Goal: Transaction & Acquisition: Purchase product/service

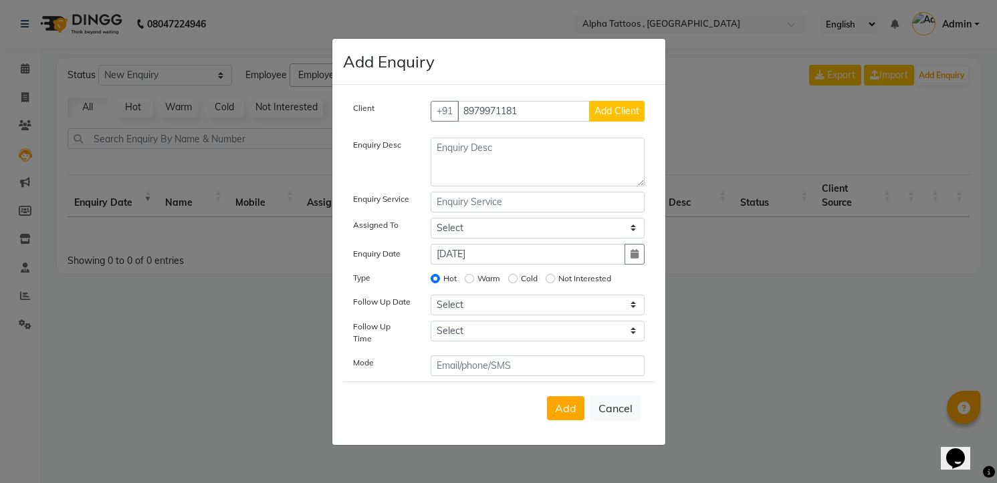
type input "8979971181"
click at [589, 101] on button "Add Client" at bounding box center [616, 111] width 55 height 21
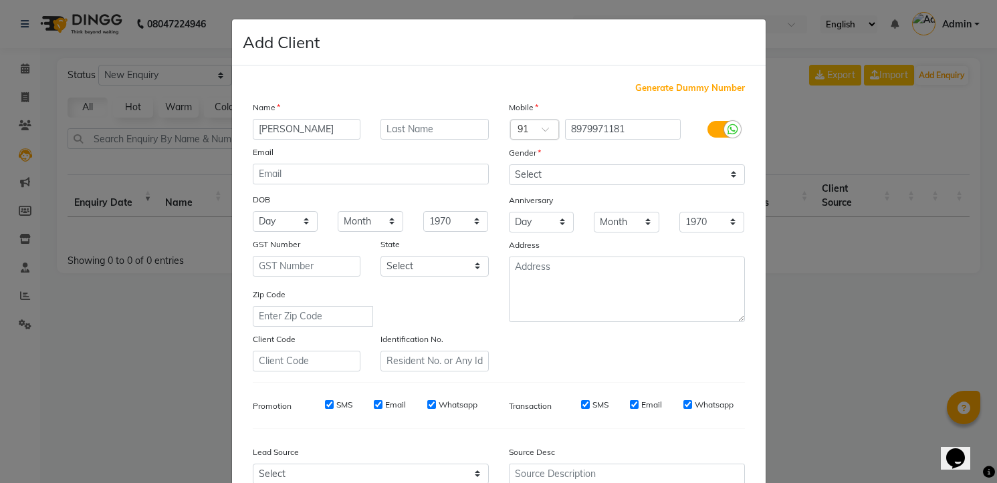
type input "[PERSON_NAME]"
type input ","
type input "[PERSON_NAME]"
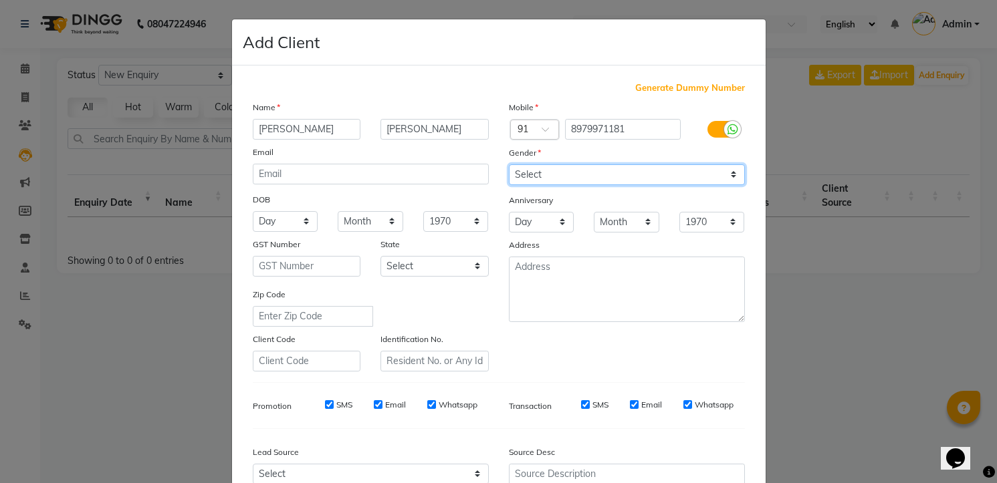
click at [528, 166] on select "Select [DEMOGRAPHIC_DATA] [DEMOGRAPHIC_DATA] Other Prefer Not To Say" at bounding box center [627, 174] width 236 height 21
select select "[DEMOGRAPHIC_DATA]"
click at [509, 164] on select "Select [DEMOGRAPHIC_DATA] [DEMOGRAPHIC_DATA] Other Prefer Not To Say" at bounding box center [627, 174] width 236 height 21
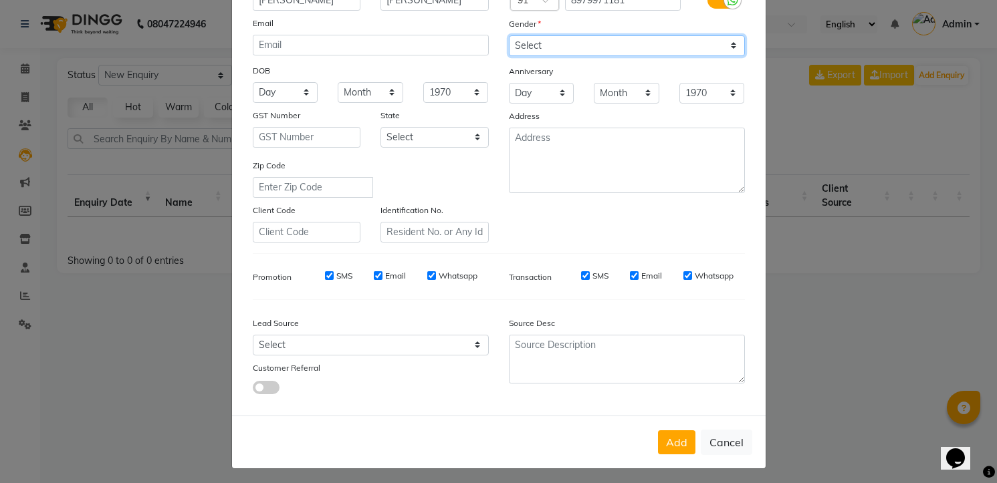
scroll to position [134, 0]
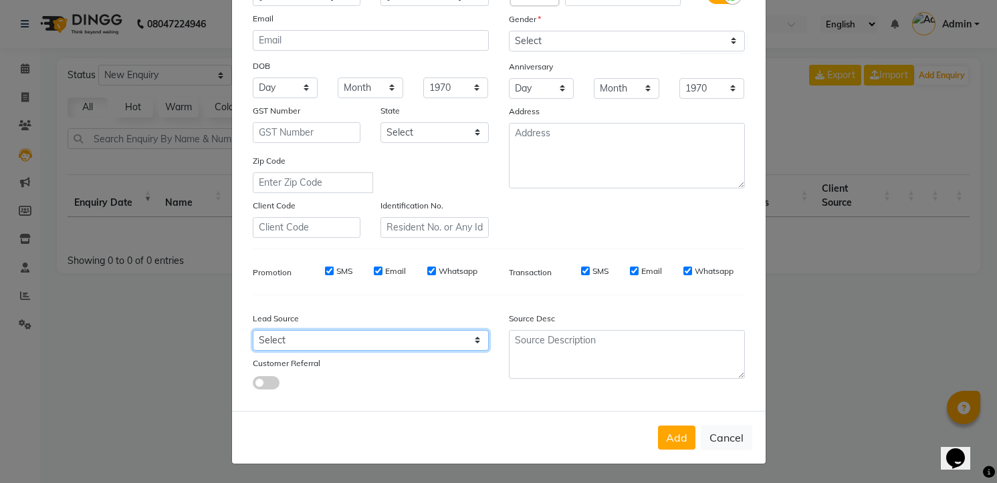
click at [364, 337] on select "Select Walk-in Referral Internet Friend Word of Mouth Advertisement Facebook Ju…" at bounding box center [371, 340] width 236 height 21
select select "33840"
click at [253, 330] on select "Select Walk-in Referral Internet Friend Word of Mouth Advertisement Facebook Ju…" at bounding box center [371, 340] width 236 height 21
click at [658, 426] on button "Add" at bounding box center [676, 438] width 37 height 24
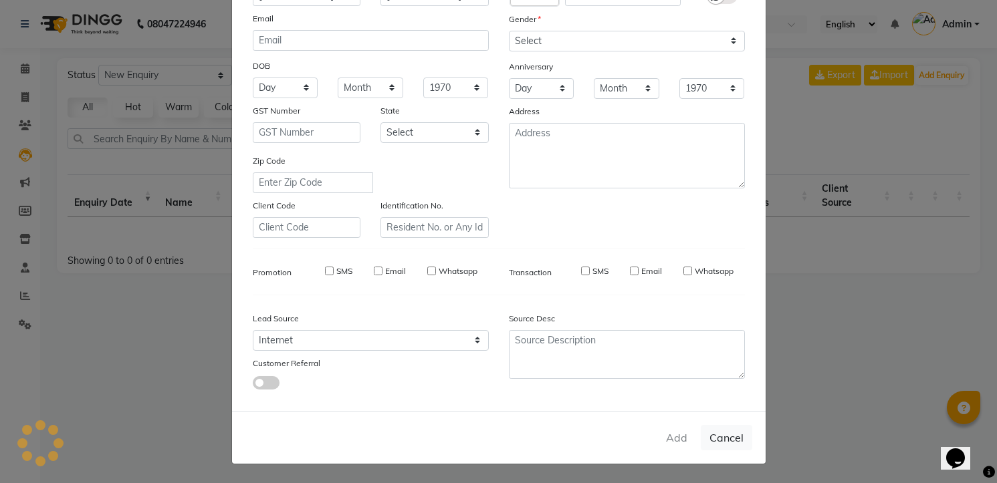
select select
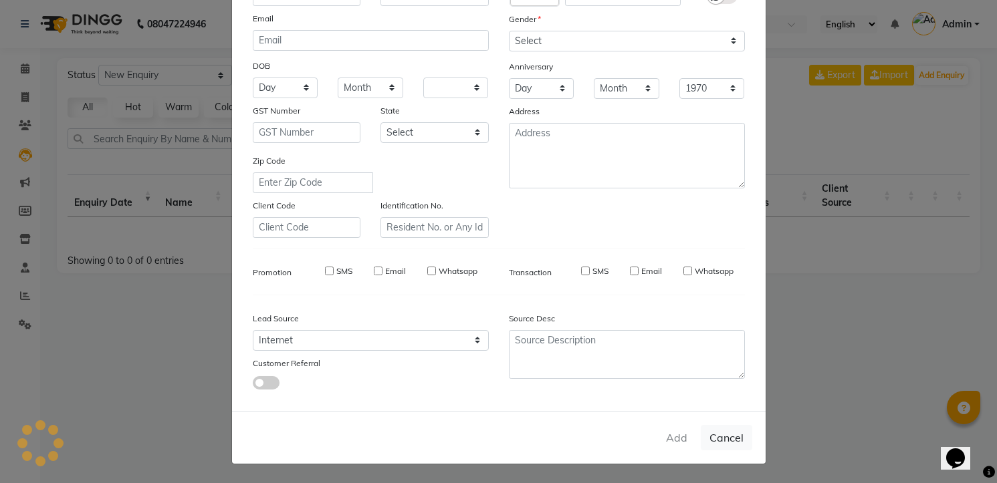
select select
checkbox input "false"
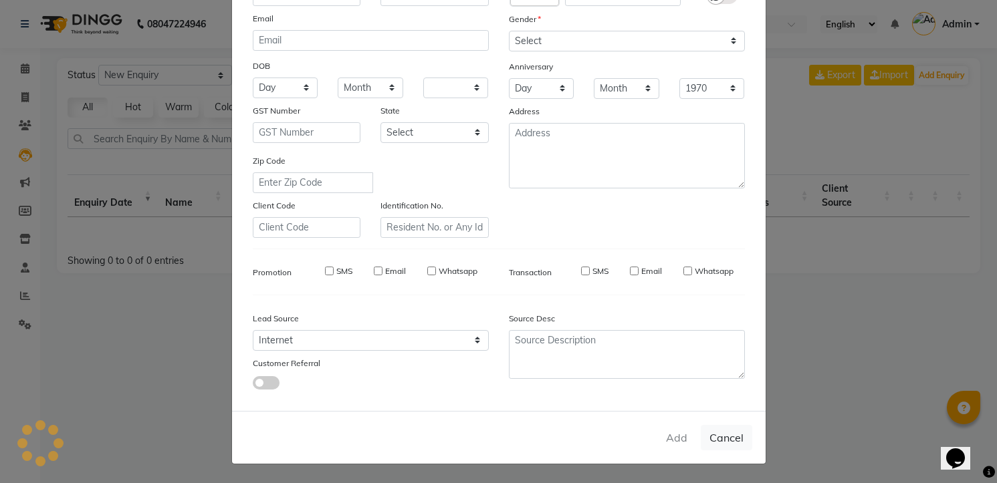
checkbox input "false"
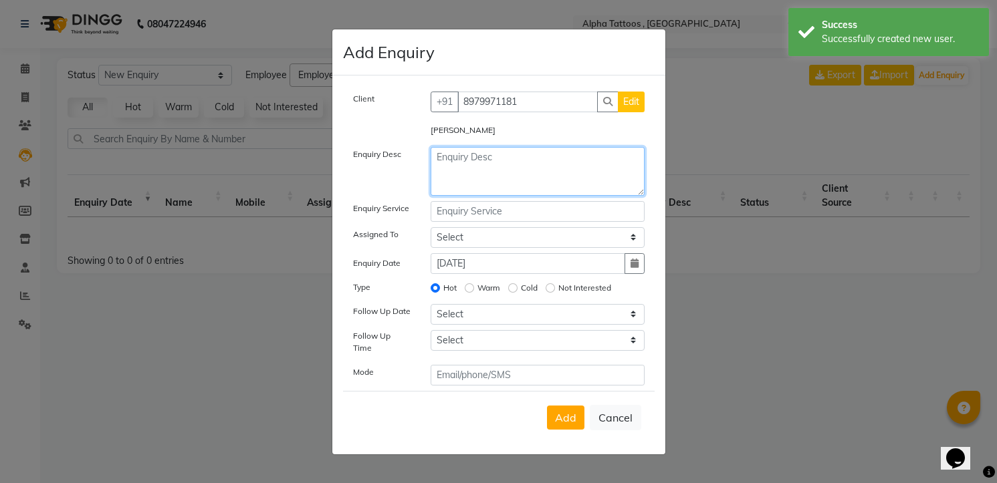
click at [493, 167] on textarea at bounding box center [538, 171] width 214 height 49
type textarea "Website Lead"
type input "Minimal"
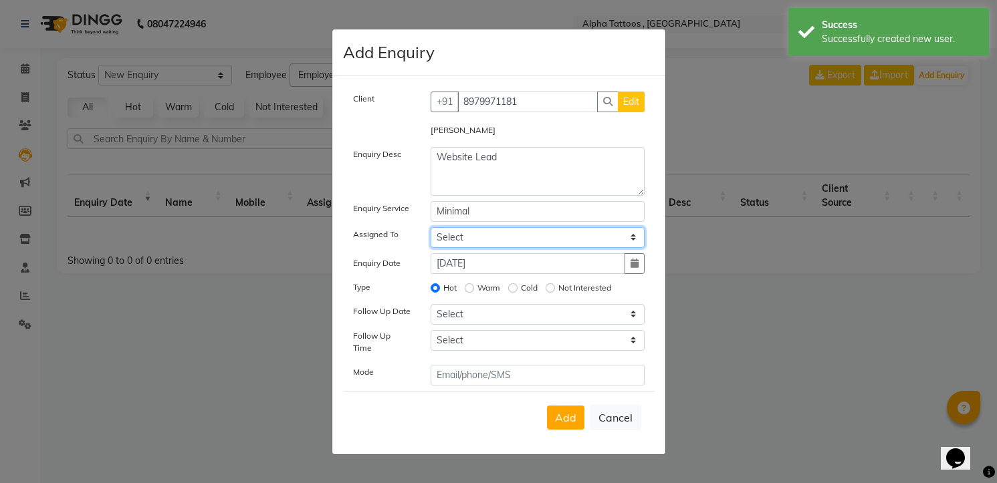
select select "32724"
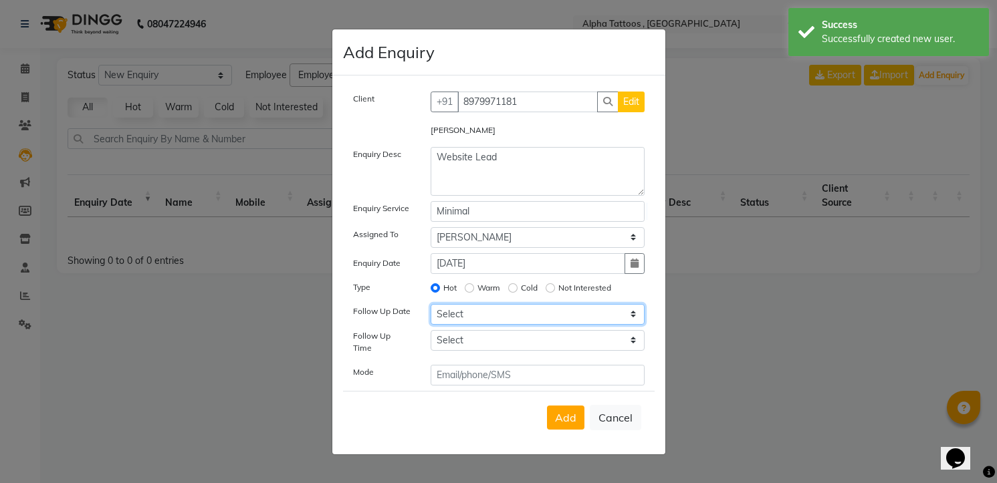
select select "[DATE]"
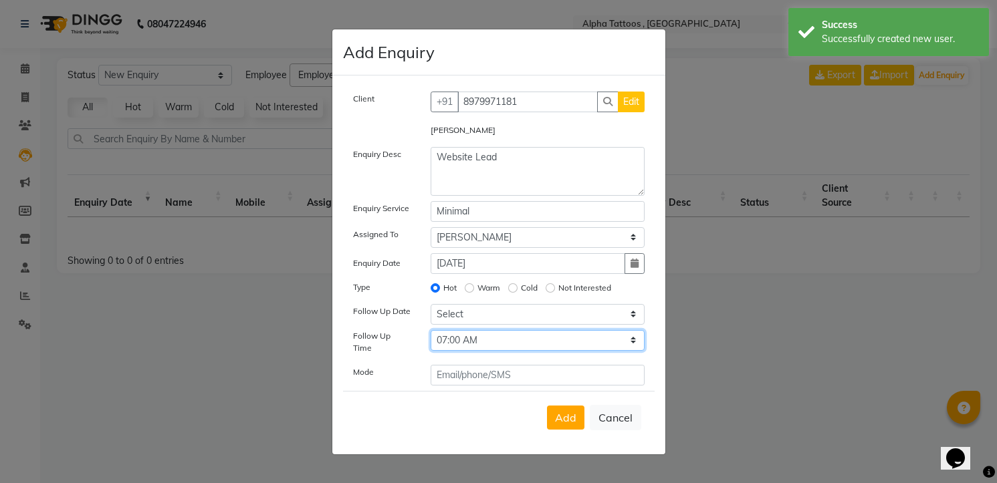
select select "840"
click at [547, 406] on button "Add" at bounding box center [565, 418] width 37 height 24
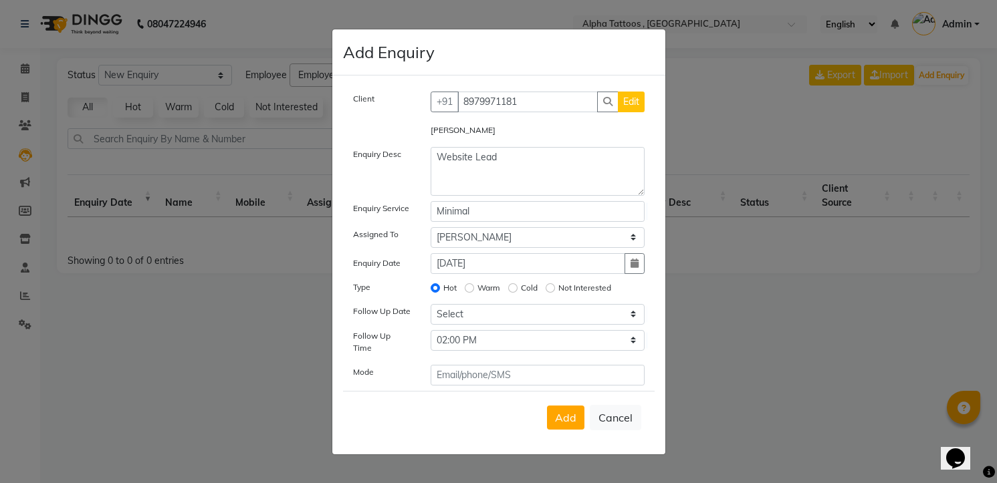
select select
radio input "false"
select select
select select "10"
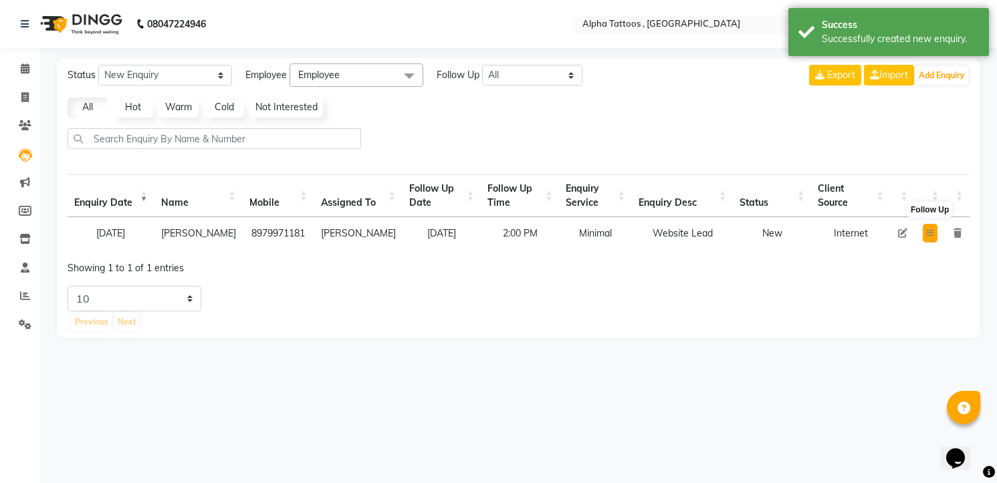
click at [933, 234] on icon at bounding box center [930, 233] width 8 height 8
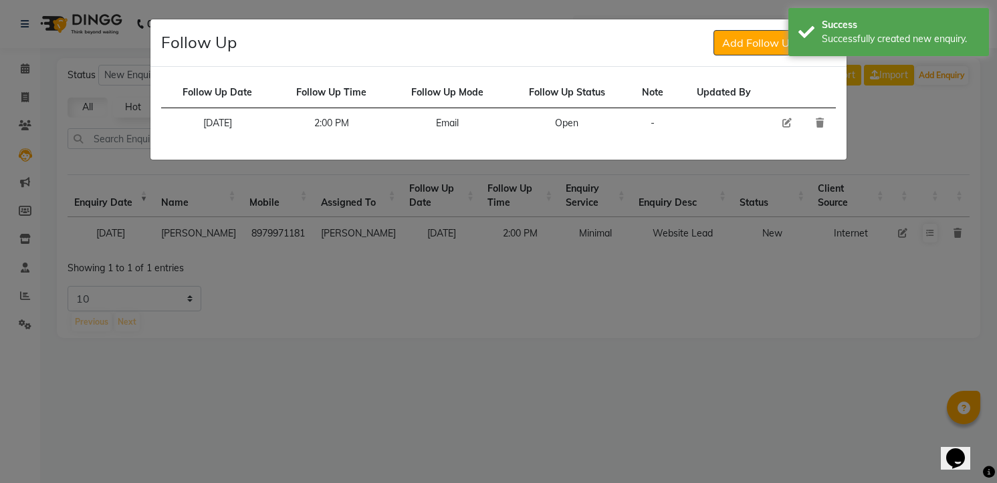
click at [790, 126] on icon at bounding box center [786, 122] width 9 height 9
select select "[DATE]"
select select "840"
select select "Open"
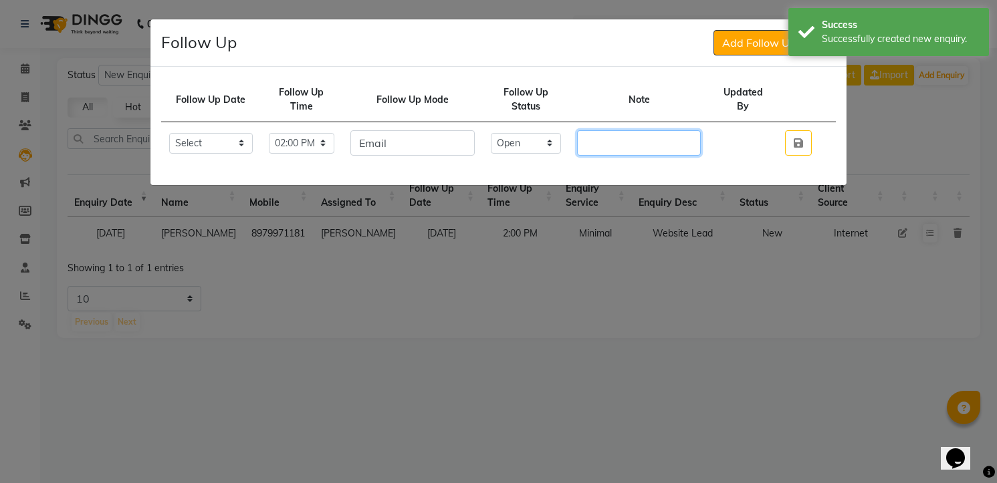
click at [646, 133] on input "text" at bounding box center [639, 142] width 124 height 25
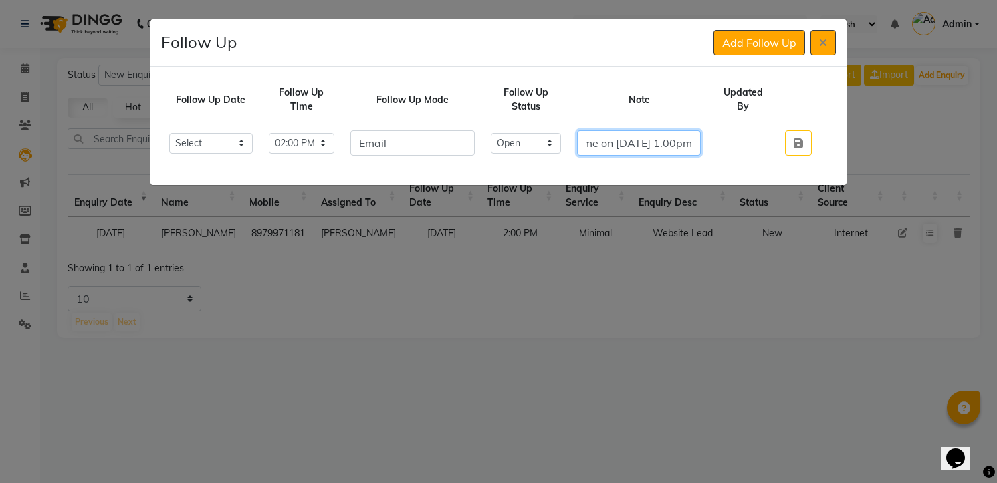
scroll to position [0, 310]
type input "Looking for a flower tattoo ref send us on wa she will come on [DATE] 1.00pm"
click at [527, 144] on select "Select Open Pending Done" at bounding box center [526, 143] width 71 height 21
select select "Done"
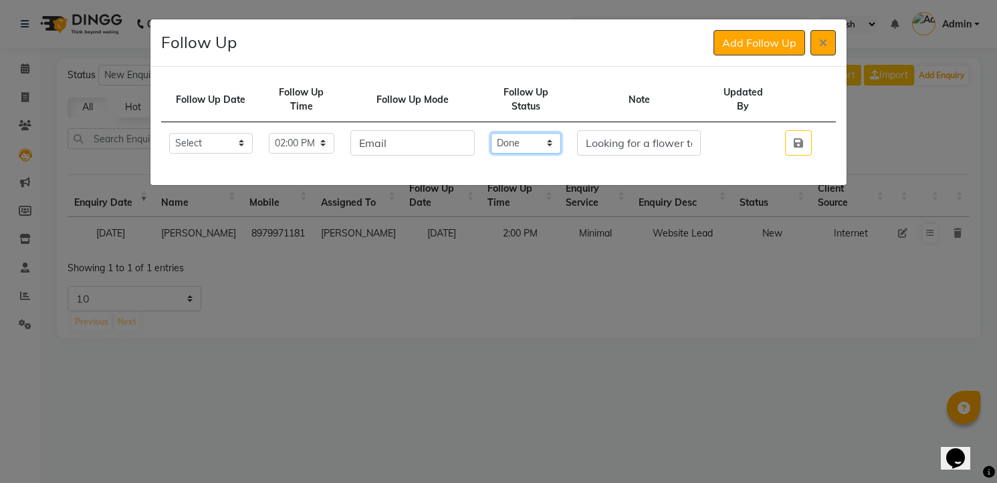
click at [504, 133] on select "Select Open Pending Done" at bounding box center [526, 143] width 71 height 21
click button "button" at bounding box center [798, 142] width 27 height 25
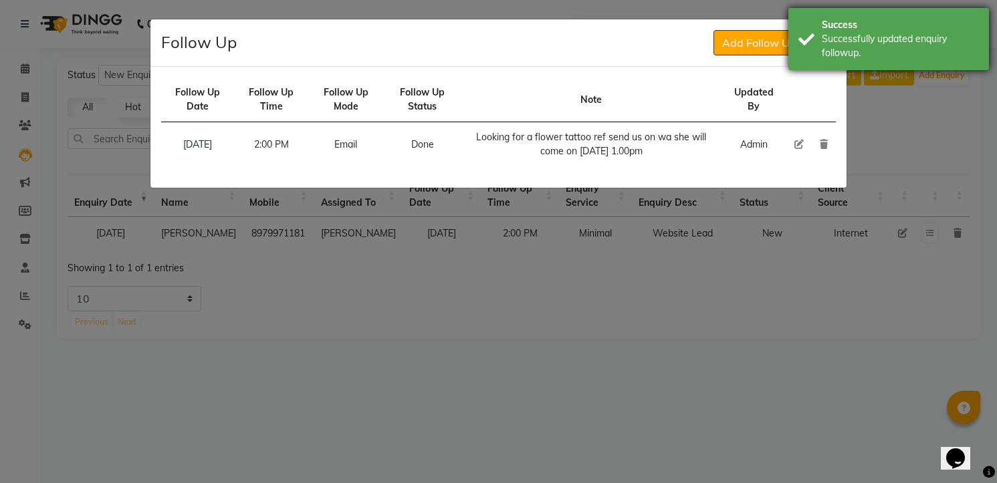
click at [874, 27] on div "Success" at bounding box center [900, 25] width 157 height 14
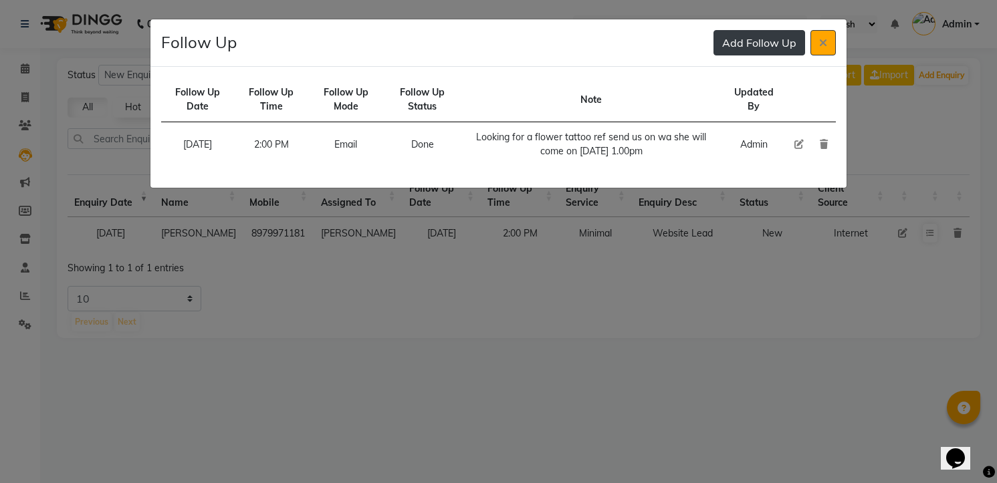
click at [729, 43] on button "Add Follow Up" at bounding box center [759, 42] width 92 height 25
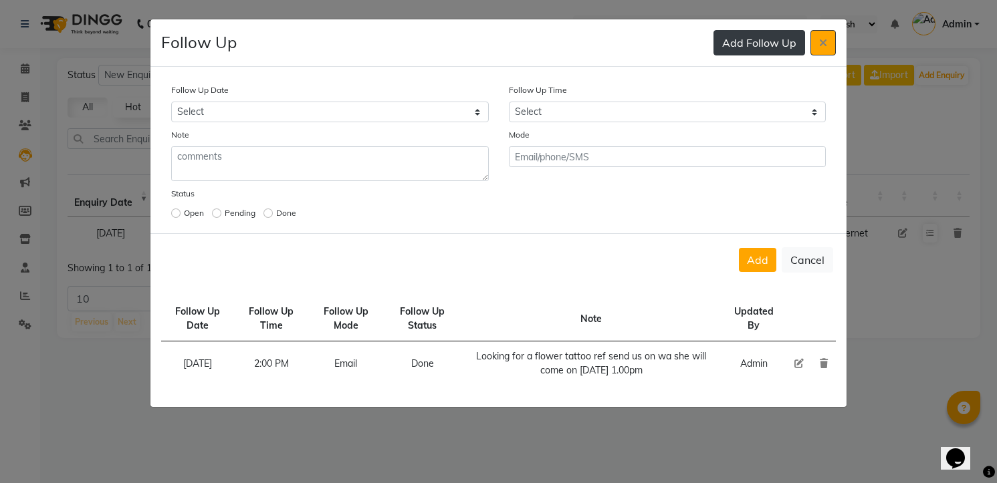
select select "[DATE]"
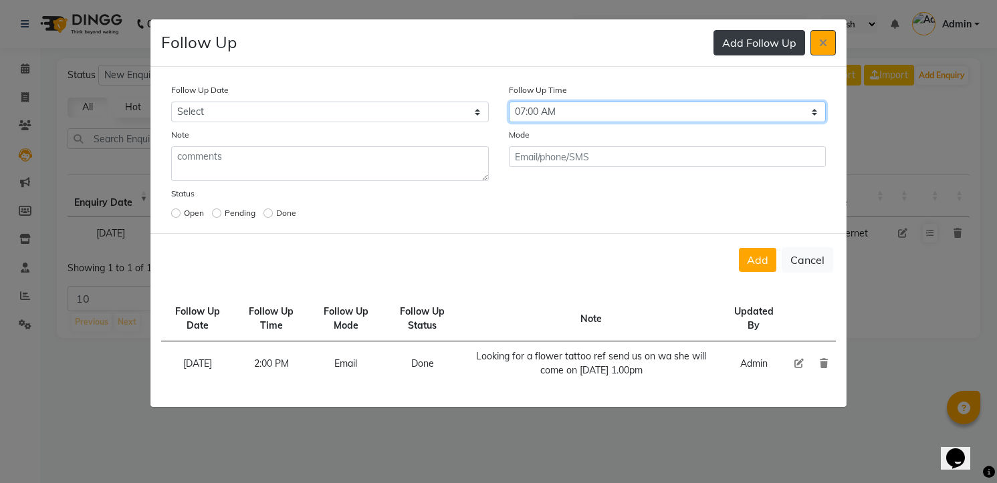
select select "900"
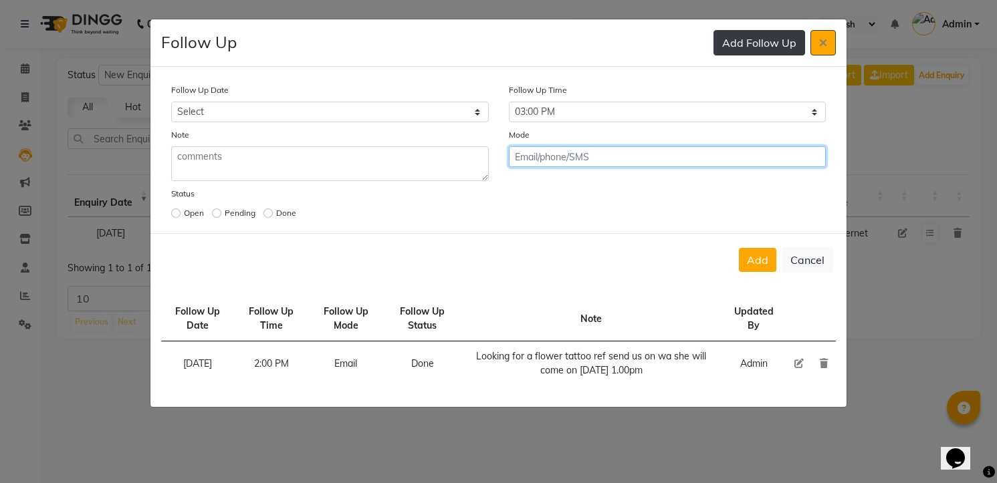
click at [739, 248] on button "Add" at bounding box center [757, 260] width 37 height 24
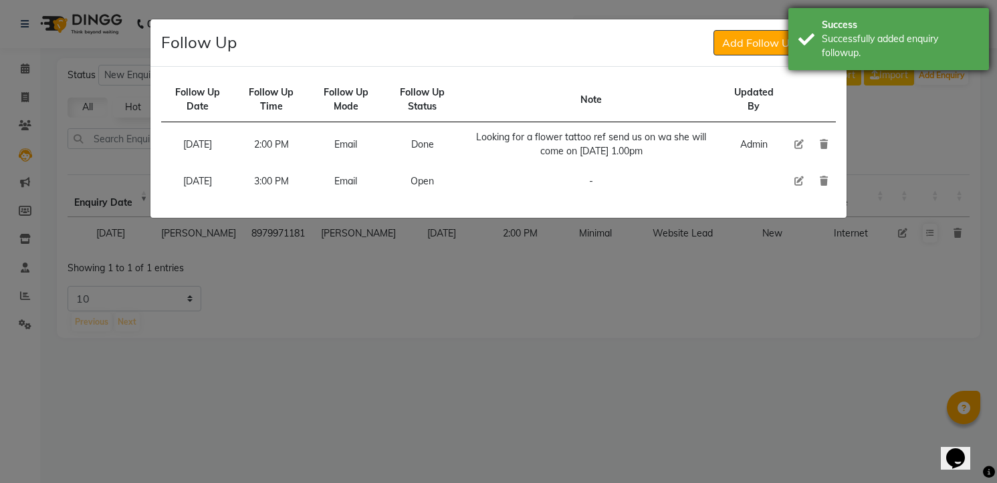
click at [917, 31] on div "Success" at bounding box center [900, 25] width 157 height 14
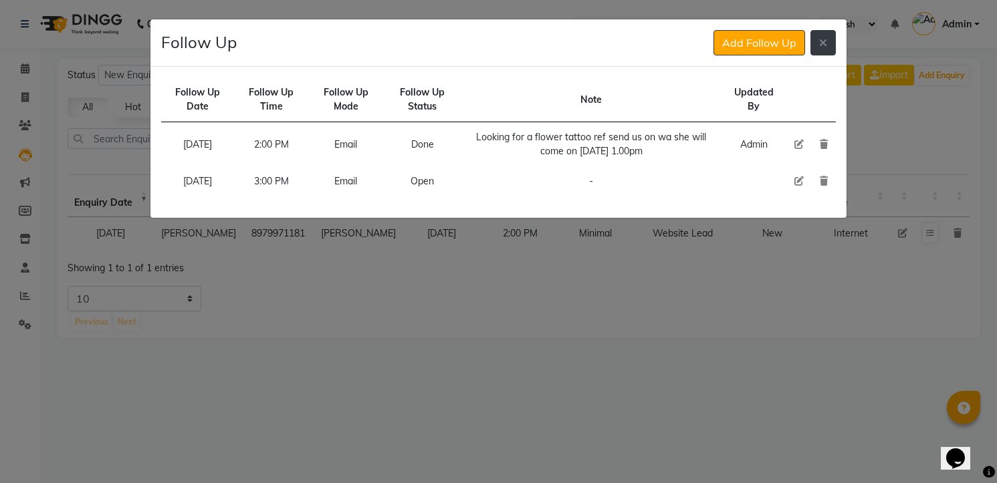
click at [817, 41] on button at bounding box center [822, 42] width 25 height 25
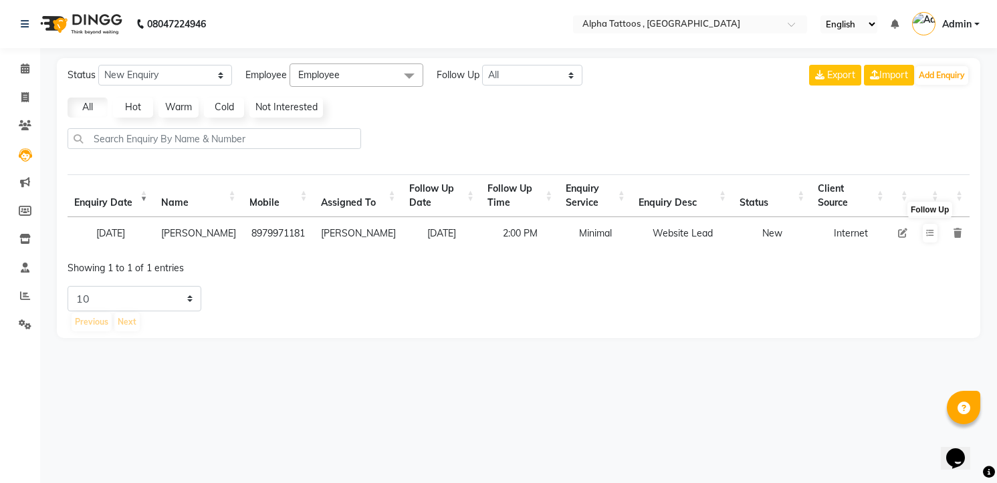
click at [901, 237] on icon at bounding box center [902, 233] width 9 height 9
select select "32724"
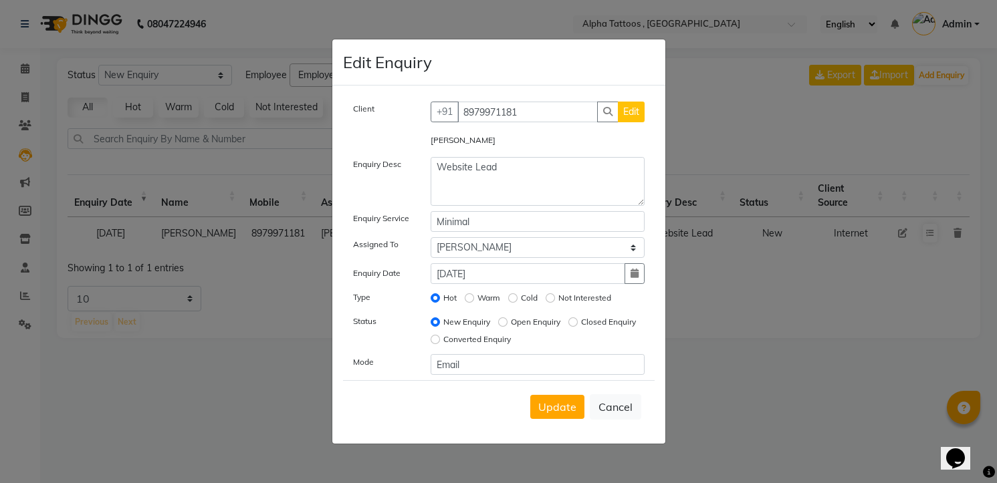
click at [537, 312] on div "Client [PHONE_NUMBER] Edit [PERSON_NAME] Enquiry Desc Website Lead Enquiry Serv…" at bounding box center [499, 238] width 312 height 273
click at [536, 320] on label "Open Enquiry" at bounding box center [535, 322] width 49 height 12
click at [507, 320] on input "Open Enquiry" at bounding box center [502, 322] width 9 height 9
radio input "true"
radio input "false"
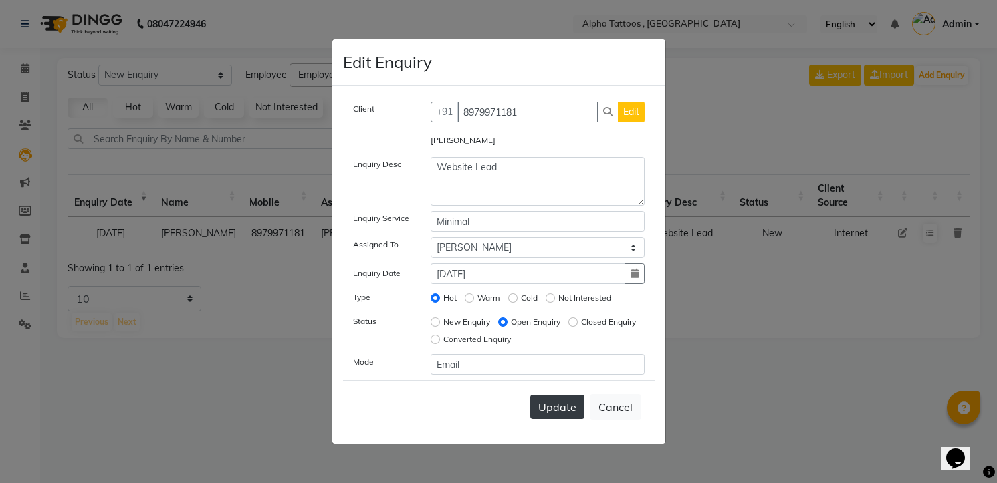
click at [553, 399] on button "Update" at bounding box center [557, 407] width 54 height 24
select select
radio input "false"
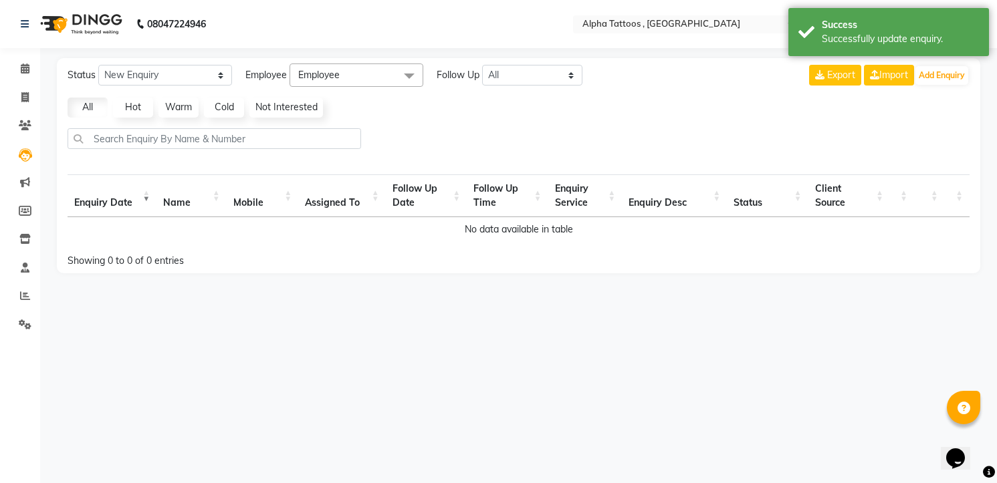
click at [32, 57] on li "Calendar" at bounding box center [20, 69] width 40 height 29
click at [22, 69] on icon at bounding box center [25, 69] width 9 height 10
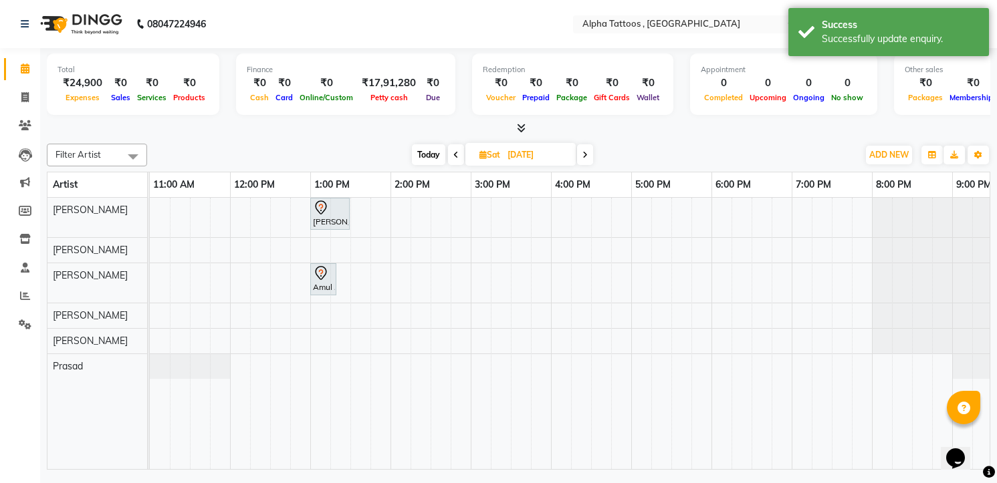
click at [503, 148] on span "[DATE]" at bounding box center [520, 154] width 110 height 23
click at [588, 151] on span at bounding box center [585, 154] width 16 height 21
type input "[DATE]"
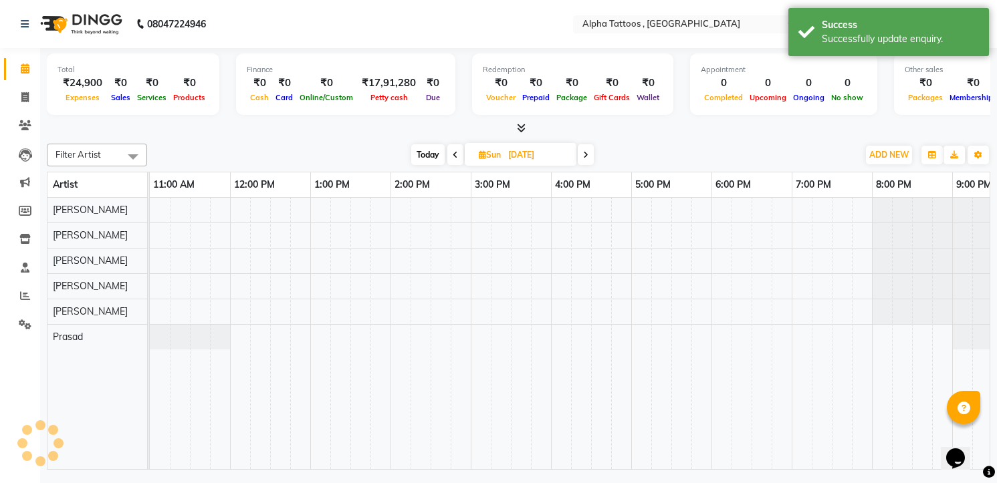
scroll to position [0, 43]
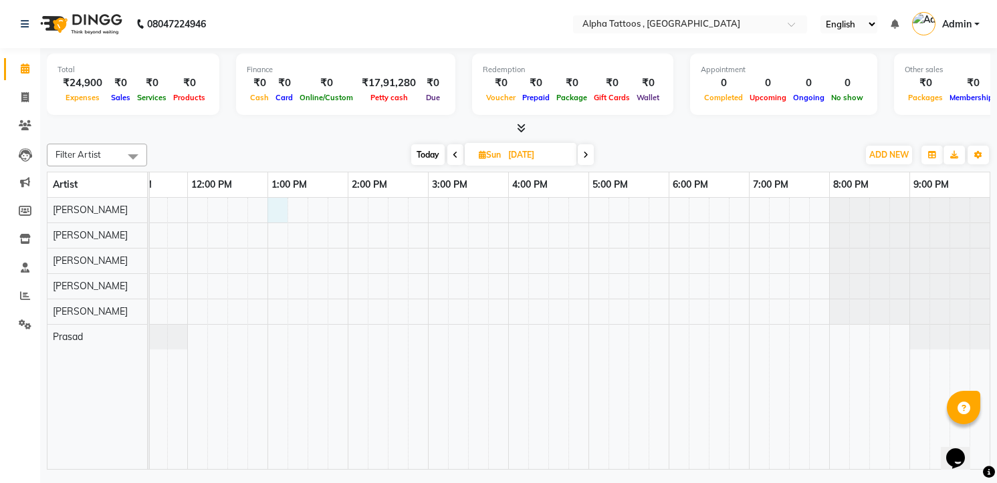
click at [284, 205] on div at bounding box center [548, 333] width 882 height 271
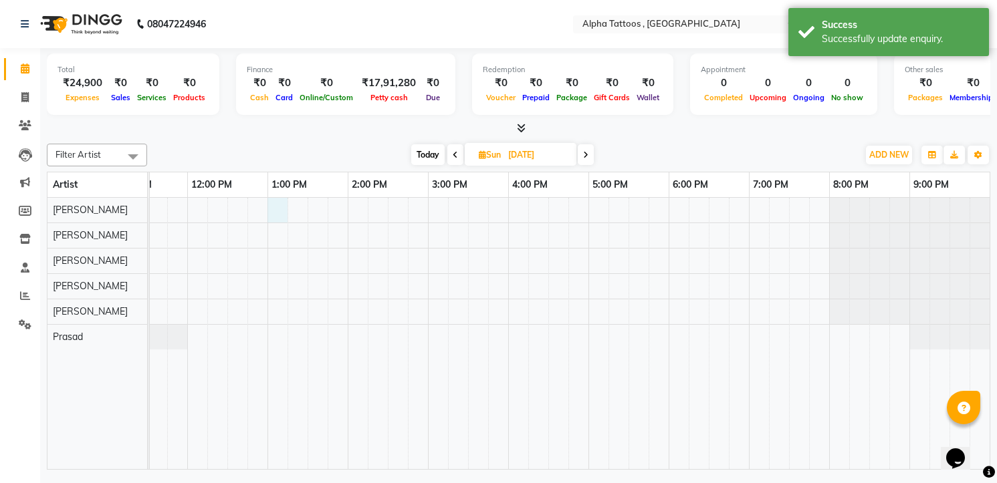
select select "32645"
select select "tentative"
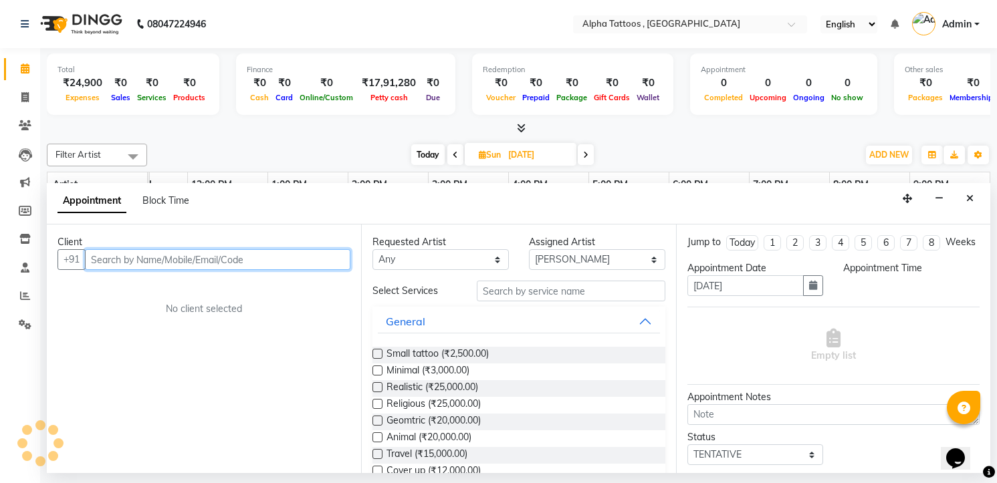
select select "780"
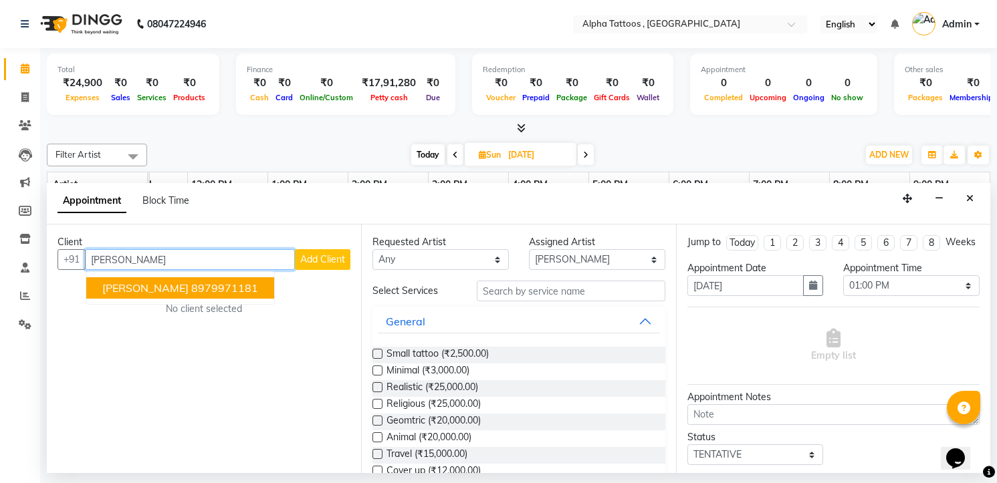
click at [209, 283] on ngb-highlight "8979971181" at bounding box center [224, 287] width 67 height 13
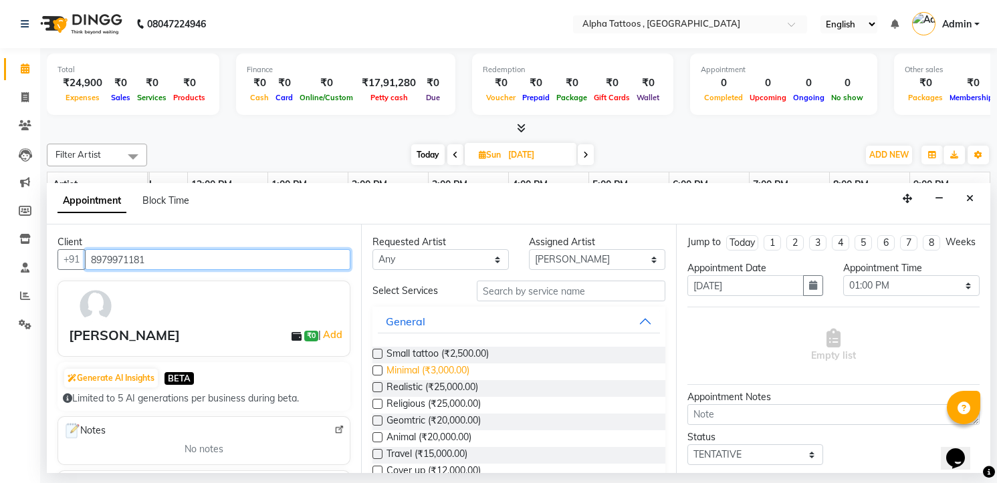
type input "8979971181"
click at [436, 372] on span "Minimal (₹3,000.00)" at bounding box center [427, 372] width 83 height 17
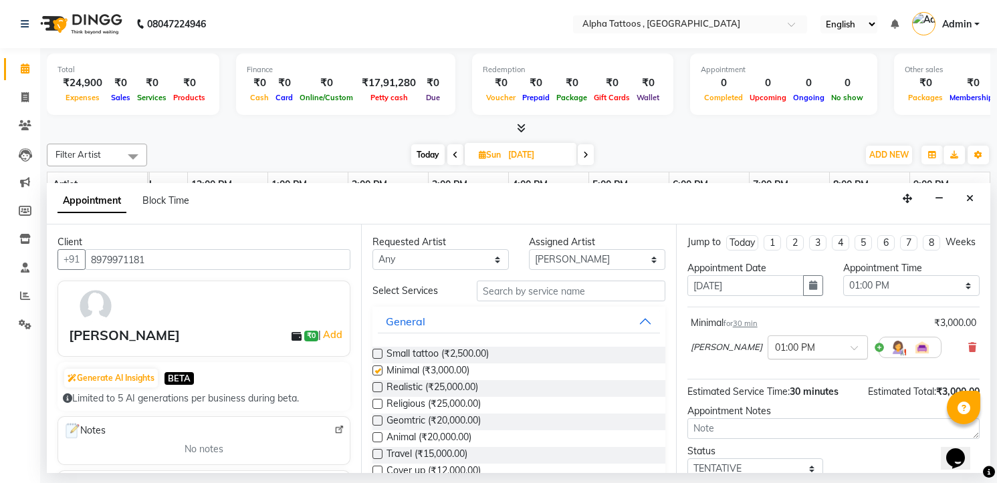
checkbox input "false"
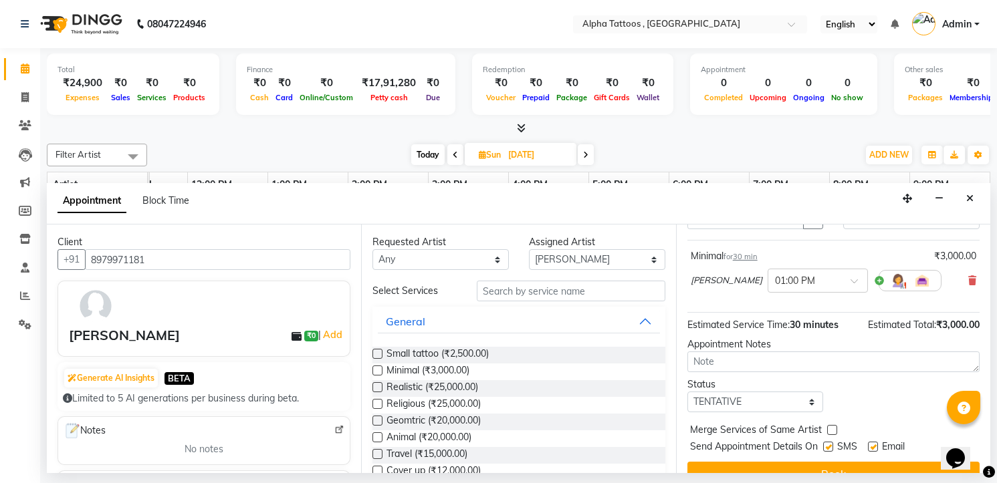
scroll to position [103, 0]
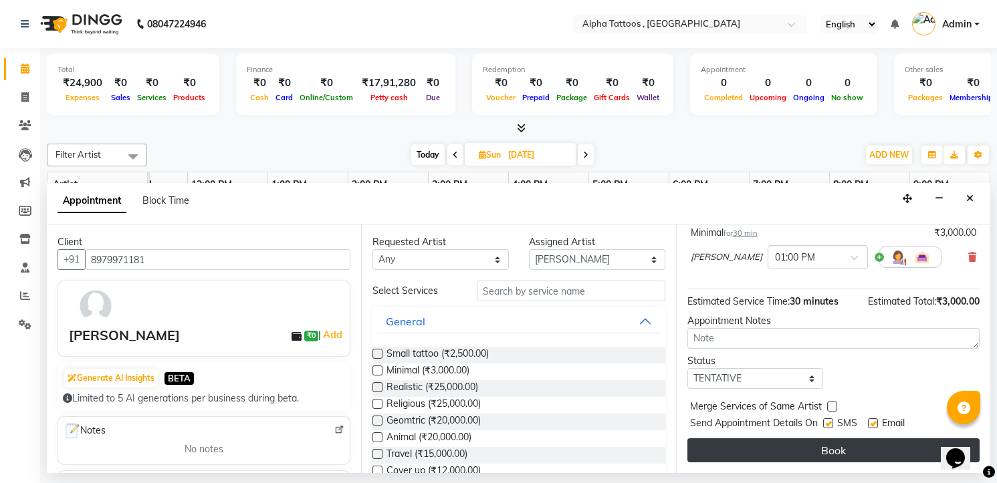
click at [827, 451] on button "Book" at bounding box center [833, 451] width 292 height 24
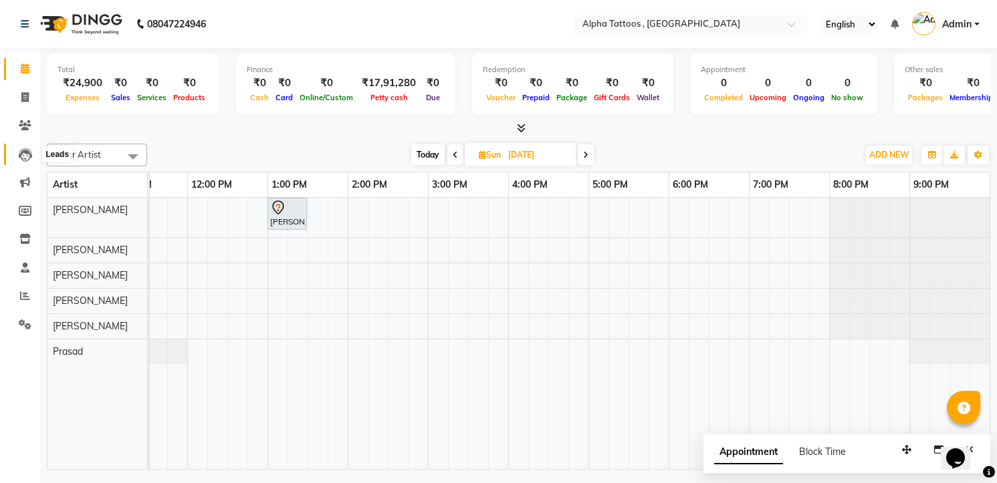
click at [24, 145] on link "Leads" at bounding box center [20, 155] width 32 height 22
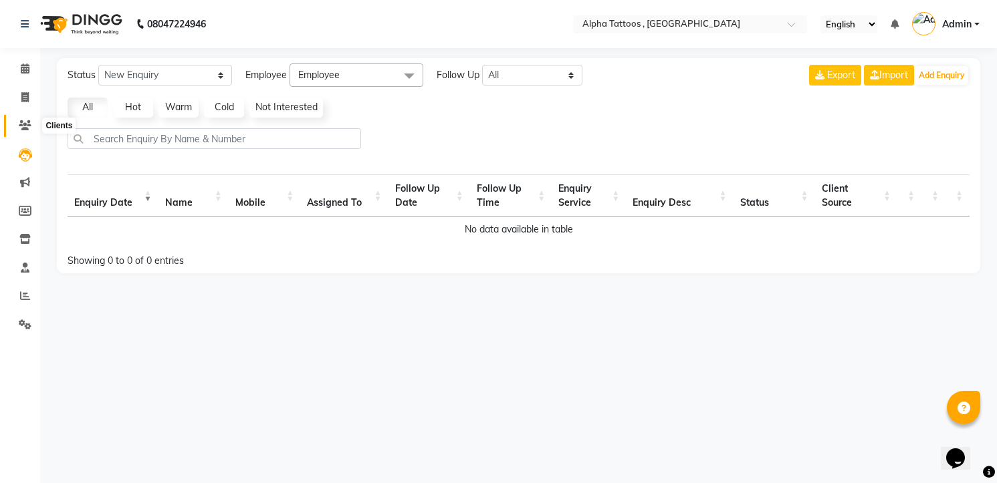
click at [23, 130] on span at bounding box center [24, 125] width 23 height 15
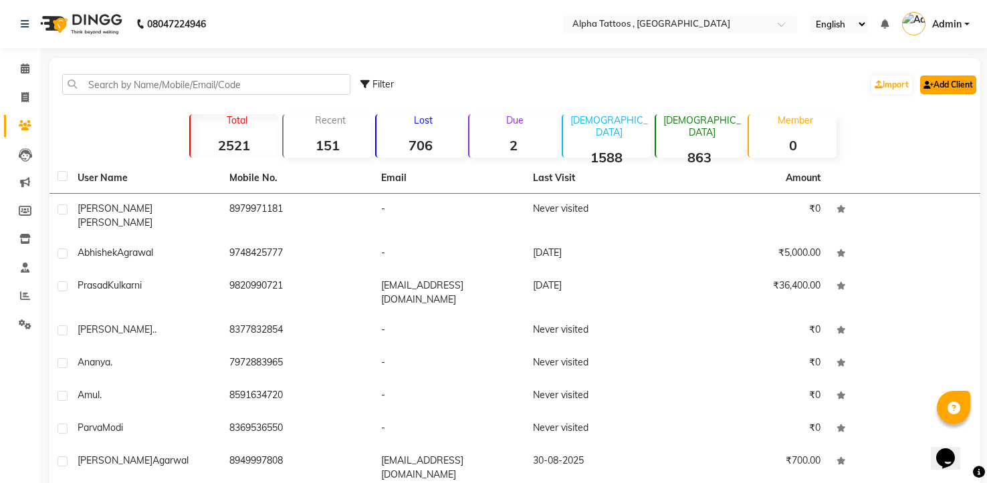
click at [944, 89] on link "Add Client" at bounding box center [948, 85] width 56 height 19
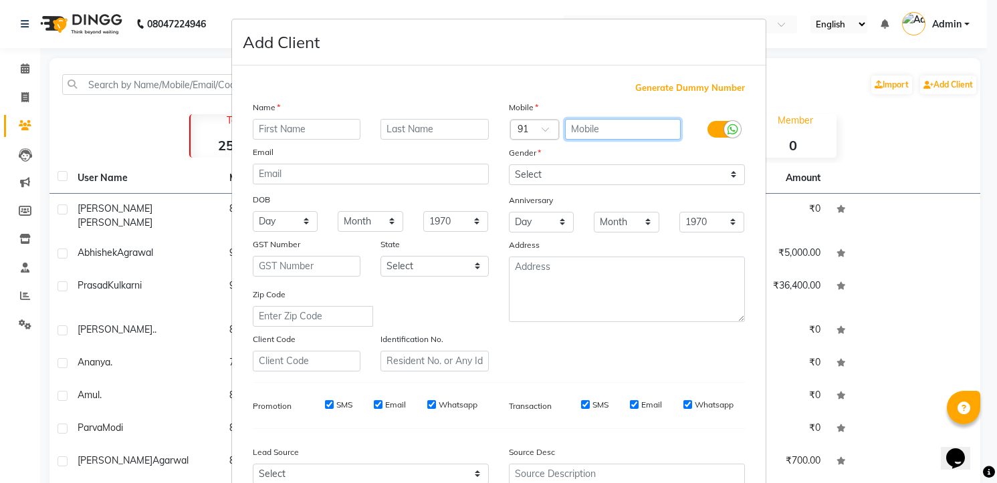
click at [594, 122] on input "text" at bounding box center [623, 129] width 116 height 21
paste input "8999254182"
type input "8999254182"
click at [288, 125] on input "text" at bounding box center [307, 129] width 108 height 21
type input "Neha"
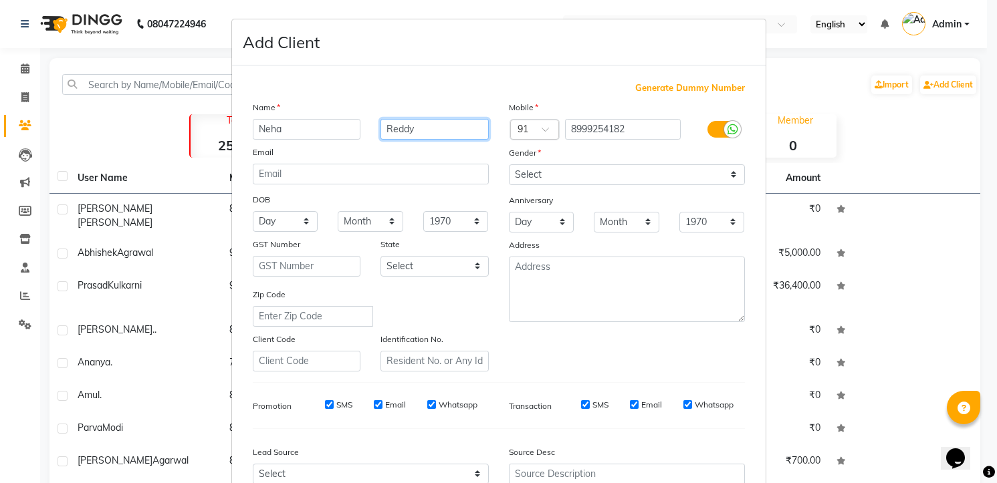
type input "Reddy"
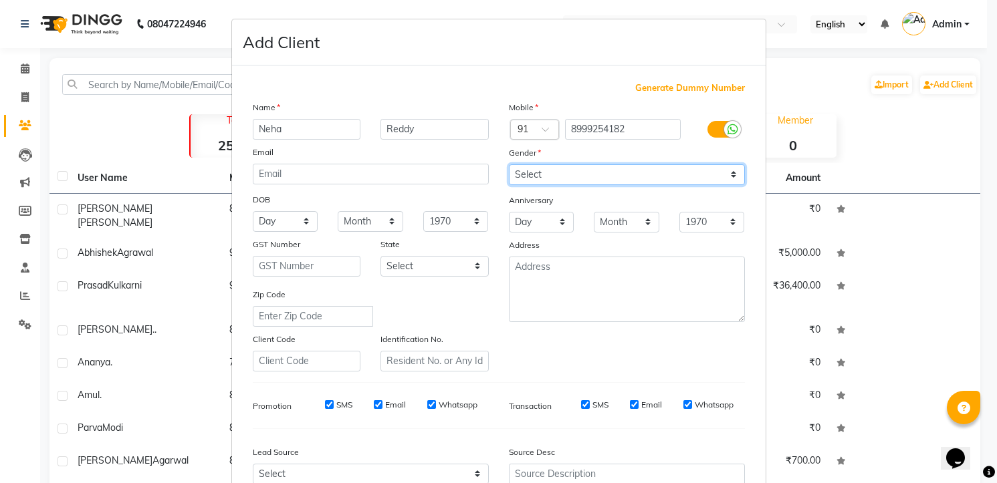
click at [539, 169] on select "Select [DEMOGRAPHIC_DATA] [DEMOGRAPHIC_DATA] Other Prefer Not To Say" at bounding box center [627, 174] width 236 height 21
select select "[DEMOGRAPHIC_DATA]"
click at [509, 164] on select "Select [DEMOGRAPHIC_DATA] [DEMOGRAPHIC_DATA] Other Prefer Not To Say" at bounding box center [627, 174] width 236 height 21
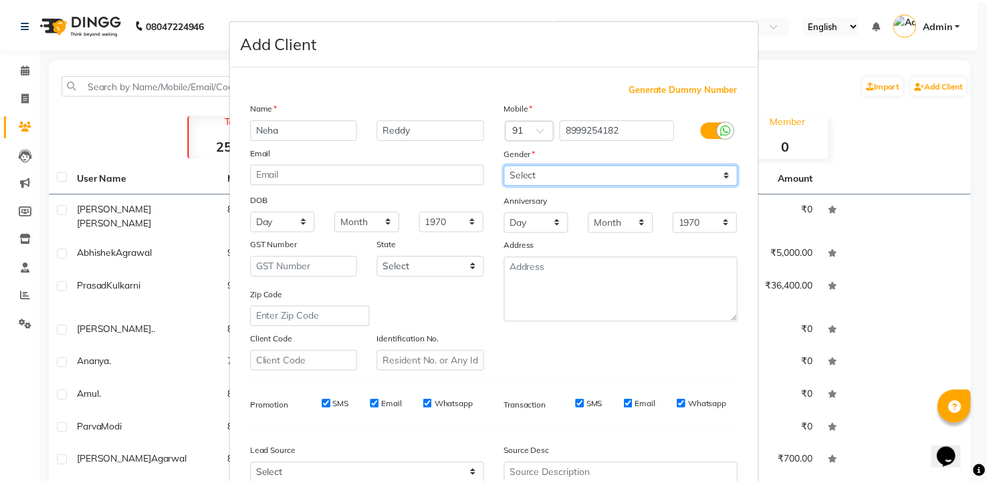
scroll to position [134, 0]
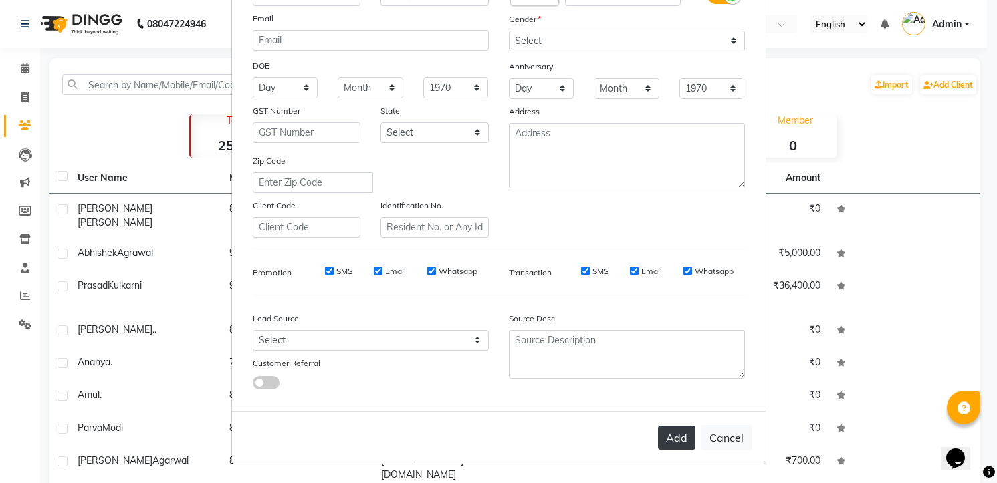
click at [673, 434] on button "Add" at bounding box center [676, 438] width 37 height 24
select select
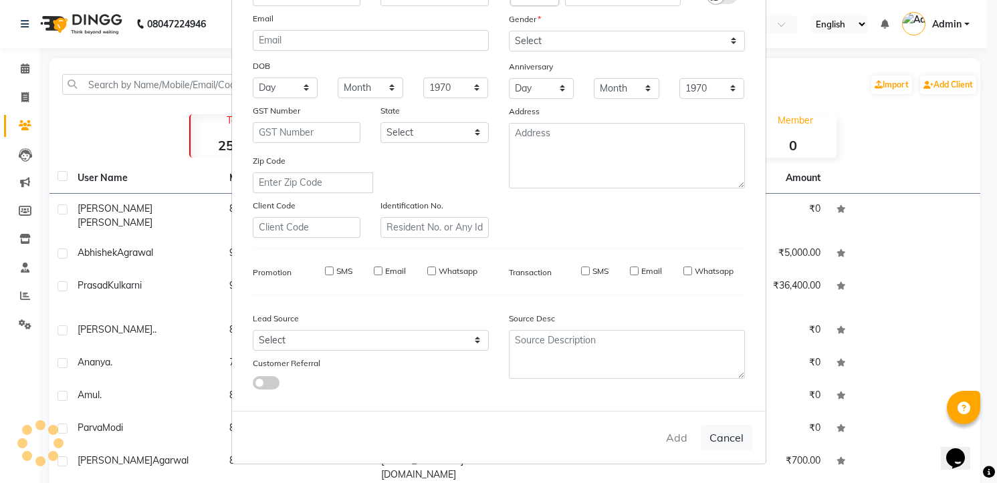
select select
checkbox input "false"
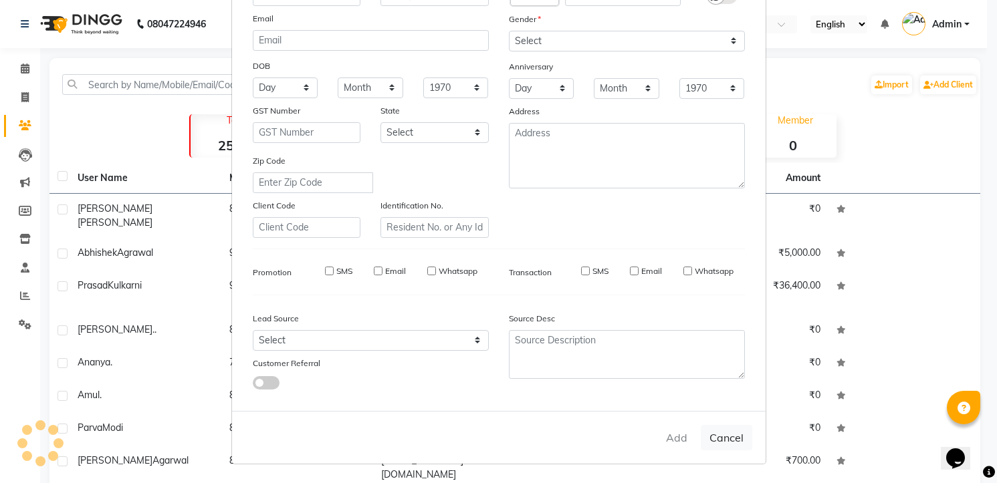
checkbox input "false"
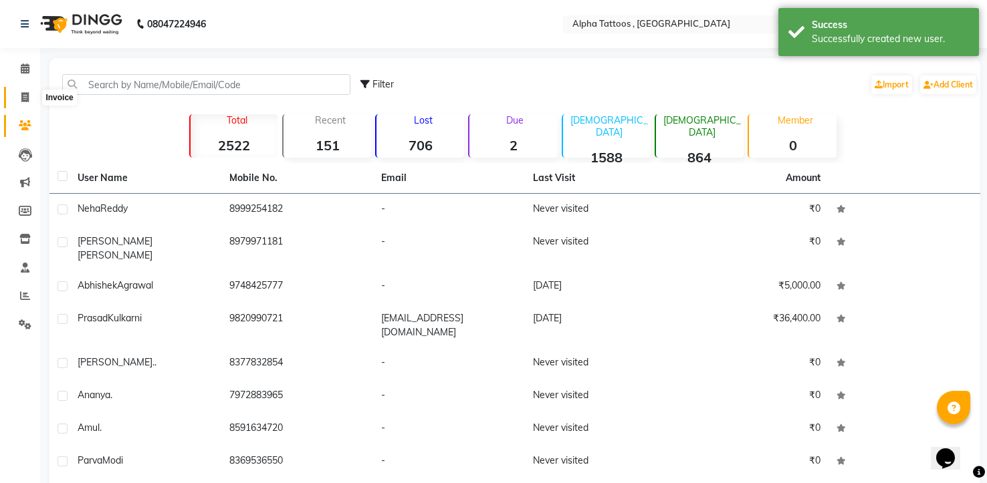
click at [21, 94] on icon at bounding box center [24, 97] width 7 height 10
select select "service"
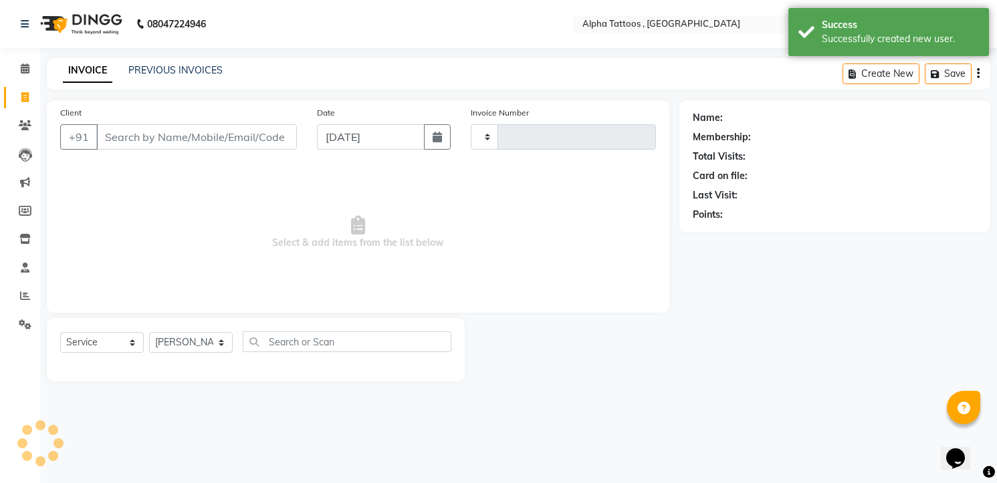
type input "0283"
select select "5140"
click at [235, 148] on input "Client" at bounding box center [196, 136] width 201 height 25
type input "8999254182"
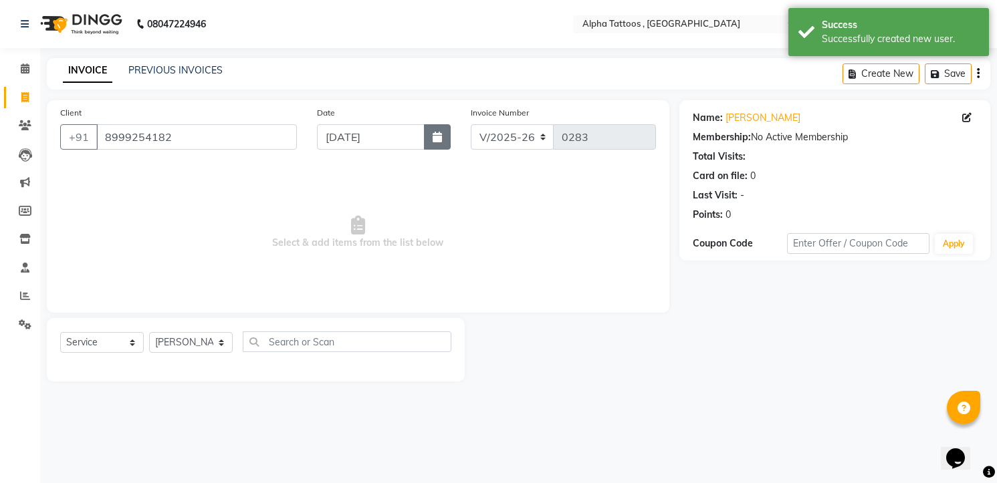
click at [439, 138] on icon "button" at bounding box center [437, 137] width 9 height 11
select select "9"
select select "2025"
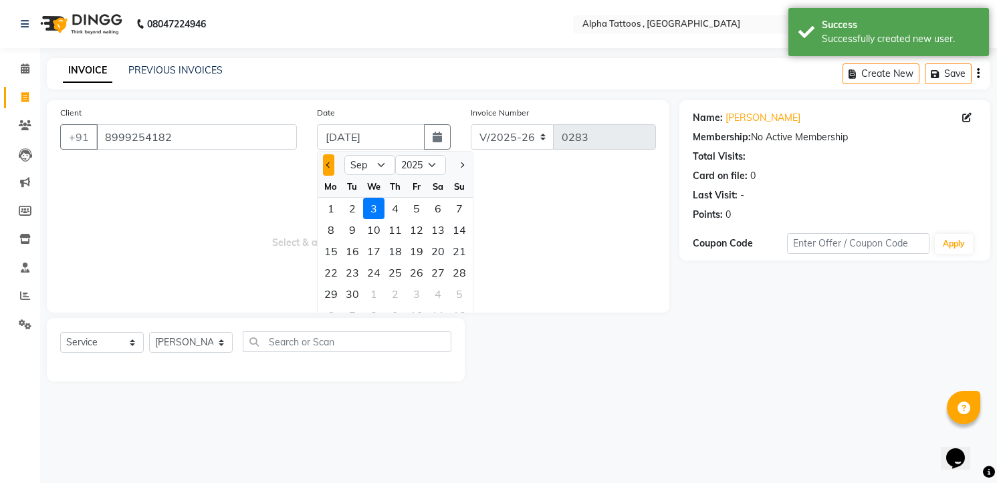
click at [331, 161] on button "Previous month" at bounding box center [328, 164] width 11 height 21
select select "8"
click at [458, 293] on div "31" at bounding box center [459, 293] width 21 height 21
type input "31-08-2025"
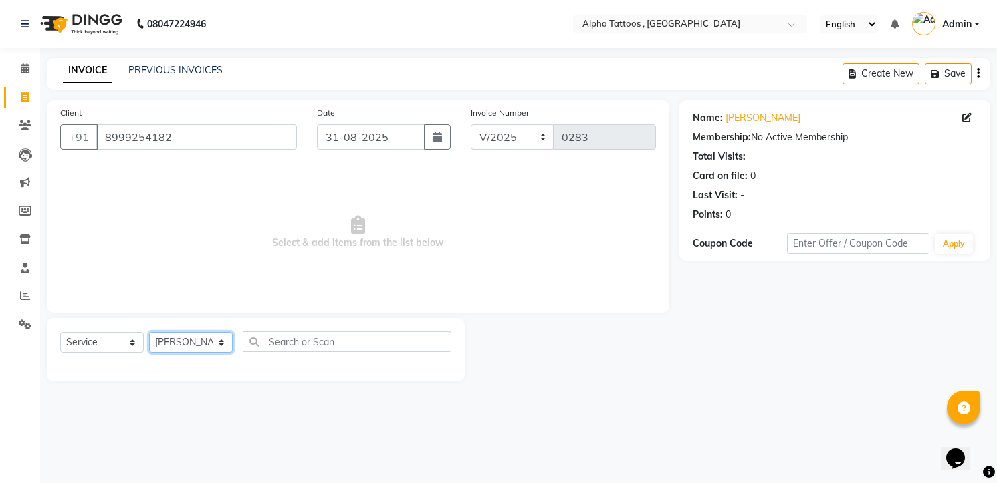
click at [203, 344] on select "[PERSON_NAME] [PERSON_NAME] [PERSON_NAME] [PERSON_NAME] [PERSON_NAME] [PERSON_N…" at bounding box center [191, 342] width 84 height 21
select select "32647"
click at [149, 332] on select "[PERSON_NAME] [PERSON_NAME] [PERSON_NAME] [PERSON_NAME] [PERSON_NAME] [PERSON_N…" at bounding box center [191, 342] width 84 height 21
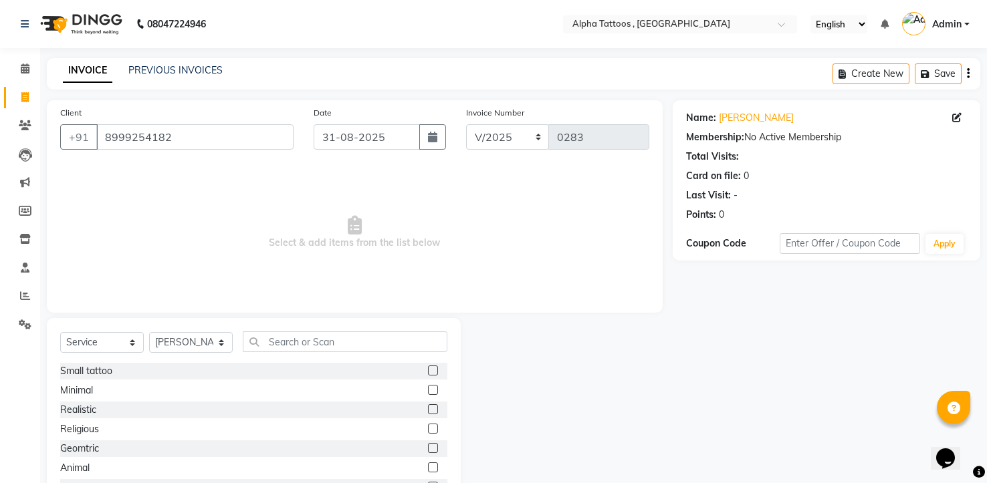
click at [428, 391] on label at bounding box center [433, 390] width 10 height 10
click at [428, 391] on input "checkbox" at bounding box center [432, 390] width 9 height 9
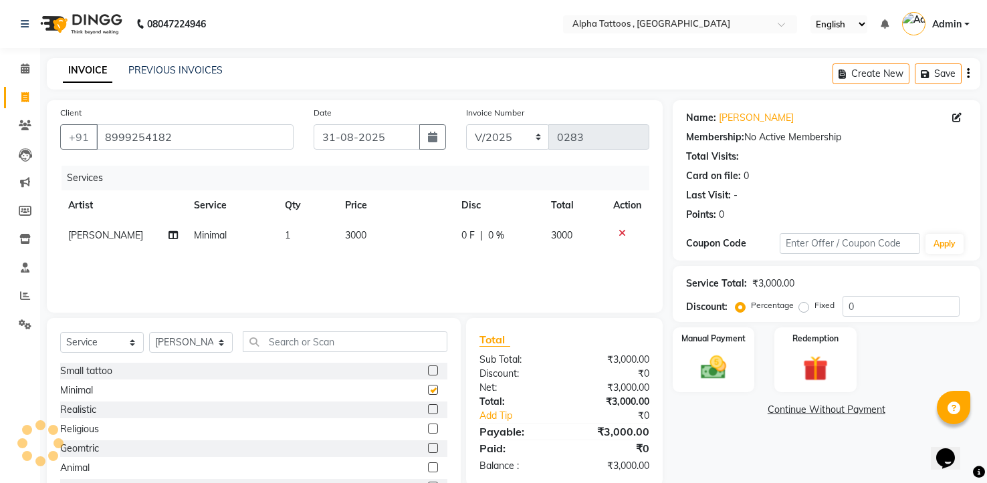
checkbox input "false"
click at [352, 235] on span "3000" at bounding box center [355, 235] width 21 height 12
select select "32647"
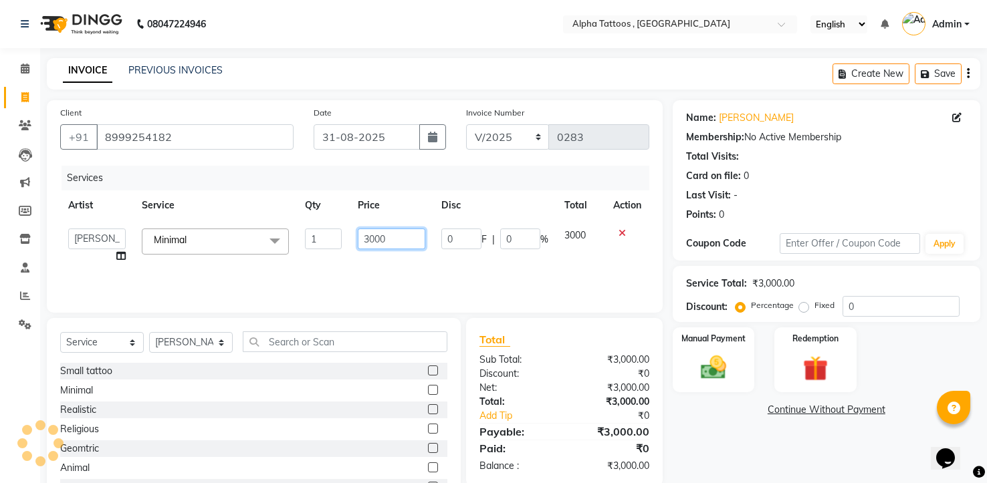
click at [396, 235] on input "3000" at bounding box center [392, 239] width 68 height 21
type input "3100"
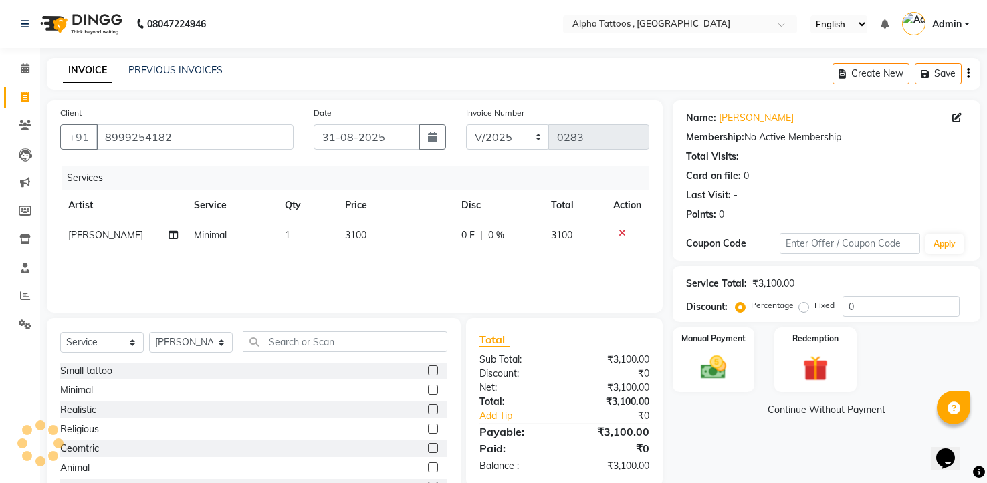
click at [392, 267] on div "Services Artist Service Qty Price Disc Total Action Dev [PERSON_NAME] Minimal 1…" at bounding box center [354, 233] width 589 height 134
click at [719, 358] on img at bounding box center [713, 368] width 43 height 31
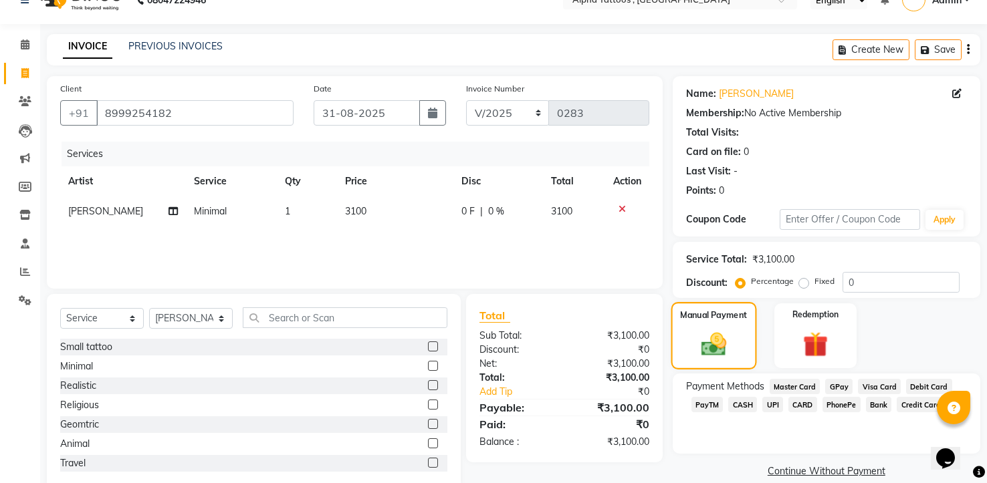
scroll to position [52, 0]
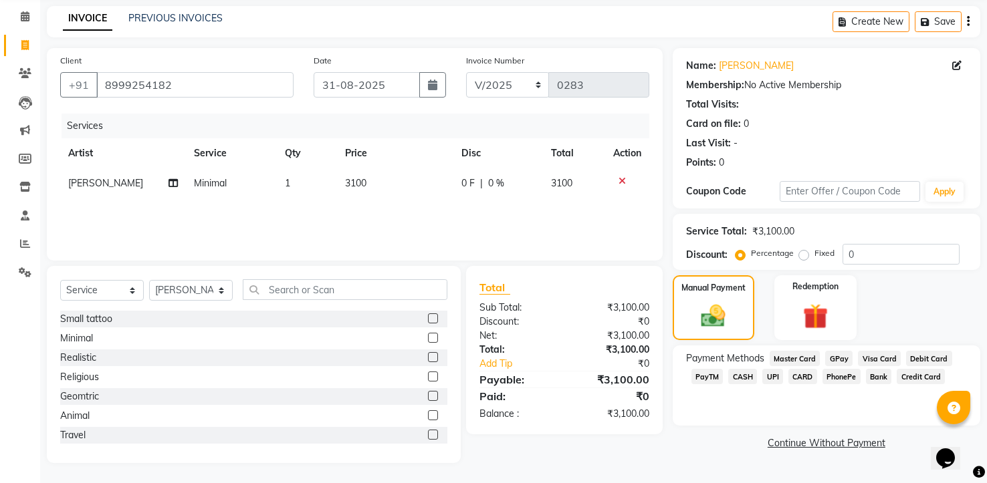
click at [747, 374] on span "CASH" at bounding box center [742, 376] width 29 height 15
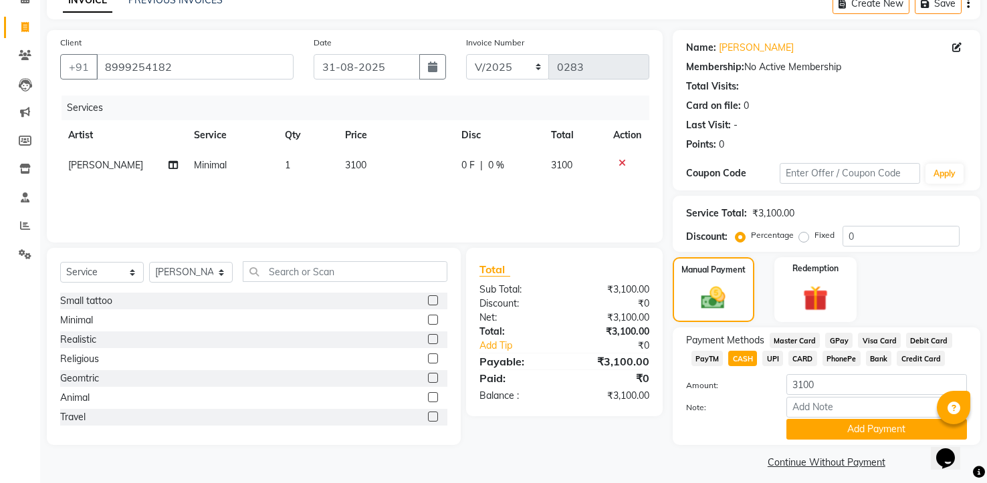
scroll to position [80, 0]
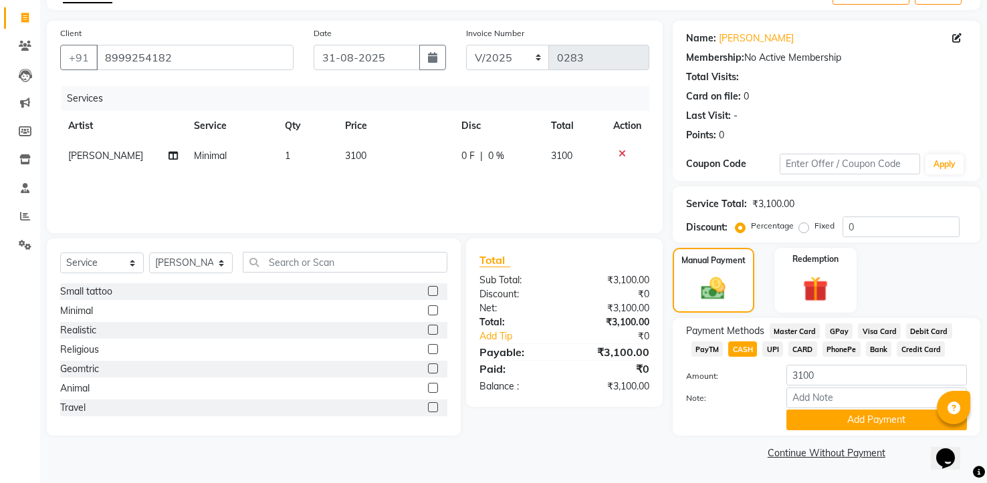
click at [836, 326] on span "GPay" at bounding box center [838, 331] width 27 height 15
click at [836, 423] on button "Add Payment" at bounding box center [876, 420] width 181 height 21
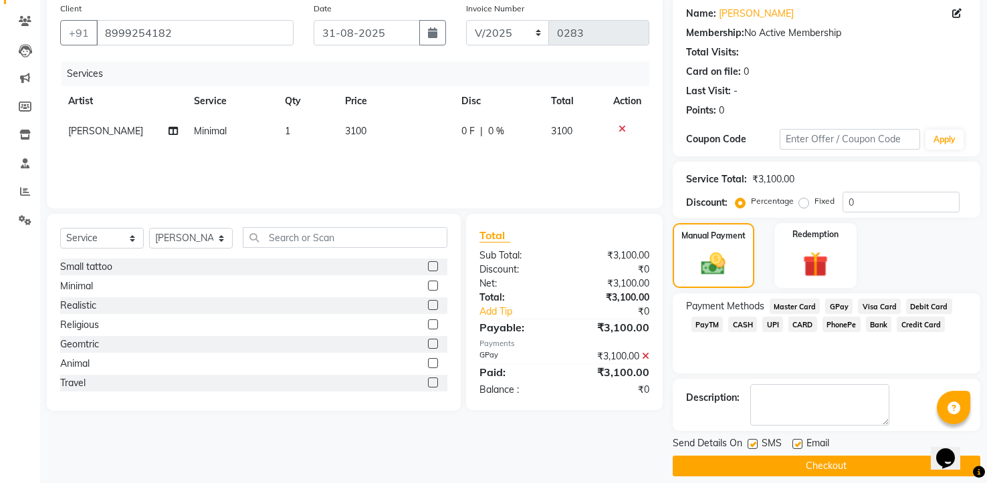
scroll to position [118, 0]
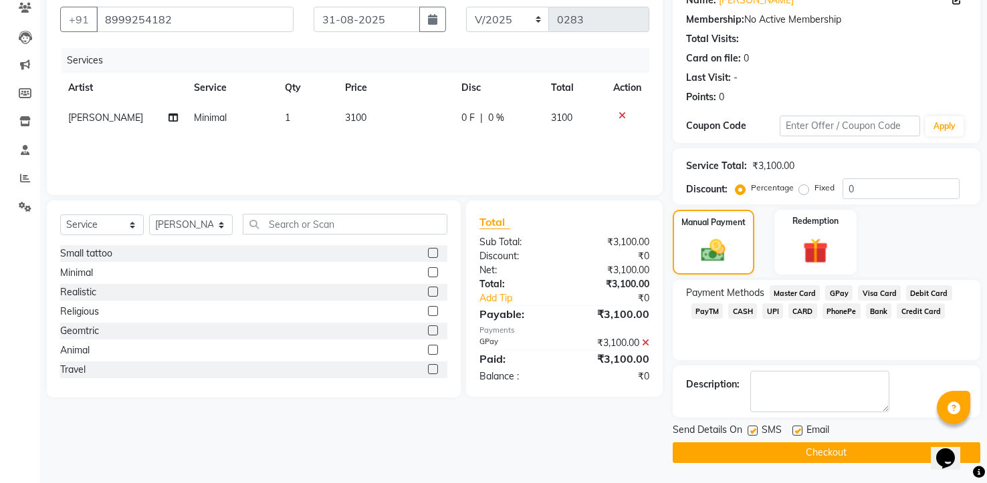
click at [840, 455] on button "Checkout" at bounding box center [827, 453] width 308 height 21
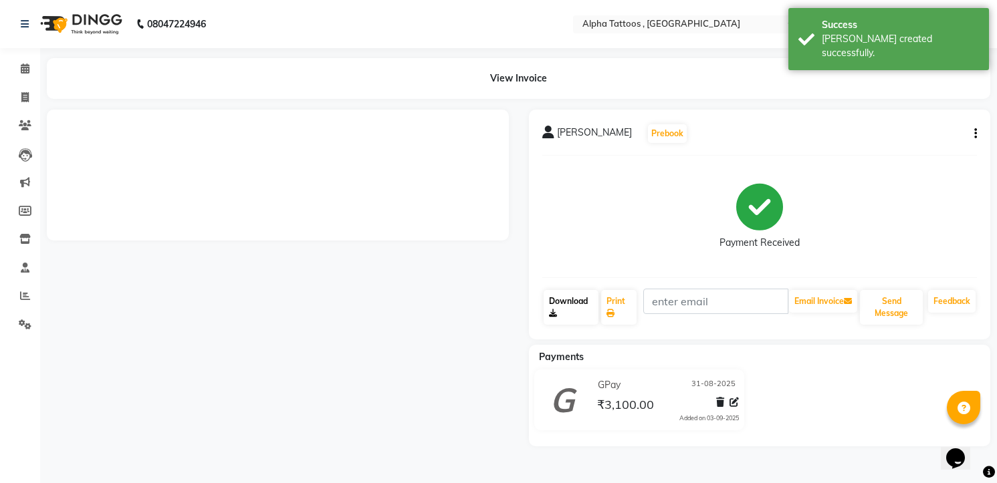
click at [576, 294] on link "Download" at bounding box center [571, 307] width 55 height 35
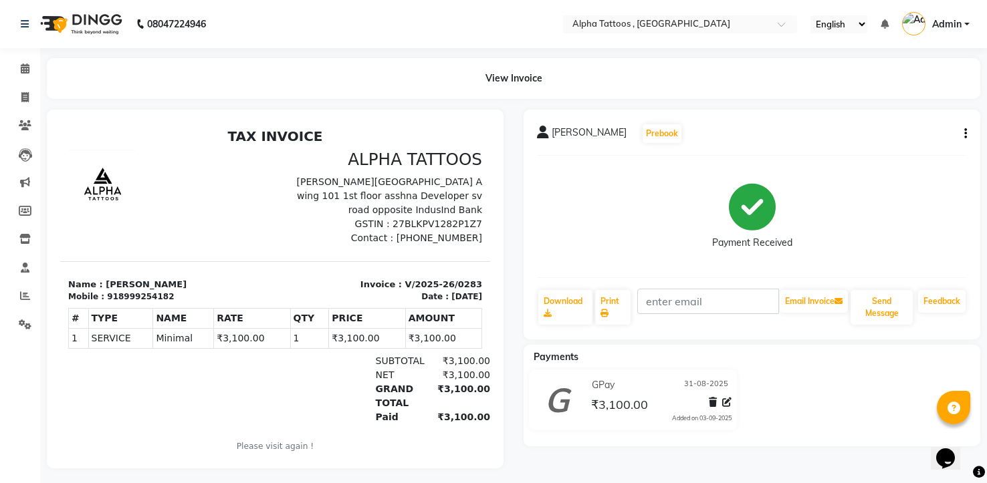
click at [69, 21] on img at bounding box center [80, 23] width 92 height 37
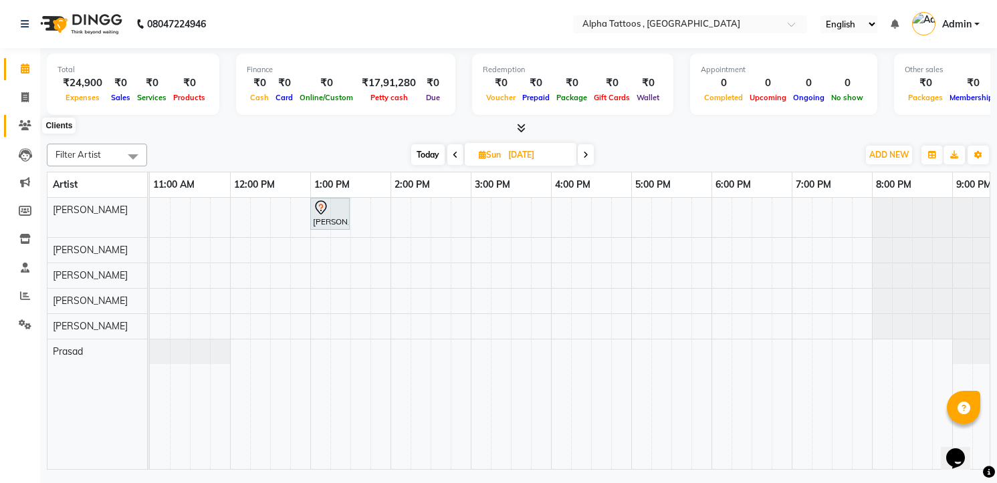
click at [23, 119] on span at bounding box center [24, 125] width 23 height 15
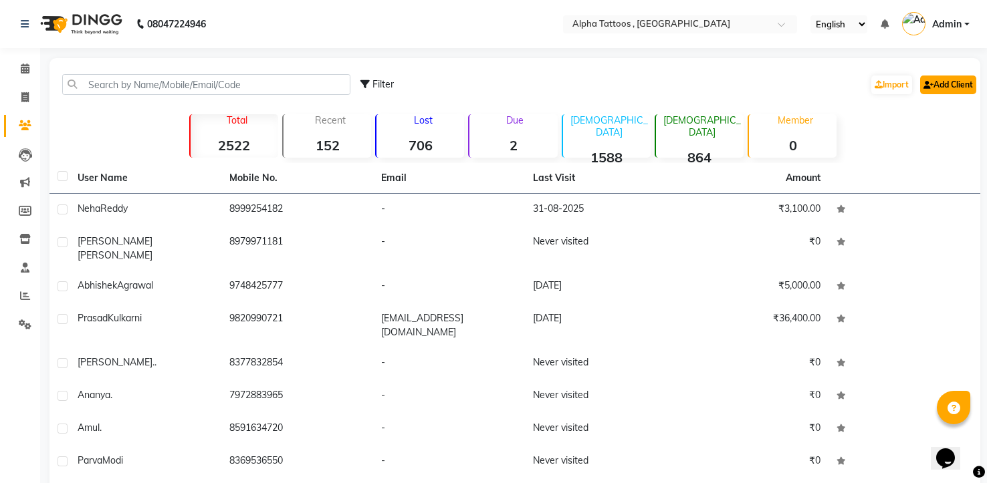
click at [946, 80] on link "Add Client" at bounding box center [948, 85] width 56 height 19
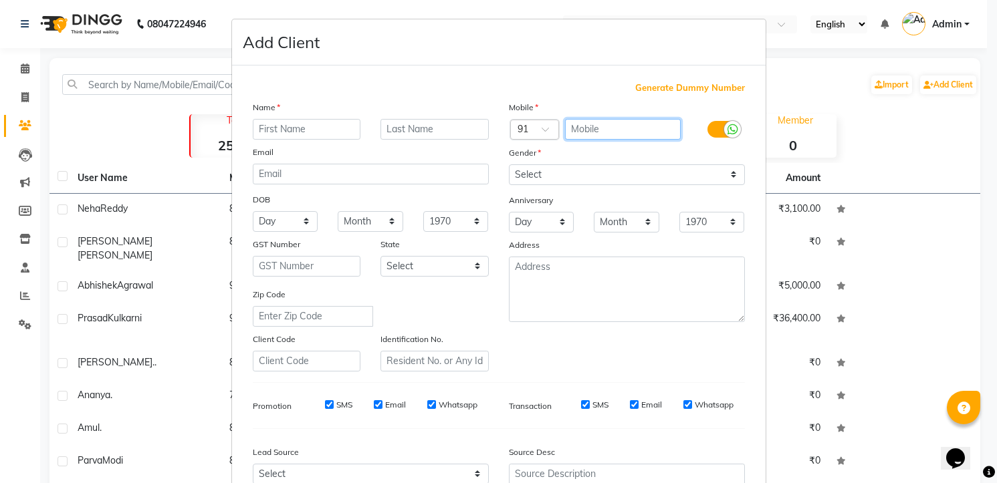
click at [582, 121] on input "text" at bounding box center [623, 129] width 116 height 21
click at [318, 128] on input "text" at bounding box center [307, 129] width 108 height 21
type input "[PERSON_NAME]"
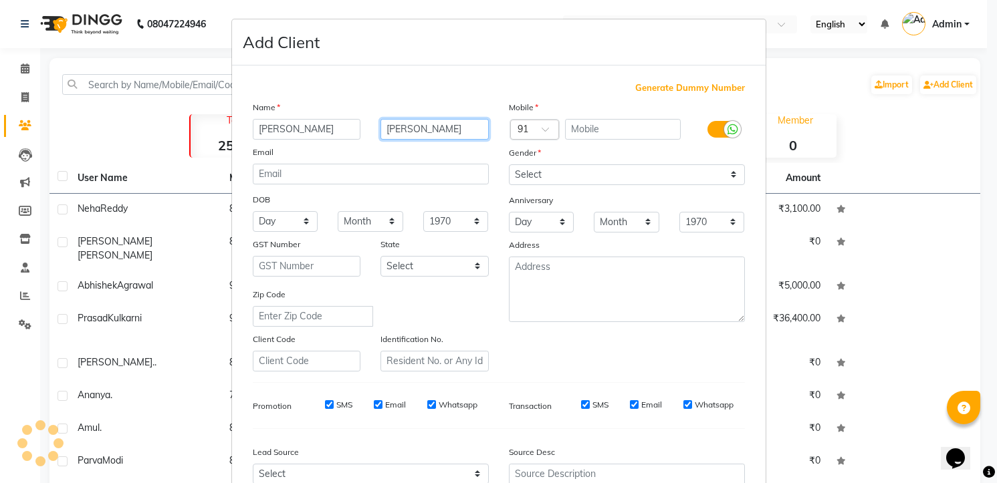
type input "[PERSON_NAME]"
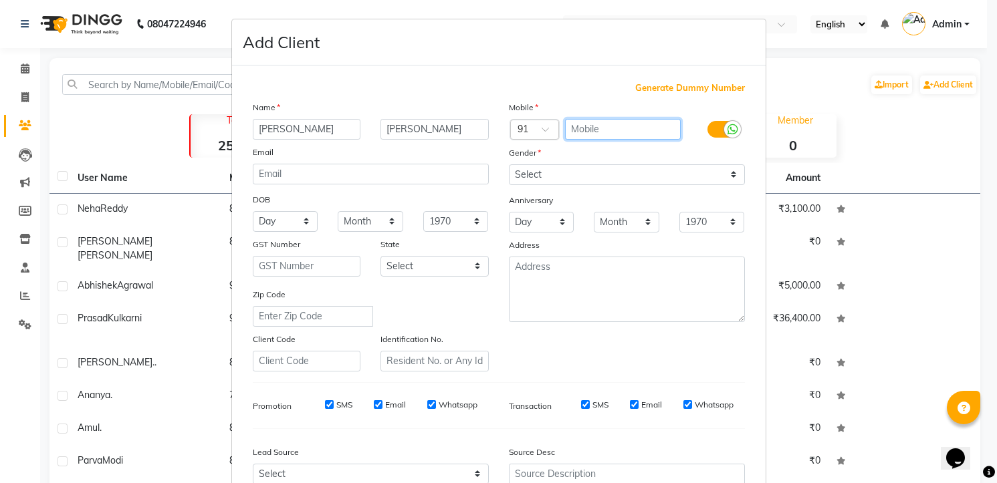
click at [598, 137] on input "text" at bounding box center [623, 129] width 116 height 21
paste input "706 200373"
click at [590, 124] on input "706 200373" at bounding box center [623, 129] width 116 height 21
type input "706200373"
click at [573, 87] on div "Generate Dummy Number" at bounding box center [499, 88] width 492 height 13
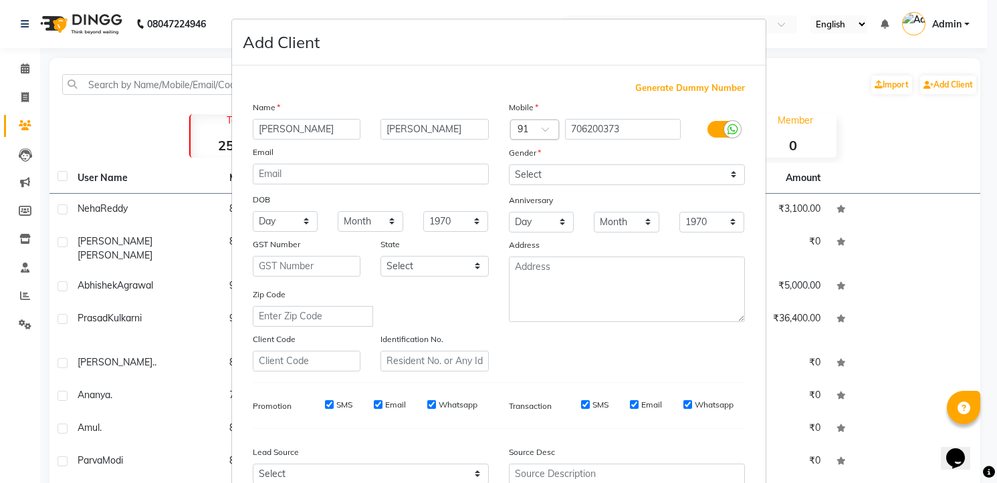
click at [537, 125] on div at bounding box center [535, 131] width 48 height 14
type input "keny"
click at [539, 154] on div "Kenya (+254)" at bounding box center [614, 152] width 206 height 25
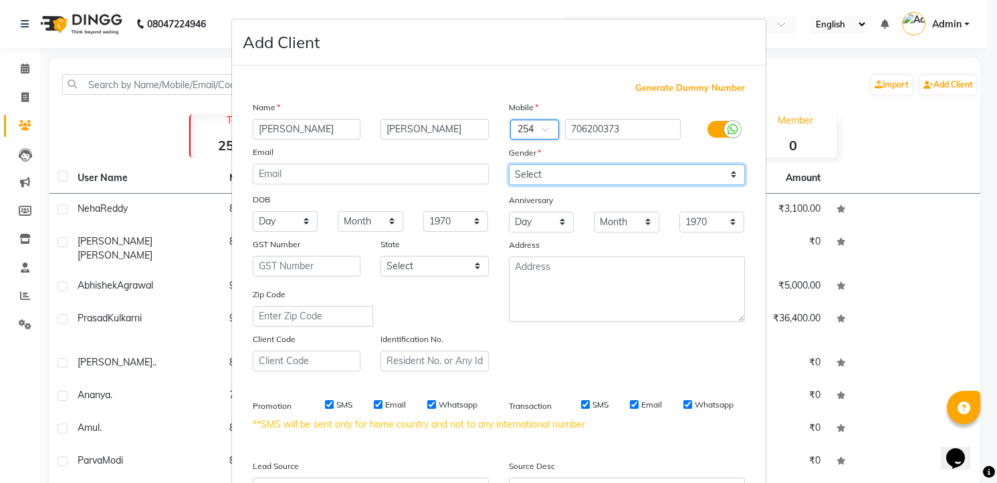
click at [539, 169] on select "Select [DEMOGRAPHIC_DATA] [DEMOGRAPHIC_DATA] Other Prefer Not To Say" at bounding box center [627, 174] width 236 height 21
select select "[DEMOGRAPHIC_DATA]"
click at [509, 164] on select "Select [DEMOGRAPHIC_DATA] [DEMOGRAPHIC_DATA] Other Prefer Not To Say" at bounding box center [627, 174] width 236 height 21
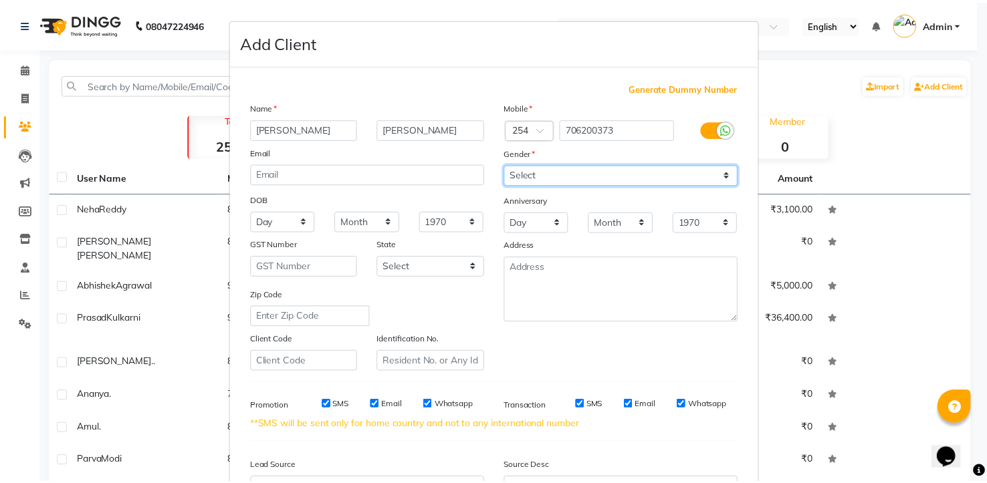
scroll to position [148, 0]
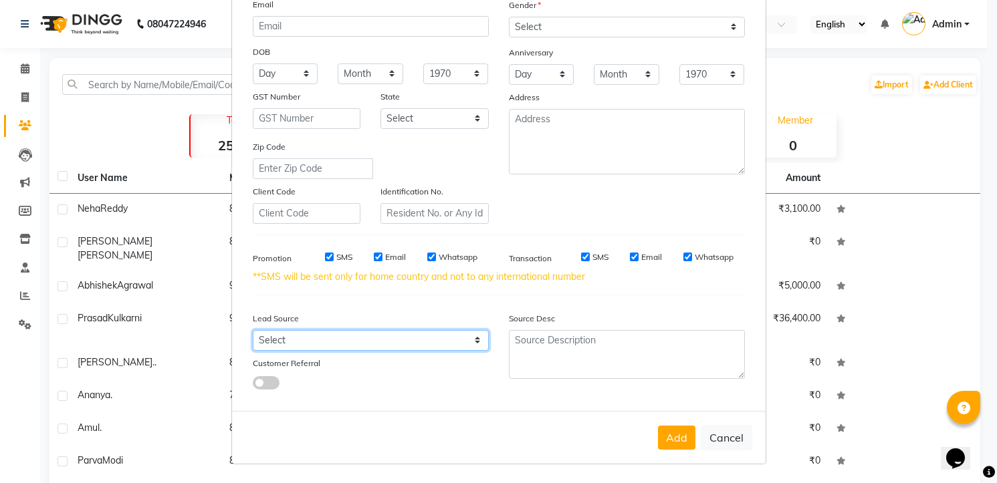
click at [433, 340] on select "Select Walk-in Referral Internet Friend Word of Mouth Advertisement Facebook Ju…" at bounding box center [371, 340] width 236 height 21
select select "40089"
click at [253, 330] on select "Select Walk-in Referral Internet Friend Word of Mouth Advertisement Facebook Ju…" at bounding box center [371, 340] width 236 height 21
click at [676, 439] on button "Add" at bounding box center [676, 438] width 37 height 24
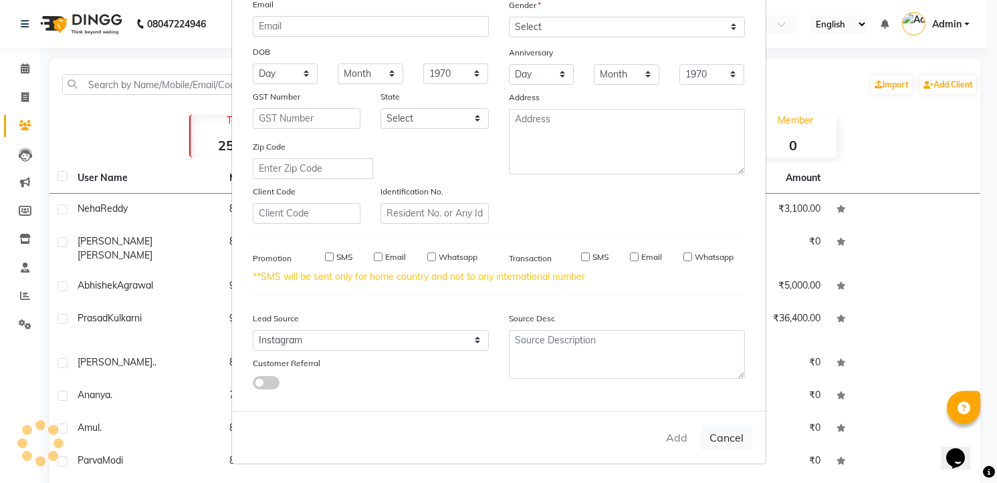
select select
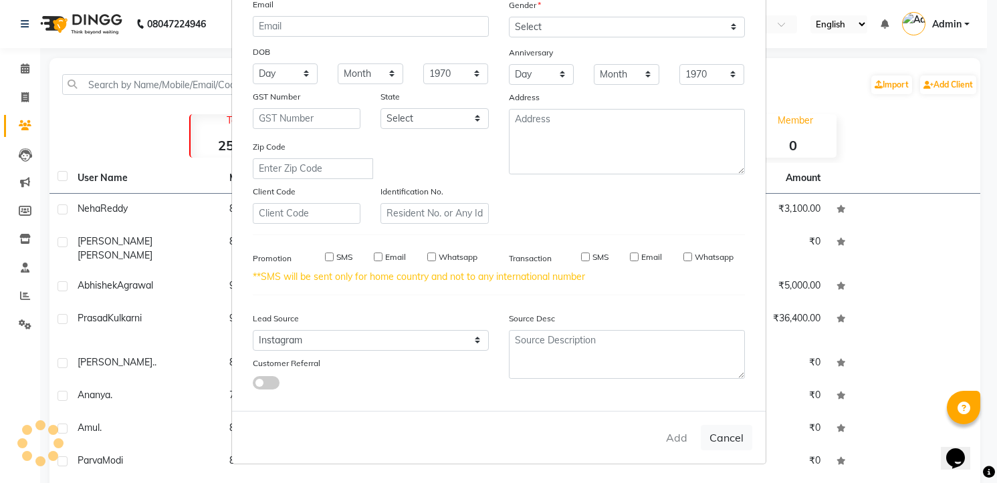
select select
checkbox input "false"
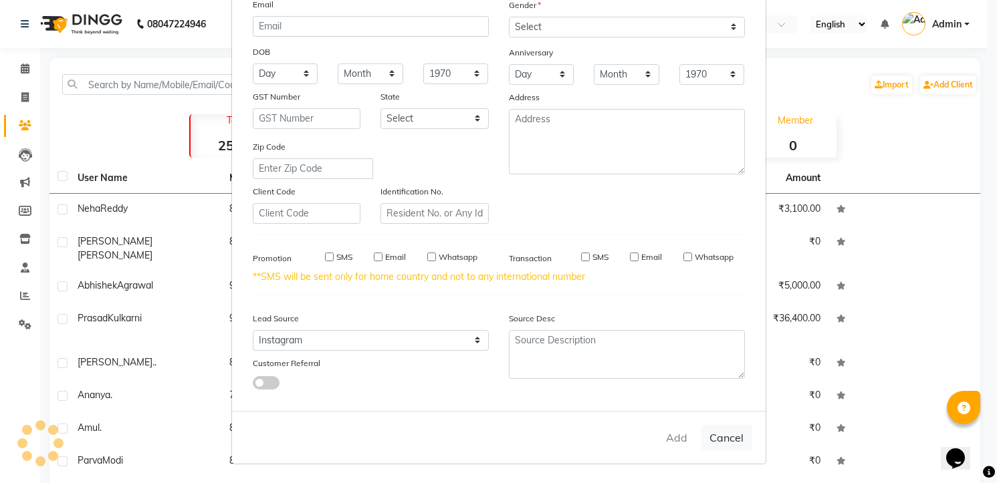
checkbox input "false"
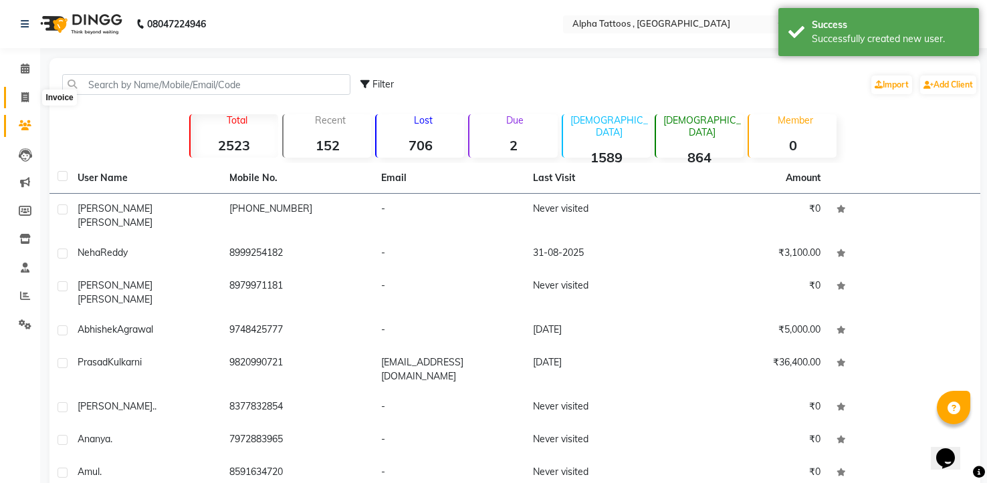
click at [23, 96] on icon at bounding box center [24, 97] width 7 height 10
select select "service"
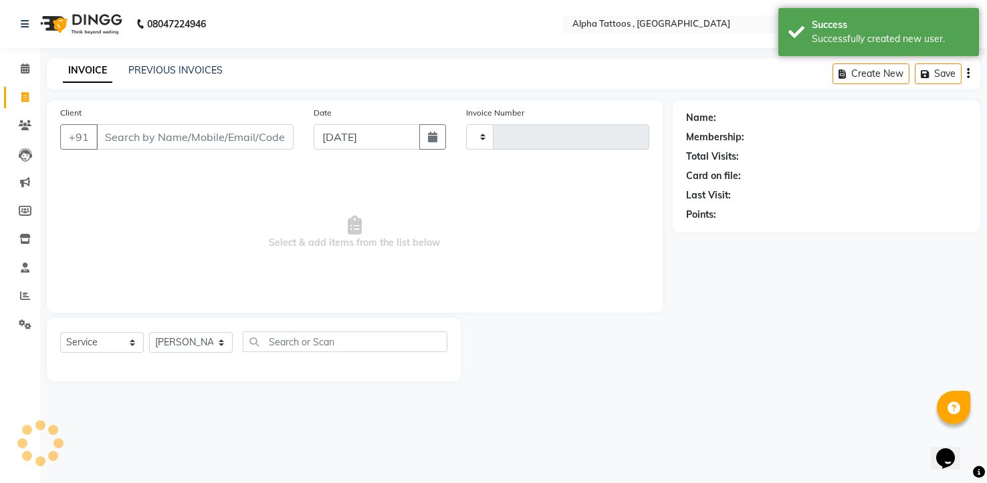
type input "0284"
select select "5140"
click at [158, 134] on input "A" at bounding box center [196, 136] width 201 height 25
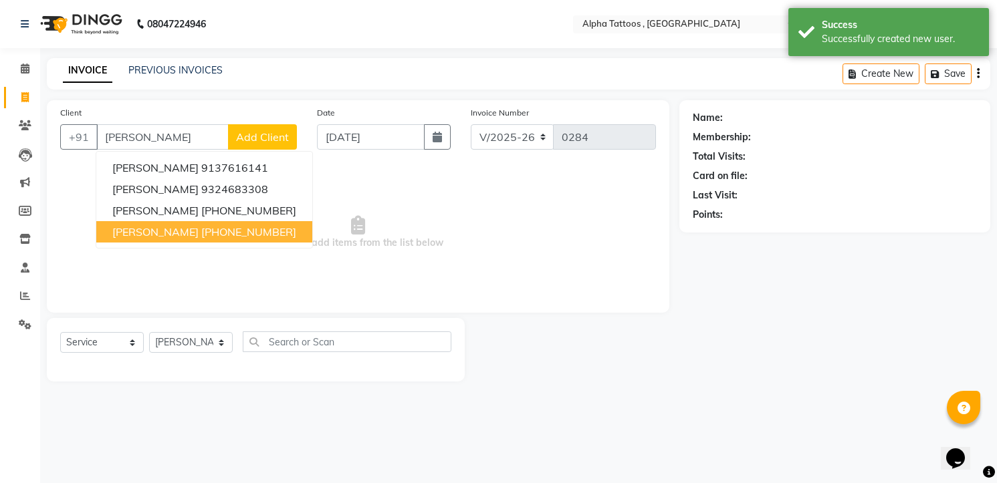
click at [169, 225] on span "[PERSON_NAME]" at bounding box center [155, 231] width 86 height 13
type input "706200373"
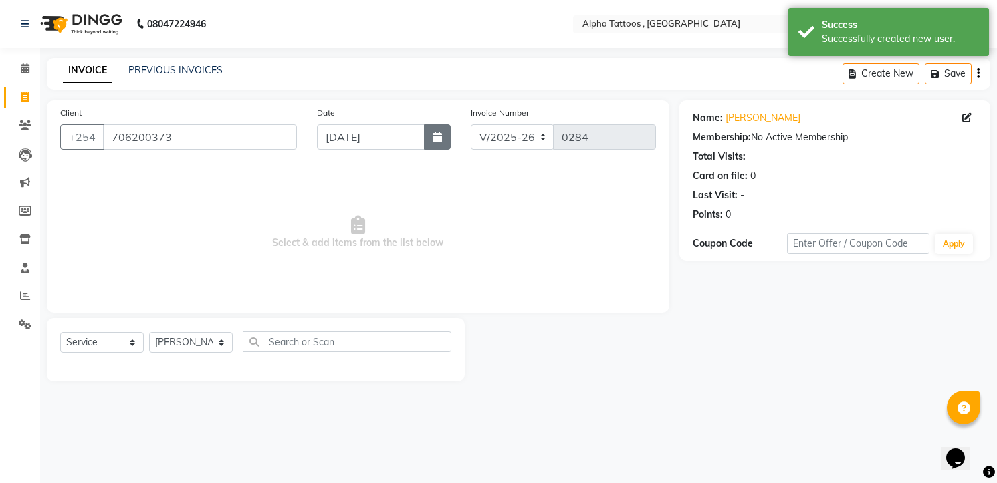
click at [436, 136] on icon "button" at bounding box center [437, 137] width 9 height 11
select select "9"
select select "2025"
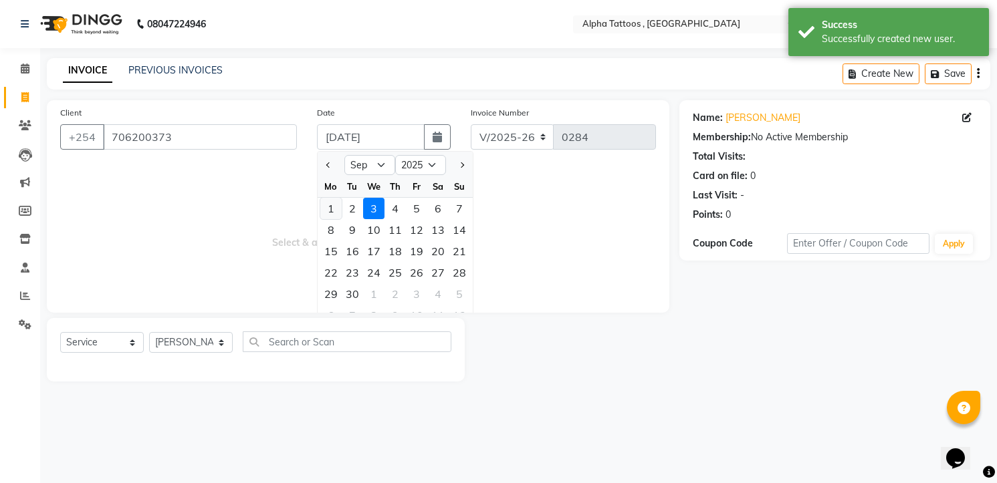
click at [328, 204] on div "1" at bounding box center [330, 208] width 21 height 21
type input "01-09-2025"
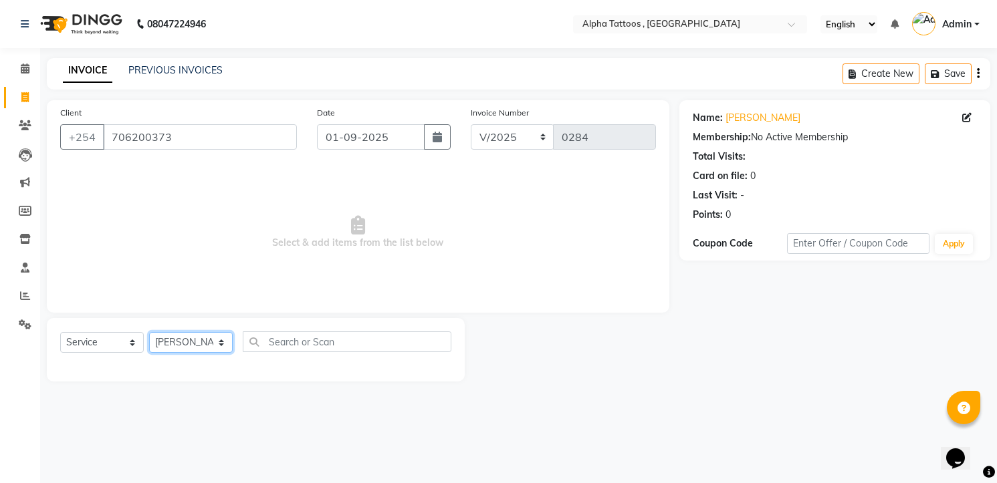
click at [191, 346] on select "[PERSON_NAME] [PERSON_NAME] [PERSON_NAME] [PERSON_NAME] [PERSON_NAME] [PERSON_N…" at bounding box center [191, 342] width 84 height 21
select select "32724"
click at [149, 332] on select "[PERSON_NAME] [PERSON_NAME] [PERSON_NAME] [PERSON_NAME] [PERSON_NAME] [PERSON_N…" at bounding box center [191, 342] width 84 height 21
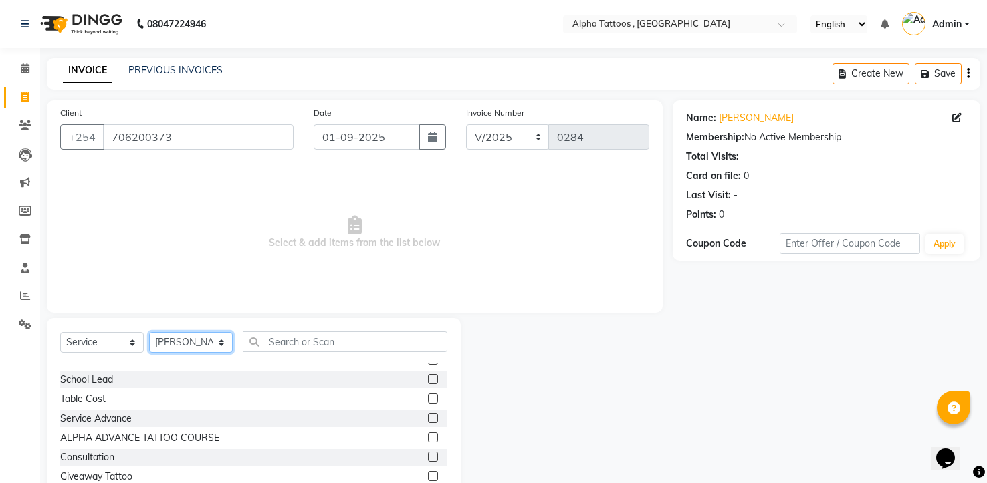
scroll to position [176, 0]
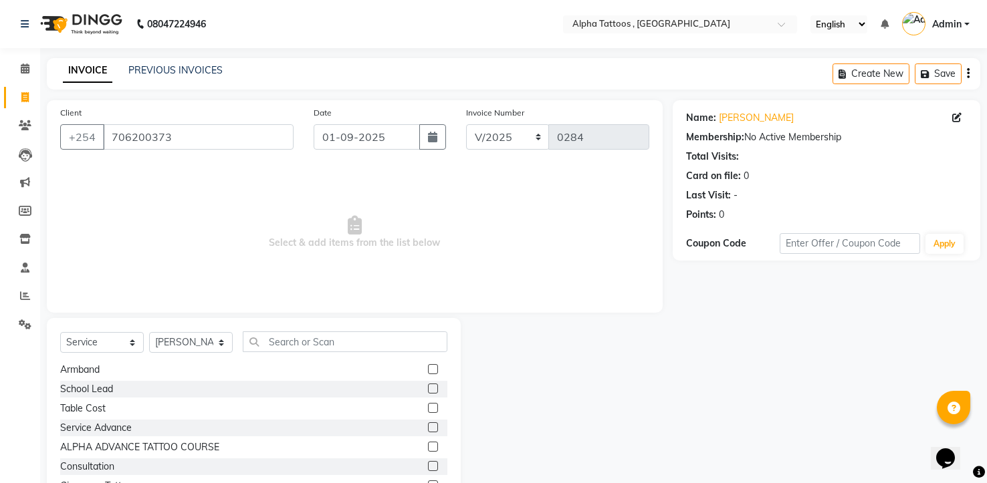
click at [428, 428] on label at bounding box center [433, 428] width 10 height 10
click at [428, 428] on input "checkbox" at bounding box center [432, 428] width 9 height 9
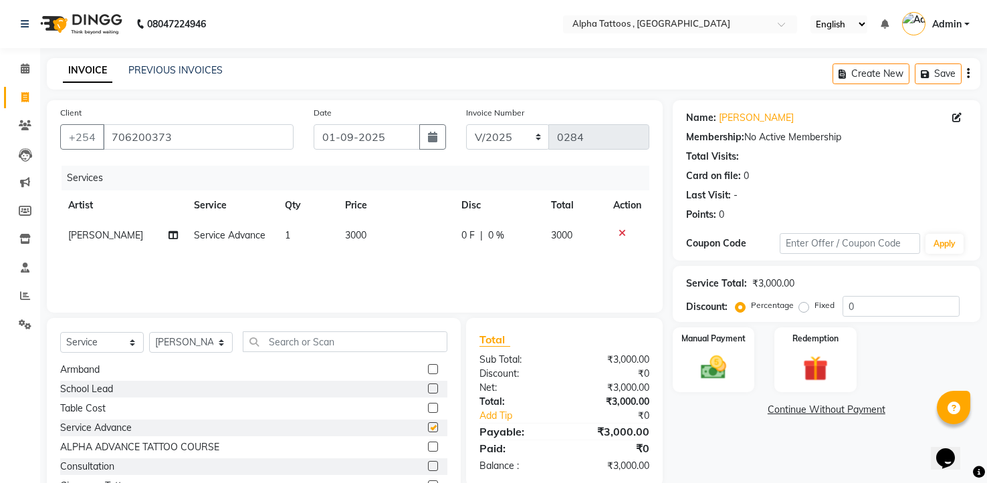
checkbox input "false"
click at [349, 237] on span "3000" at bounding box center [355, 235] width 21 height 12
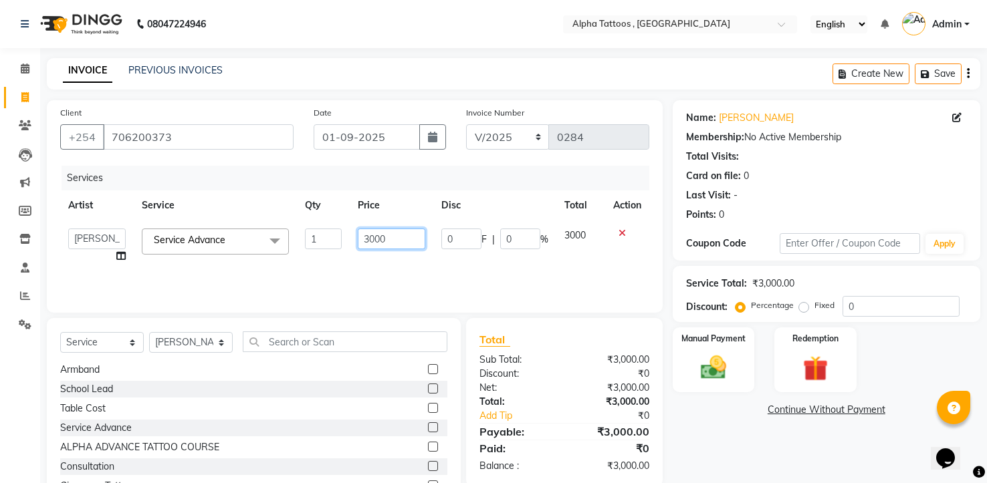
click at [380, 236] on input "3000" at bounding box center [392, 239] width 68 height 21
type input "10000"
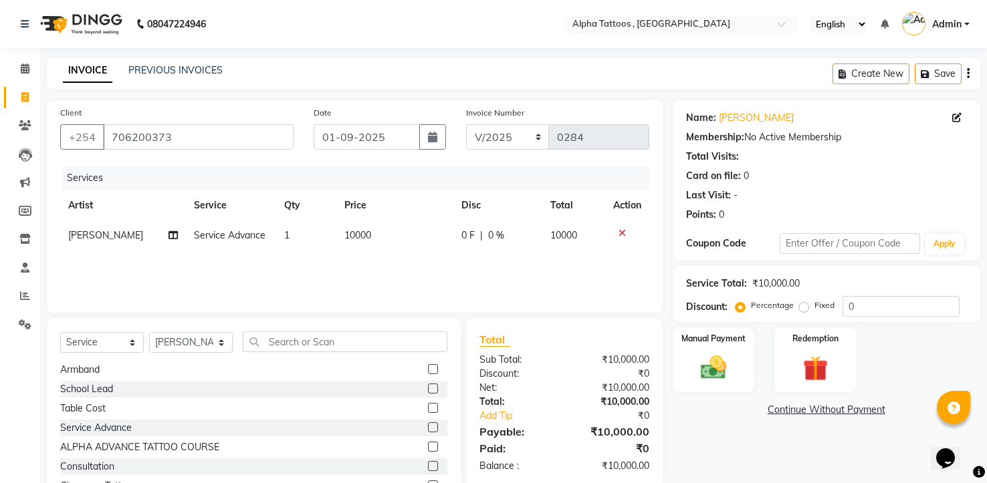
click at [378, 267] on div "Services Artist Service Qty Price Disc Total Action [PERSON_NAME] Service Advan…" at bounding box center [354, 233] width 589 height 134
click at [689, 363] on div "Manual Payment" at bounding box center [713, 360] width 85 height 68
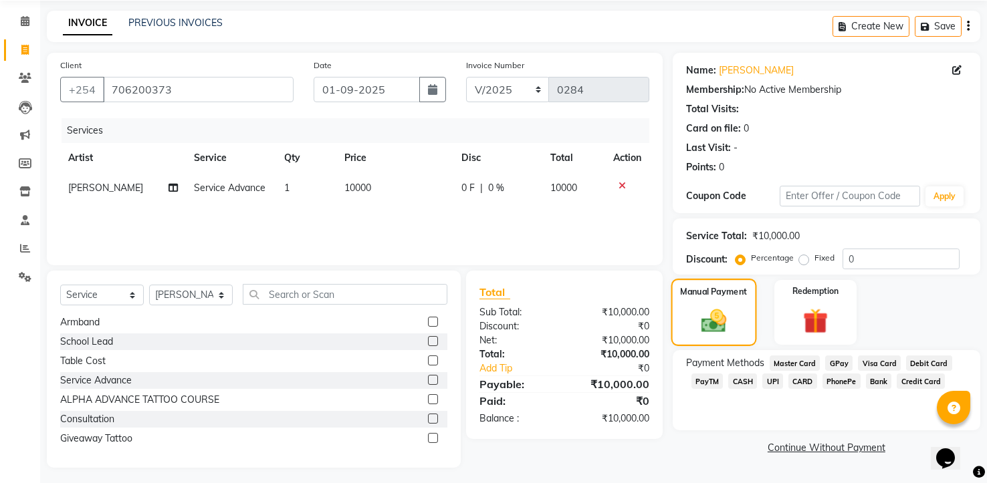
scroll to position [52, 0]
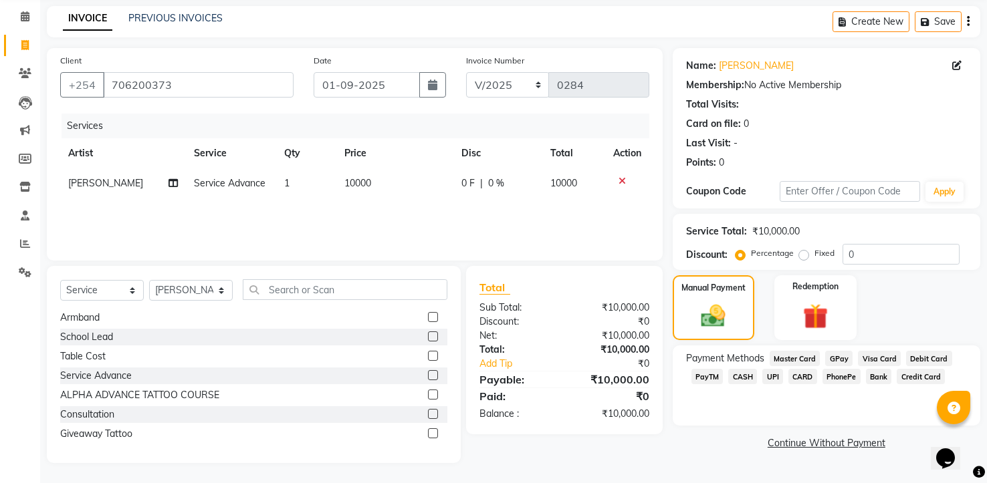
click at [842, 359] on span "GPay" at bounding box center [838, 358] width 27 height 15
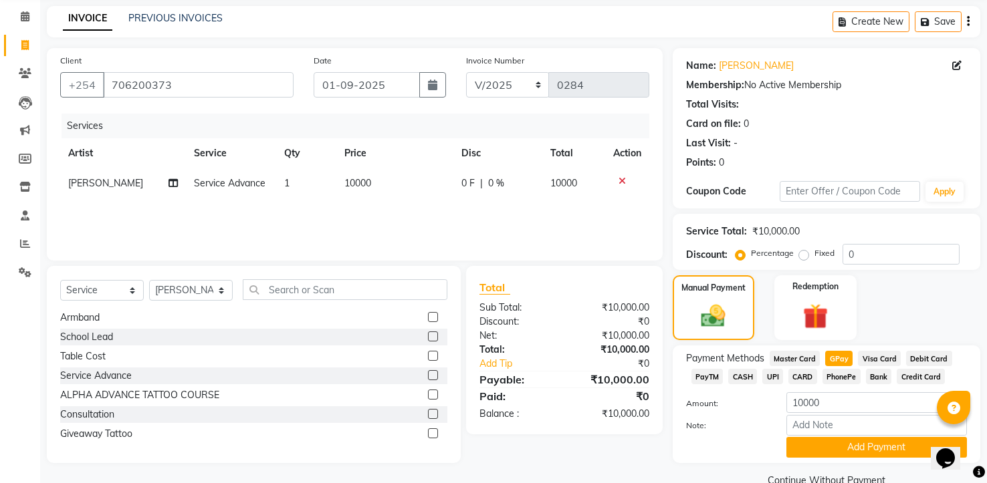
scroll to position [80, 0]
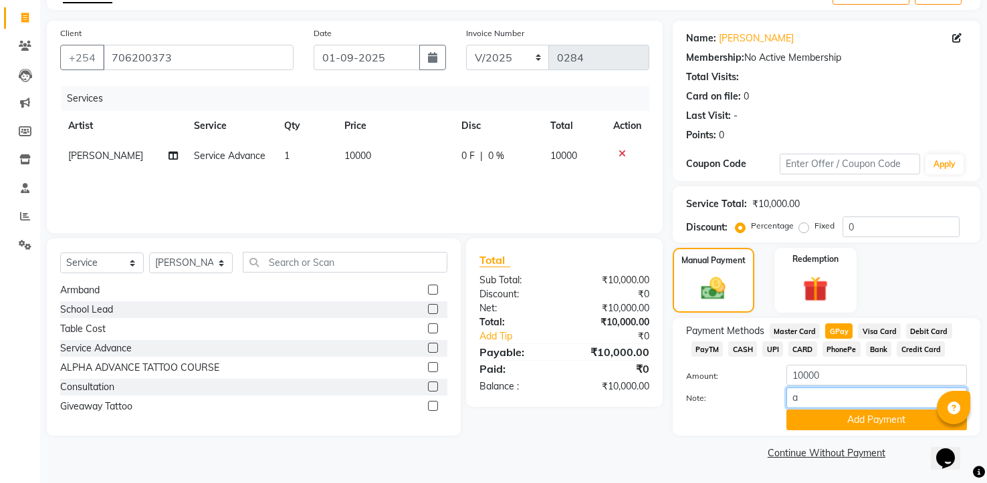
click at [842, 400] on input "a" at bounding box center [876, 398] width 181 height 21
type input "Advance"
click at [878, 421] on button "Add Payment" at bounding box center [876, 420] width 181 height 21
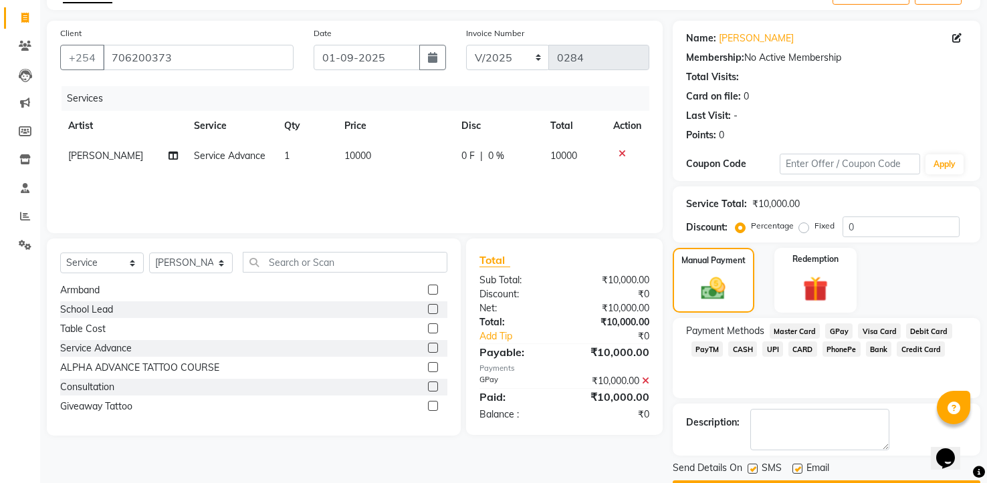
scroll to position [118, 0]
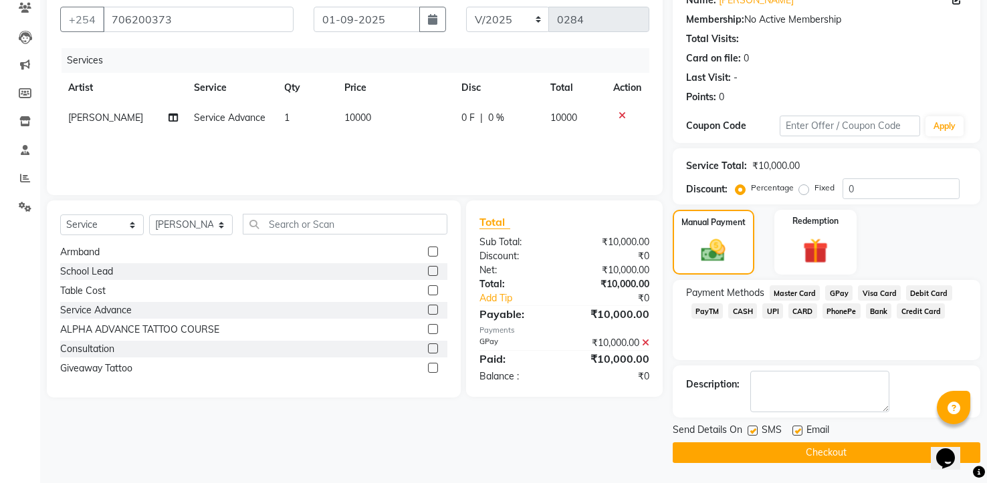
click at [847, 455] on button "Checkout" at bounding box center [827, 453] width 308 height 21
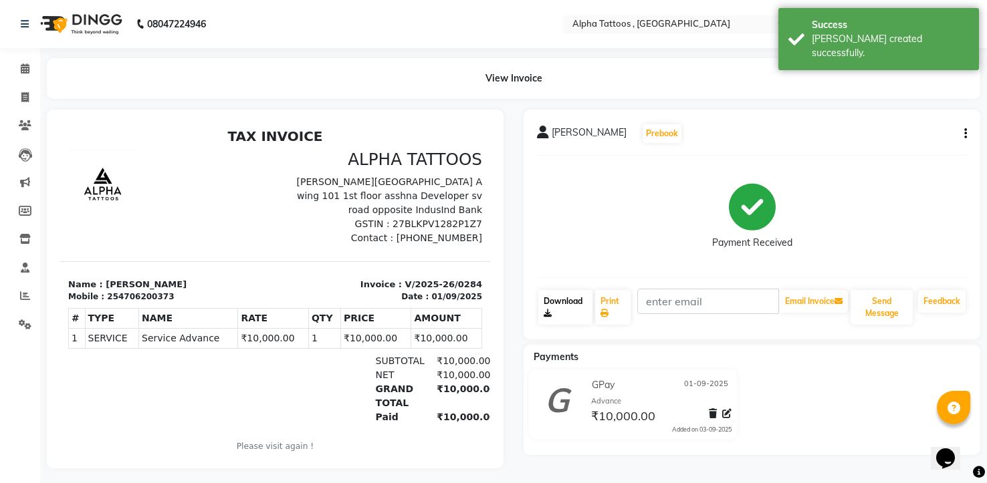
click at [574, 299] on link "Download" at bounding box center [565, 307] width 54 height 35
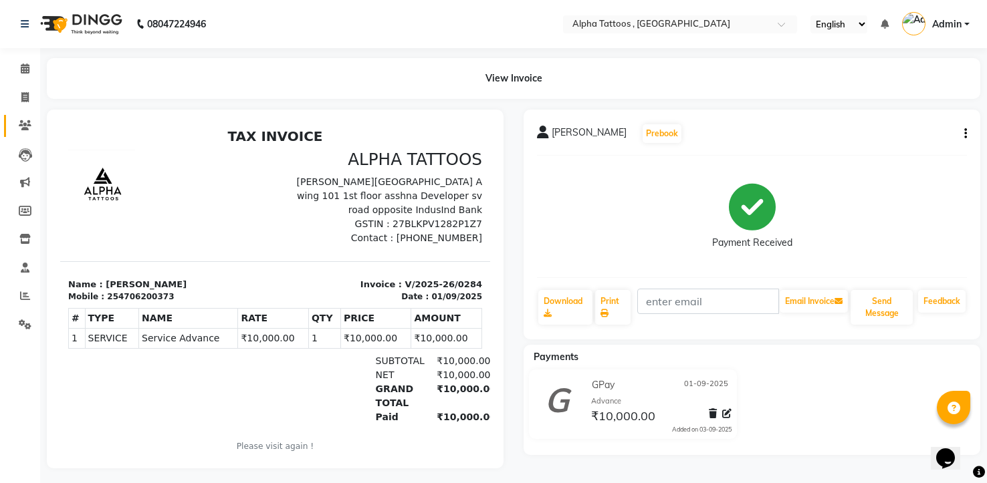
click at [22, 118] on link "Clients" at bounding box center [20, 126] width 32 height 22
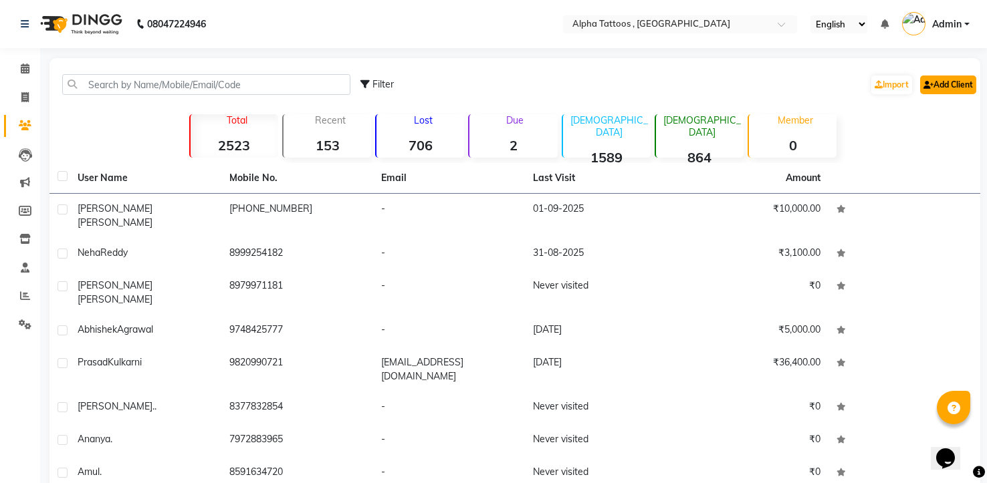
click at [938, 90] on link "Add Client" at bounding box center [948, 85] width 56 height 19
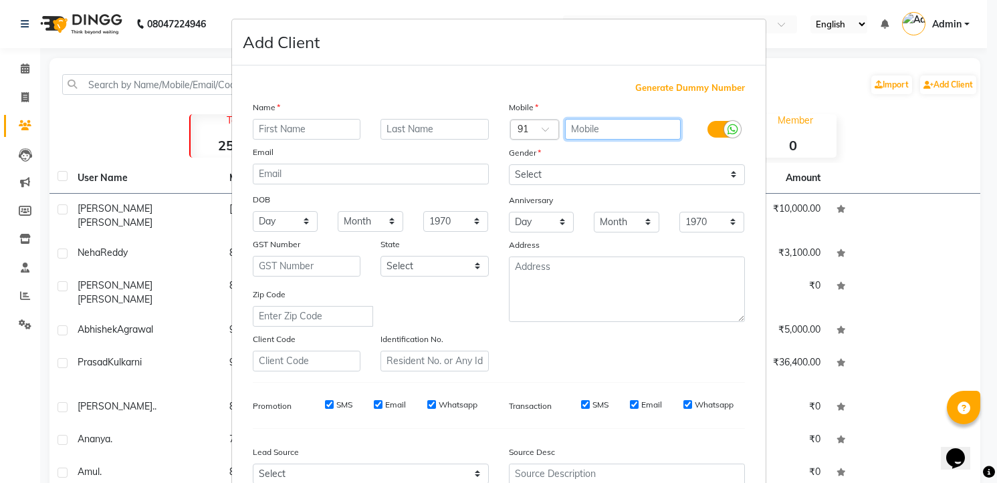
click at [610, 128] on input "text" at bounding box center [623, 129] width 116 height 21
paste input "8591777454"
type input "8591777454"
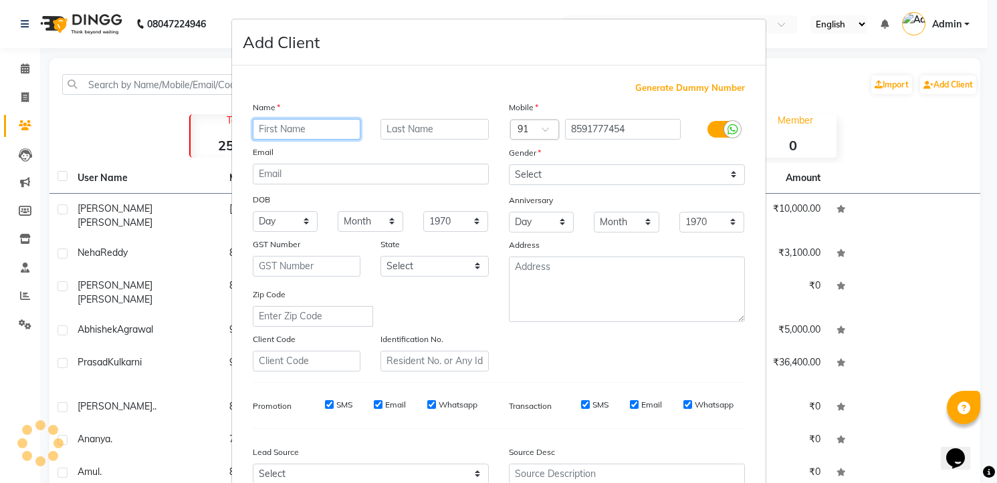
click at [288, 134] on input "text" at bounding box center [307, 129] width 108 height 21
type input "[PERSON_NAME]"
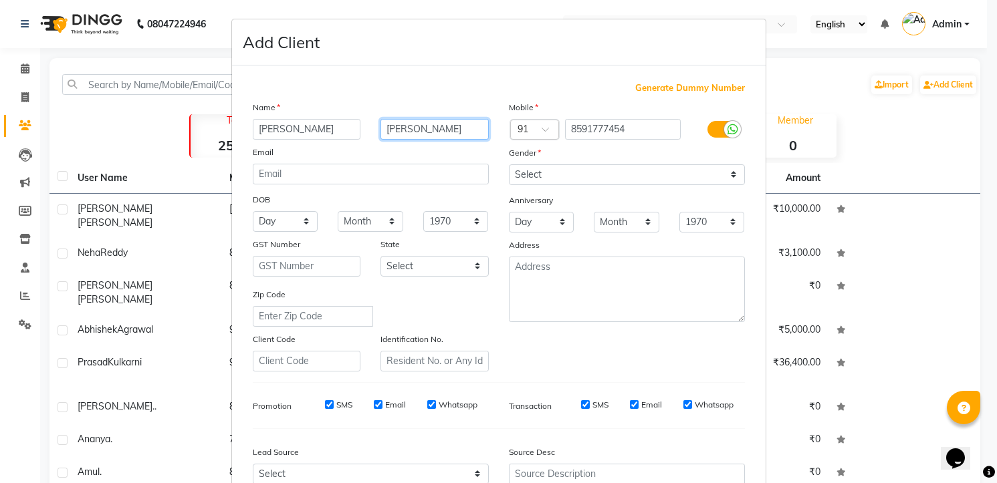
type input "[PERSON_NAME]"
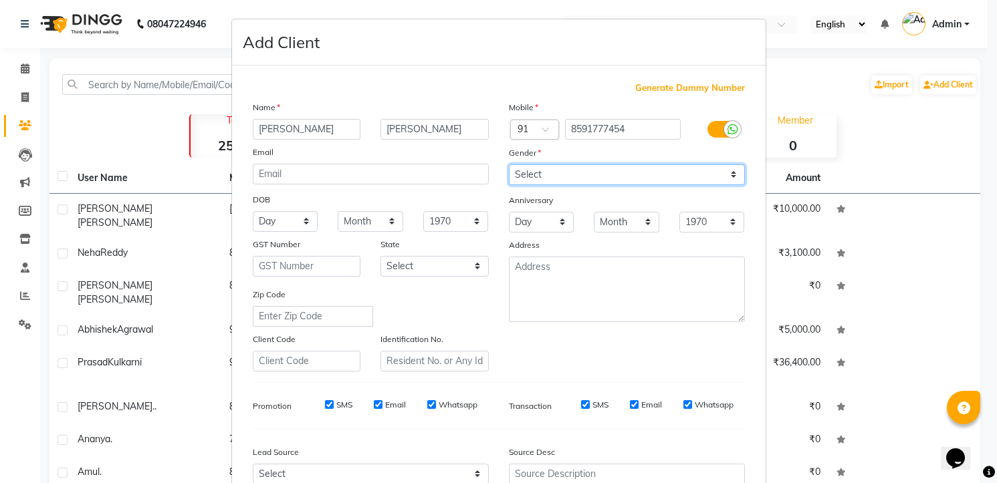
click at [525, 171] on select "Select [DEMOGRAPHIC_DATA] [DEMOGRAPHIC_DATA] Other Prefer Not To Say" at bounding box center [627, 174] width 236 height 21
select select "[DEMOGRAPHIC_DATA]"
click at [509, 164] on select "Select [DEMOGRAPHIC_DATA] [DEMOGRAPHIC_DATA] Other Prefer Not To Say" at bounding box center [627, 174] width 236 height 21
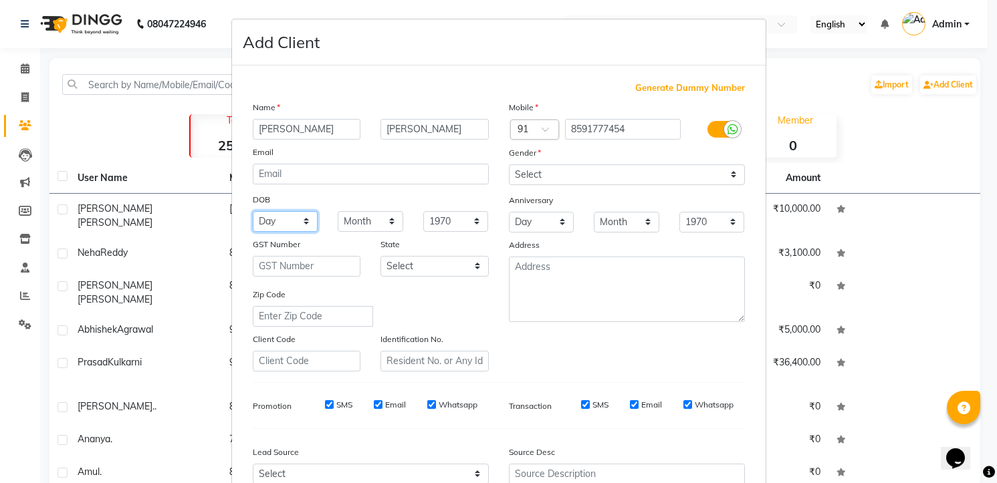
click at [278, 219] on select "Day 01 02 03 04 05 06 07 08 09 10 11 12 13 14 15 16 17 18 19 20 21 22 23 24 25 …" at bounding box center [286, 221] width 66 height 21
select select "27"
click at [253, 211] on select "Day 01 02 03 04 05 06 07 08 09 10 11 12 13 14 15 16 17 18 19 20 21 22 23 24 25 …" at bounding box center [286, 221] width 66 height 21
select select "09"
select select "2002"
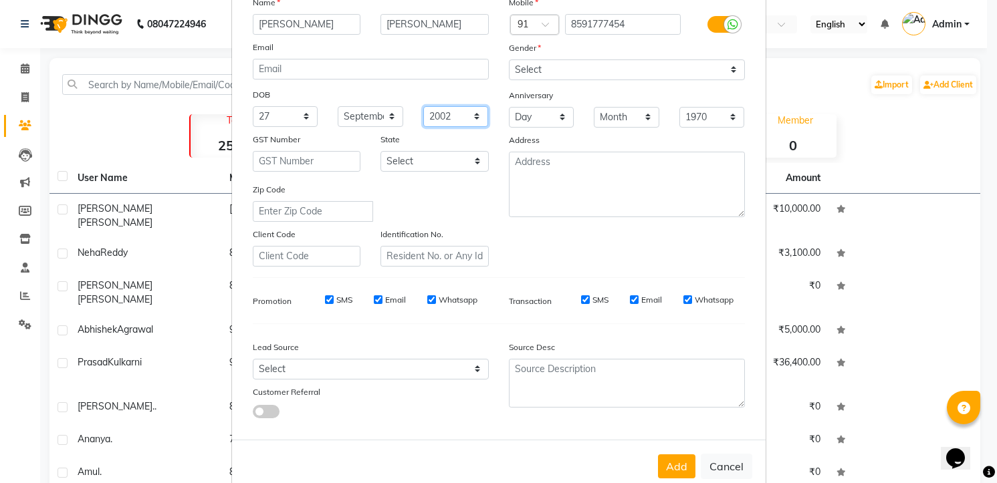
scroll to position [134, 0]
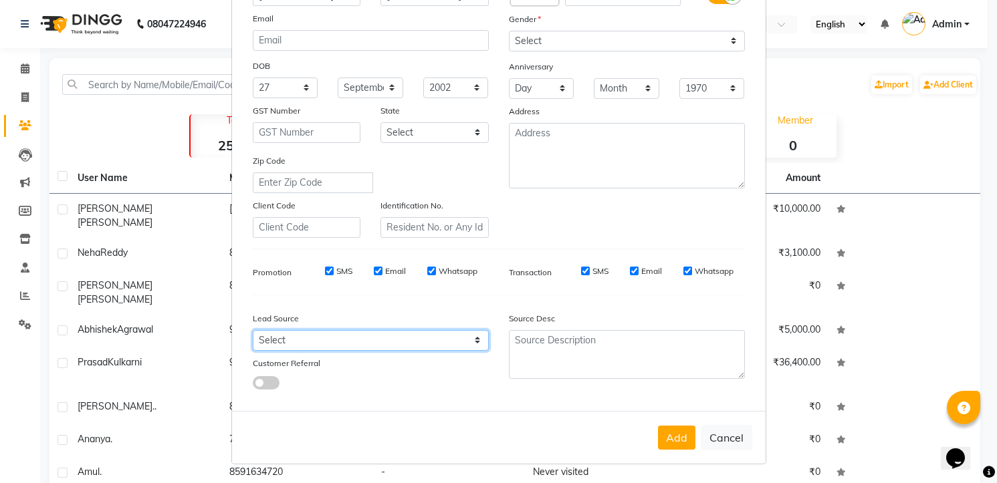
click at [349, 347] on select "Select Walk-in Referral Internet Friend Word of Mouth Advertisement Facebook Ju…" at bounding box center [371, 340] width 236 height 21
select select "40089"
click at [253, 330] on select "Select Walk-in Referral Internet Friend Word of Mouth Advertisement Facebook Ju…" at bounding box center [371, 340] width 236 height 21
click at [680, 435] on button "Add" at bounding box center [676, 438] width 37 height 24
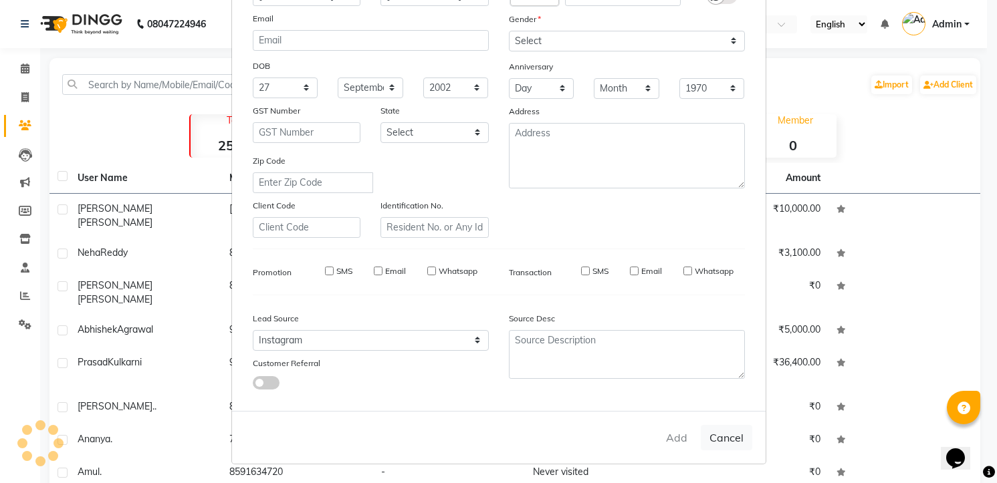
select select
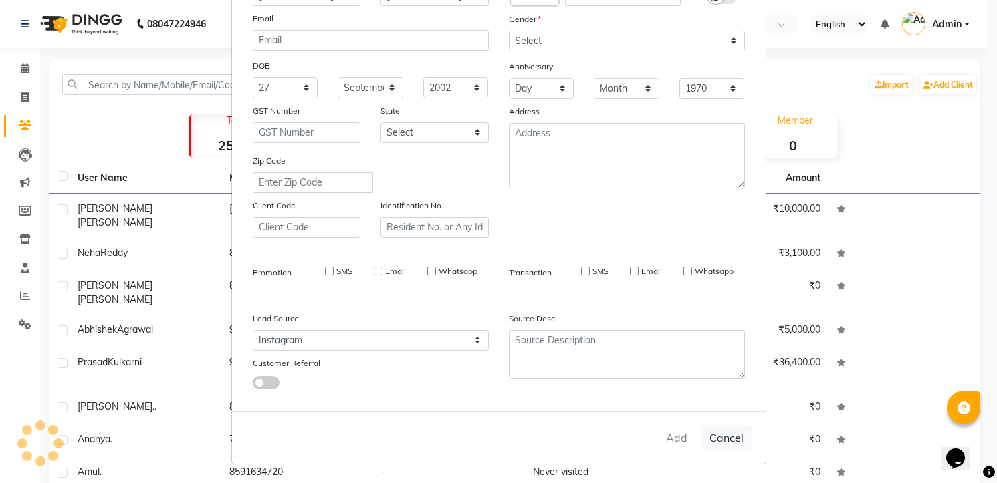
select select
checkbox input "false"
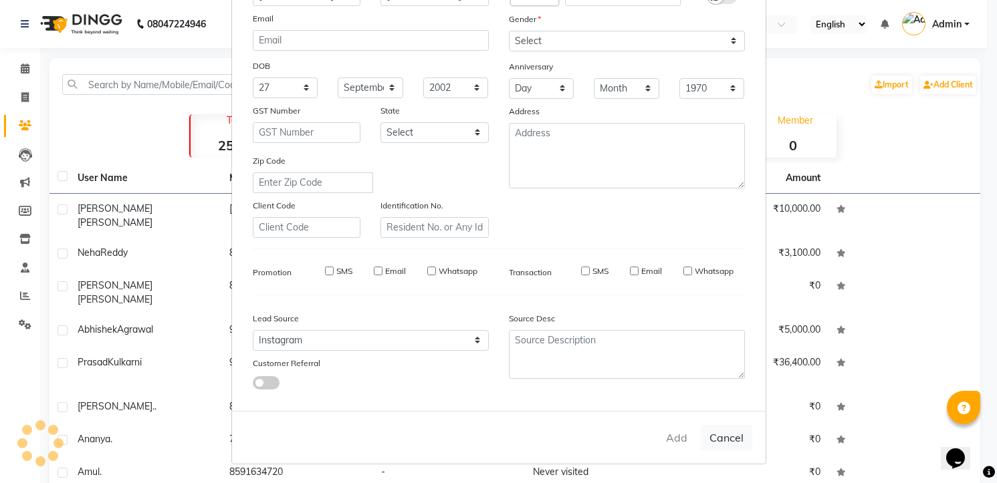
checkbox input "false"
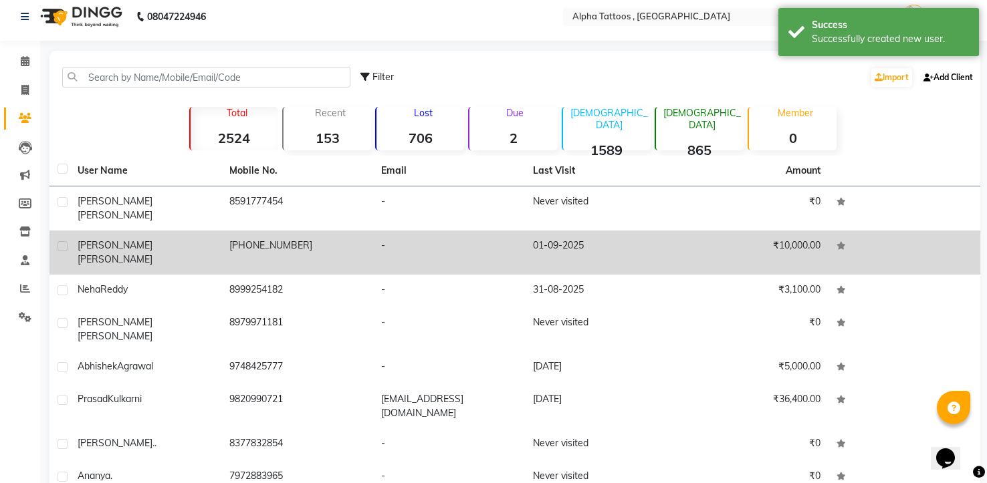
scroll to position [0, 0]
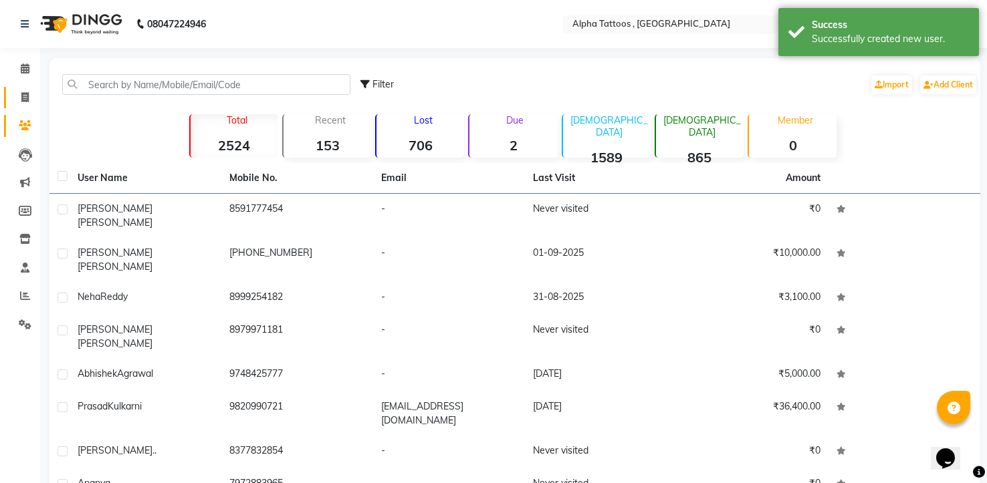
click at [22, 104] on span at bounding box center [24, 97] width 23 height 15
select select "5140"
select select "service"
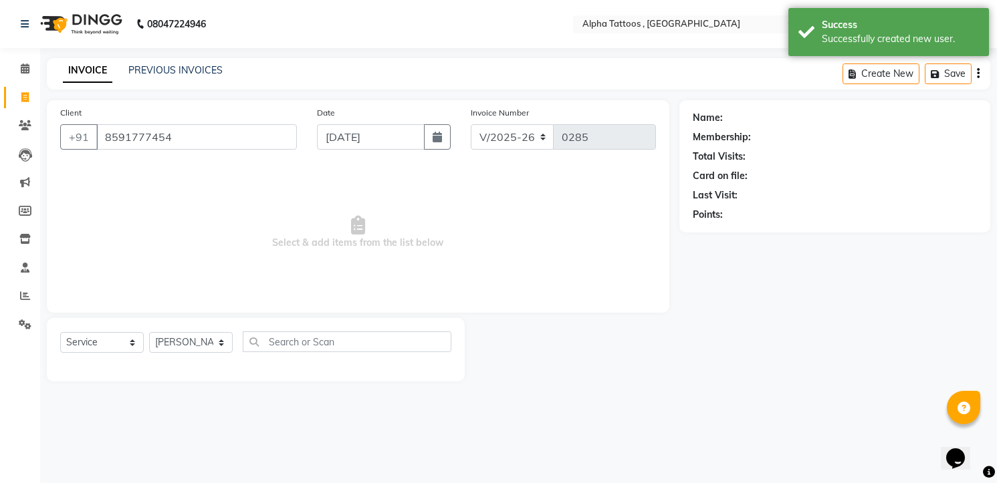
type input "8591777454"
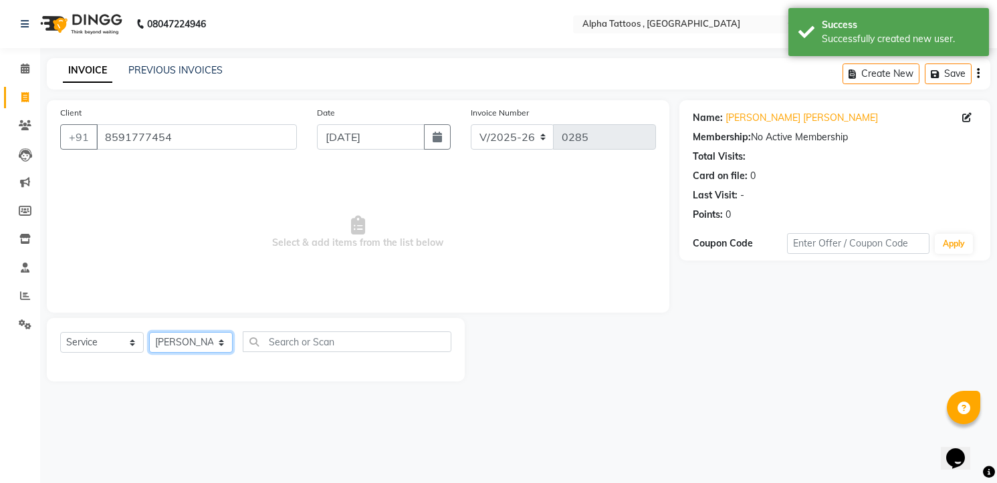
click at [187, 336] on select "[PERSON_NAME] [PERSON_NAME] [PERSON_NAME] [PERSON_NAME] [PERSON_NAME] [PERSON_N…" at bounding box center [191, 342] width 84 height 21
select select "32647"
click at [149, 332] on select "[PERSON_NAME] [PERSON_NAME] [PERSON_NAME] [PERSON_NAME] [PERSON_NAME] [PERSON_N…" at bounding box center [191, 342] width 84 height 21
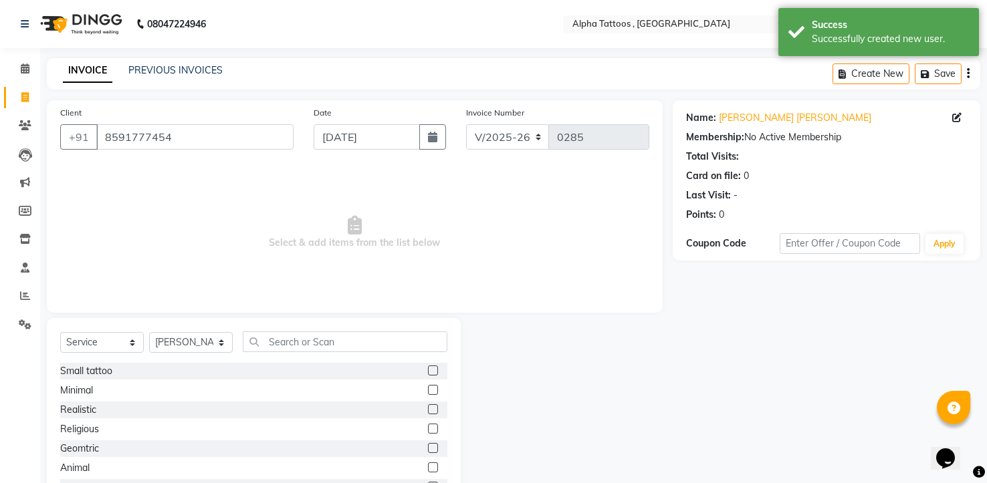
click at [428, 388] on label at bounding box center [433, 390] width 10 height 10
click at [428, 388] on input "checkbox" at bounding box center [432, 390] width 9 height 9
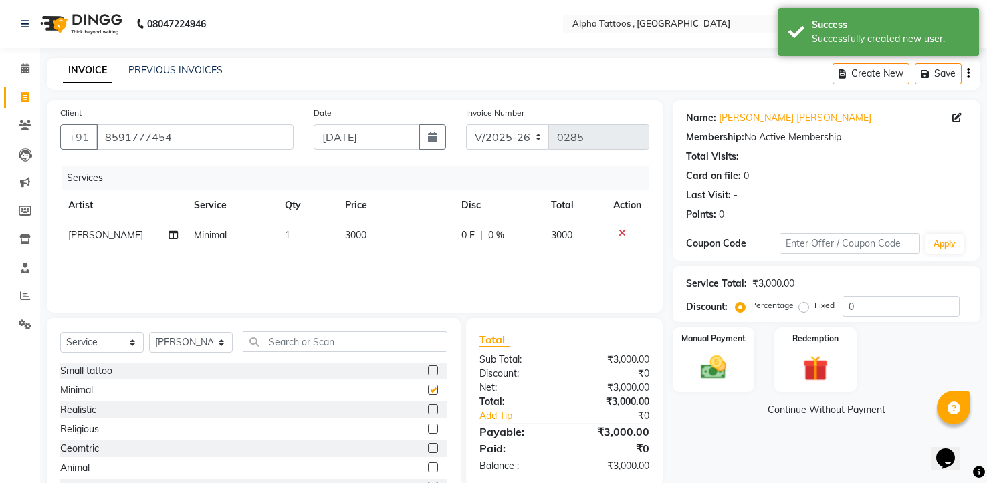
checkbox input "false"
click at [349, 233] on span "3000" at bounding box center [355, 235] width 21 height 12
select select "32647"
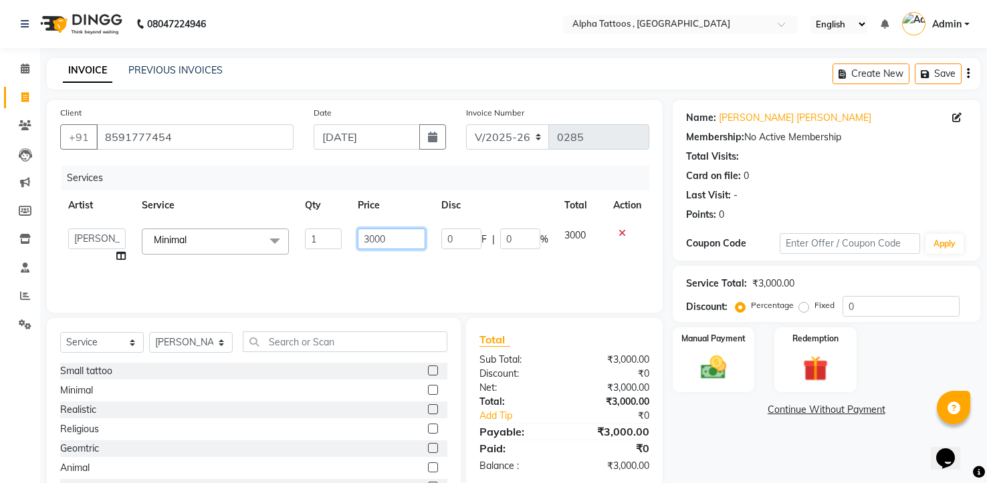
click at [380, 242] on input "3000" at bounding box center [392, 239] width 68 height 21
type input "8000"
click at [380, 269] on div "Services Artist Service Qty Price Disc Total Action [PERSON_NAME] [PERSON_NAME]…" at bounding box center [354, 233] width 589 height 134
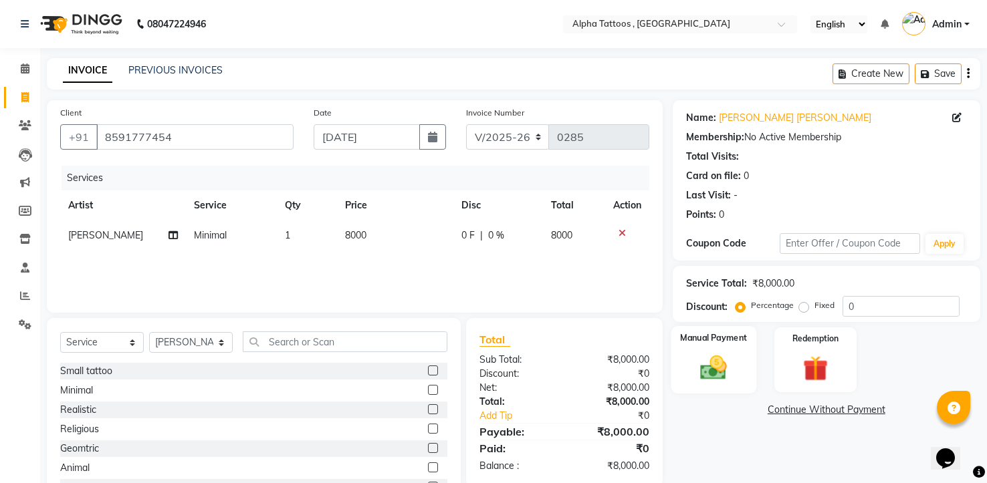
click at [726, 351] on div "Manual Payment" at bounding box center [713, 360] width 85 height 68
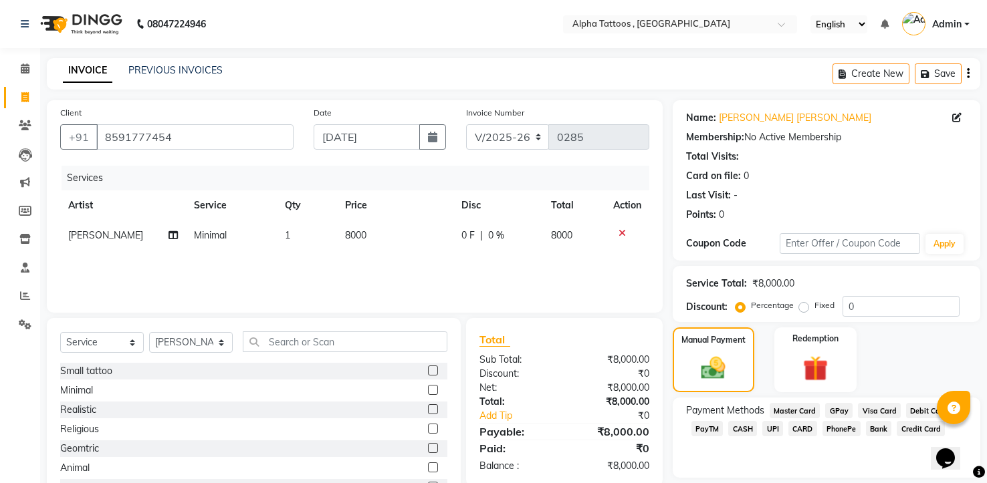
click at [745, 424] on span "CASH" at bounding box center [742, 428] width 29 height 15
click at [815, 451] on input "8000" at bounding box center [876, 455] width 181 height 21
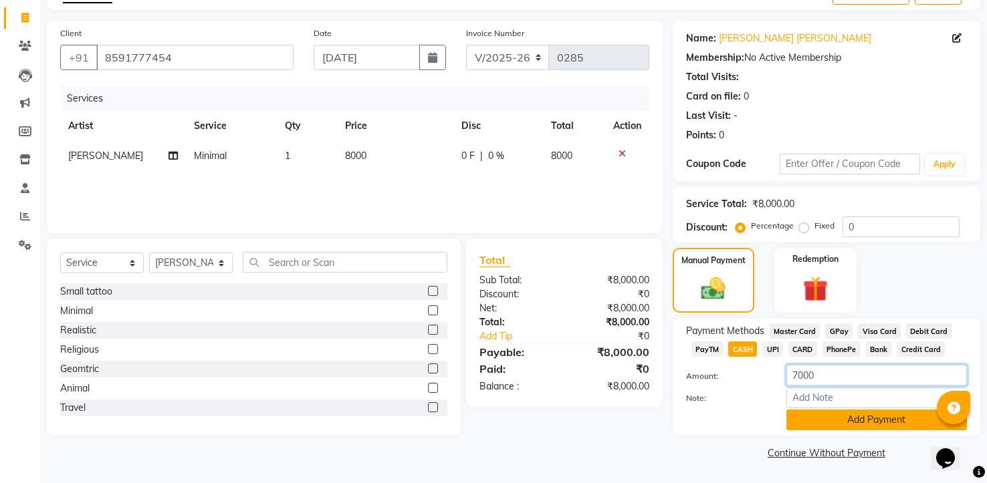
type input "7000"
click at [845, 419] on button "Add Payment" at bounding box center [876, 420] width 181 height 21
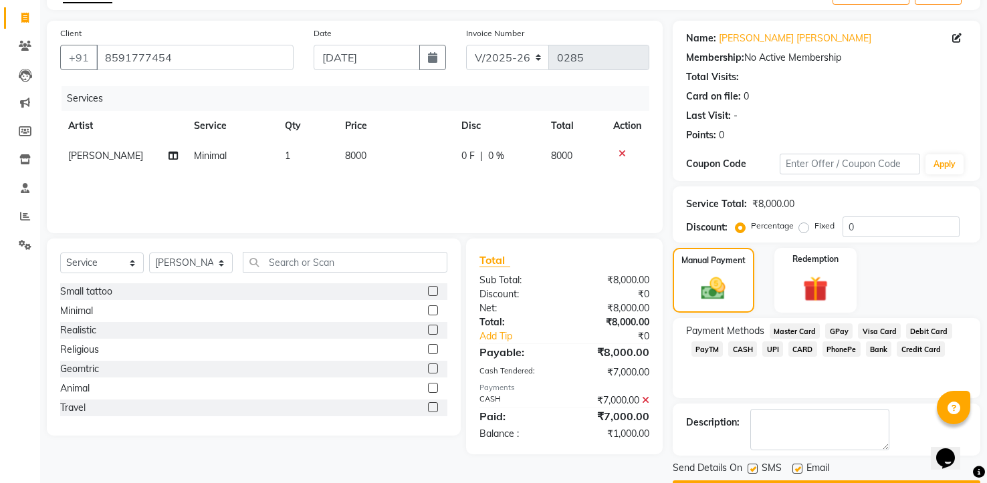
click at [830, 328] on span "GPay" at bounding box center [838, 331] width 27 height 15
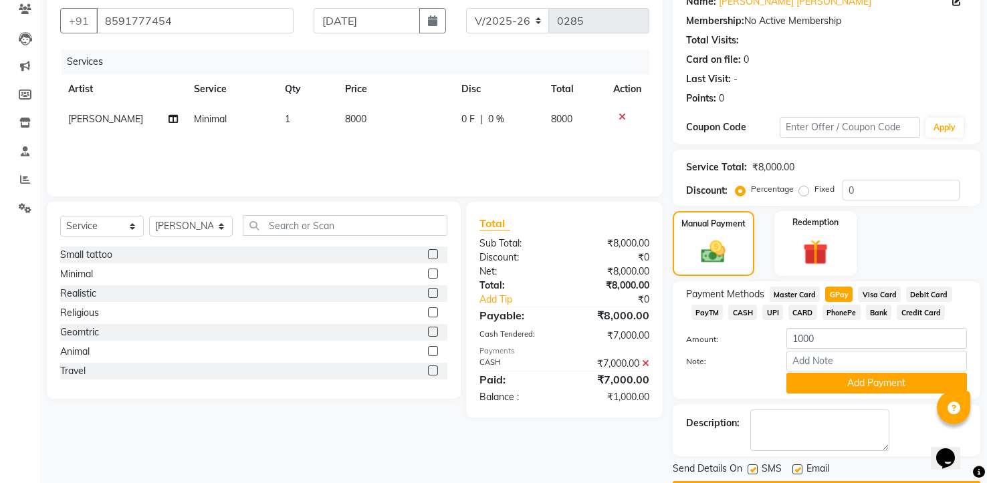
scroll to position [155, 0]
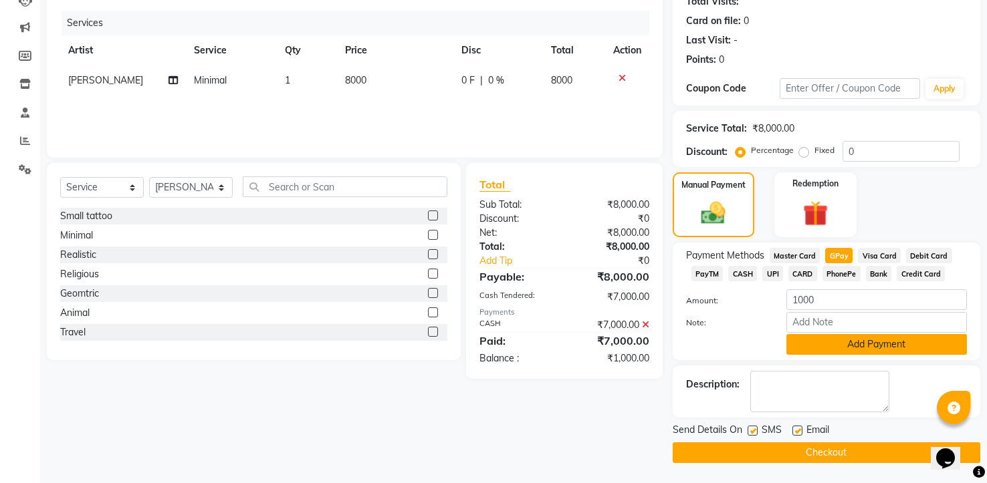
click at [825, 338] on button "Add Payment" at bounding box center [876, 344] width 181 height 21
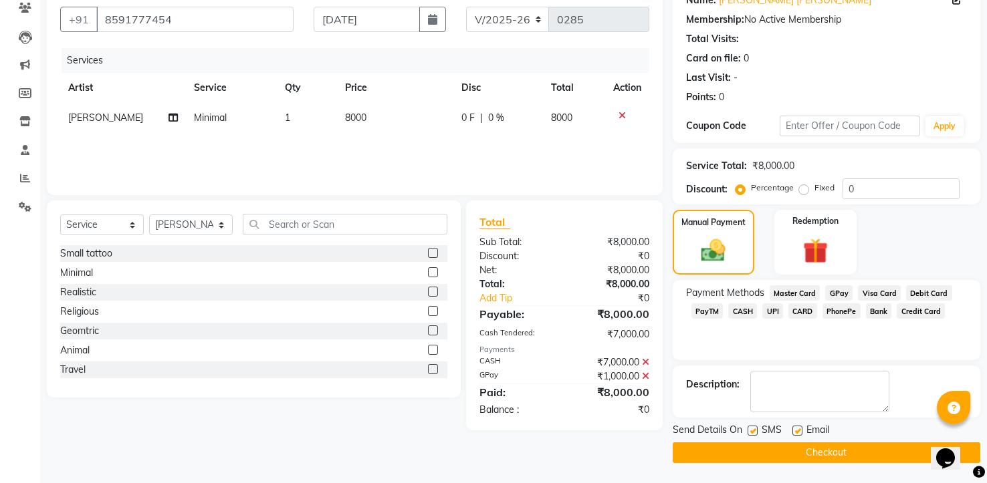
scroll to position [118, 0]
click at [800, 449] on button "Checkout" at bounding box center [827, 453] width 308 height 21
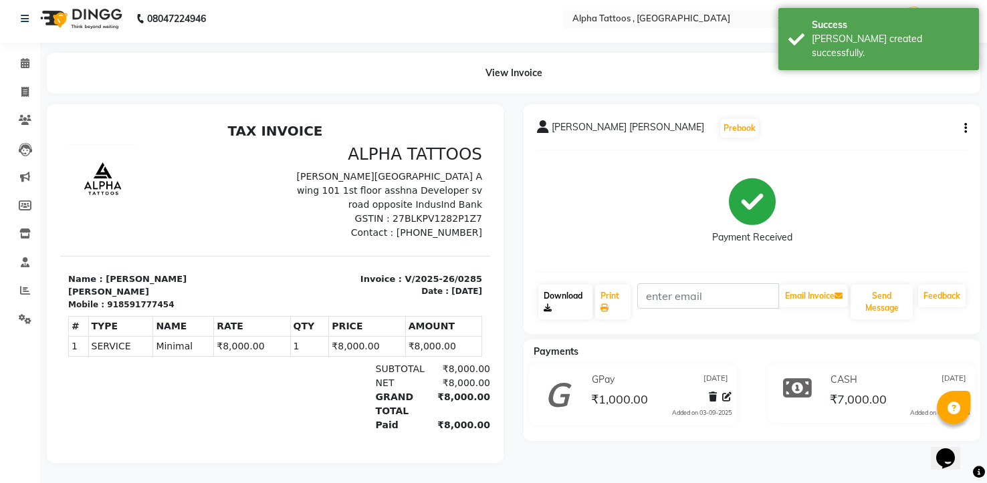
click at [574, 297] on link "Download" at bounding box center [565, 302] width 54 height 35
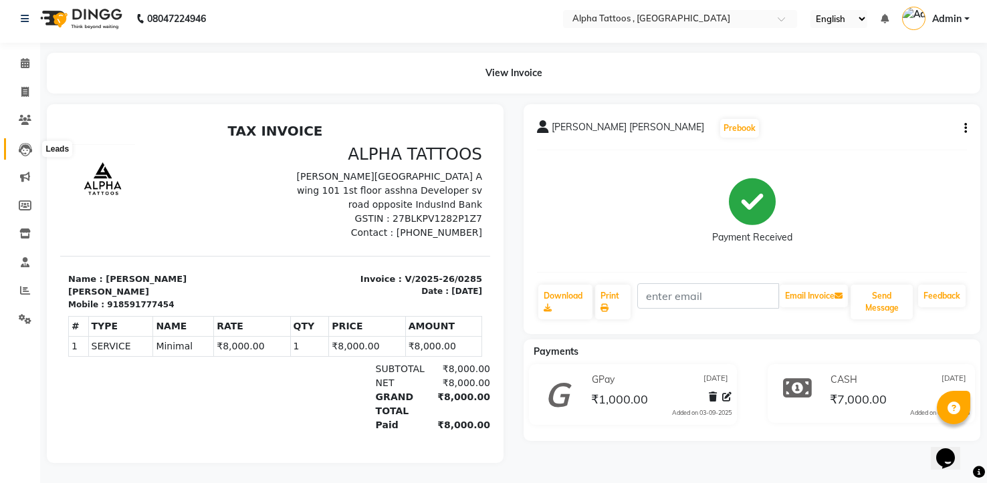
click at [23, 147] on icon at bounding box center [25, 149] width 13 height 13
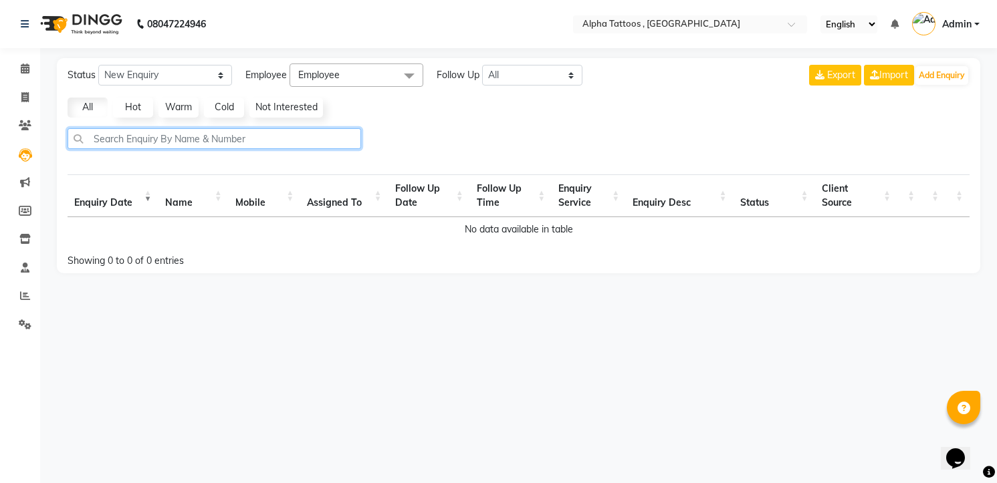
click at [218, 134] on input "text" at bounding box center [214, 138] width 293 height 21
paste input "7972883965"
type input "7972883965"
select select "10"
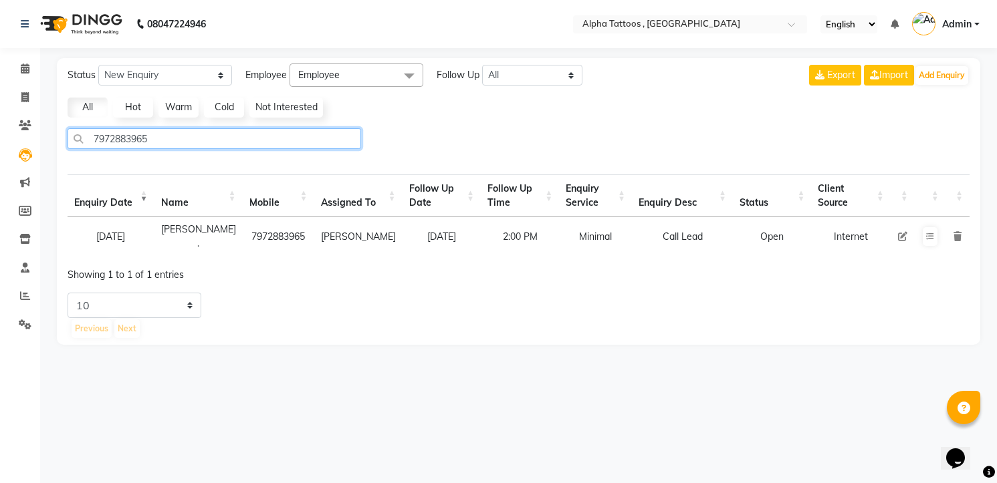
type input "7972883965"
click at [903, 234] on icon at bounding box center [902, 236] width 9 height 9
select select "32724"
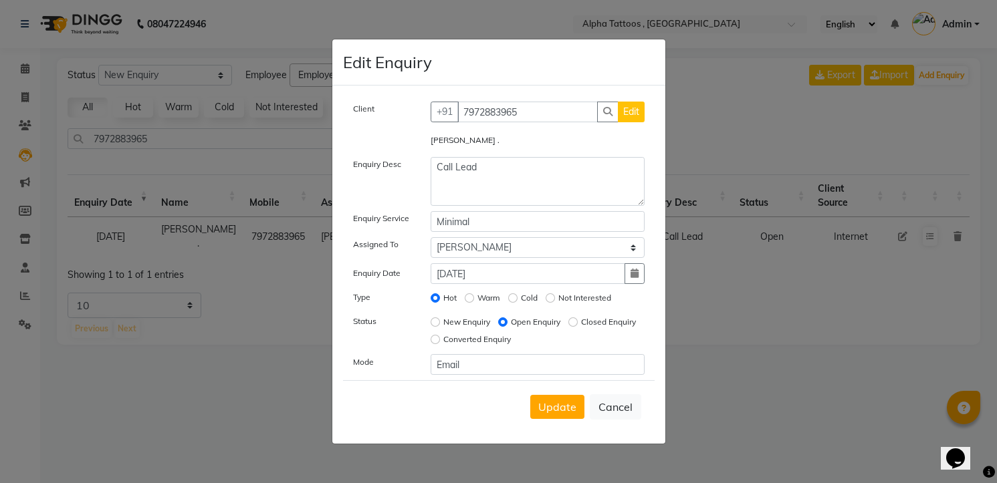
click at [632, 107] on span "Edit" at bounding box center [631, 112] width 16 height 12
select select "[DEMOGRAPHIC_DATA]"
select select "33840"
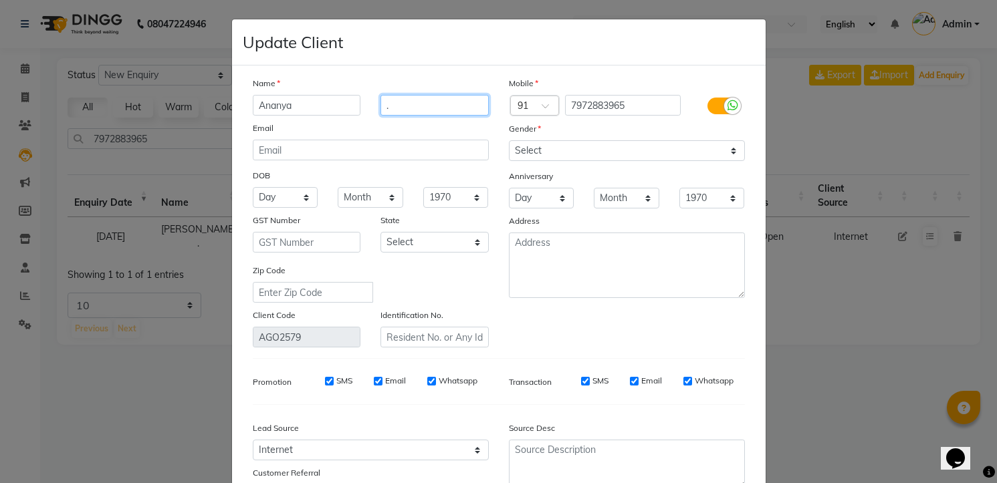
click at [420, 108] on input "." at bounding box center [434, 105] width 108 height 21
type input "Sanku"
click at [286, 194] on select "Day 01 02 03 04 05 06 07 08 09 10 11 12 13 14 15 16 17 18 19 20 21 22 23 24 25 …" at bounding box center [286, 197] width 66 height 21
select select "15"
click at [253, 187] on select "Day 01 02 03 04 05 06 07 08 09 10 11 12 13 14 15 16 17 18 19 20 21 22 23 24 25 …" at bounding box center [286, 197] width 66 height 21
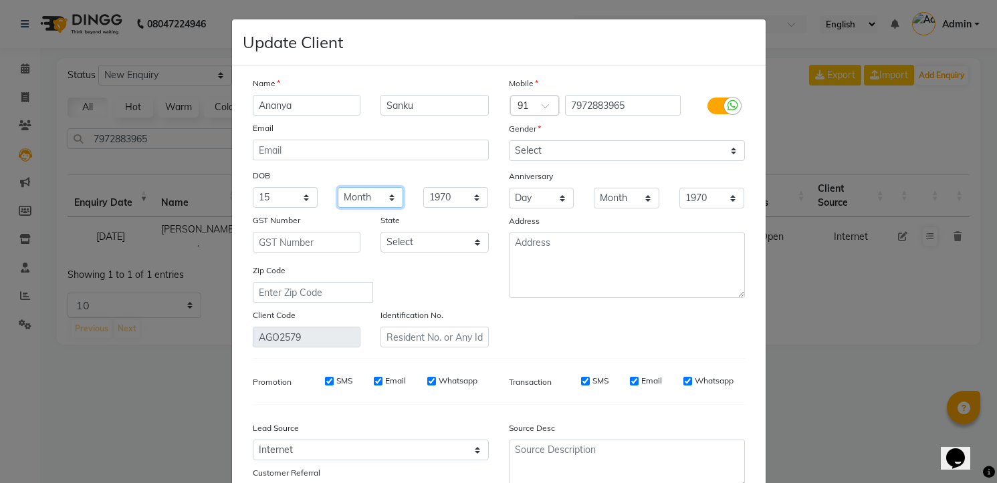
select select "09"
select select "1991"
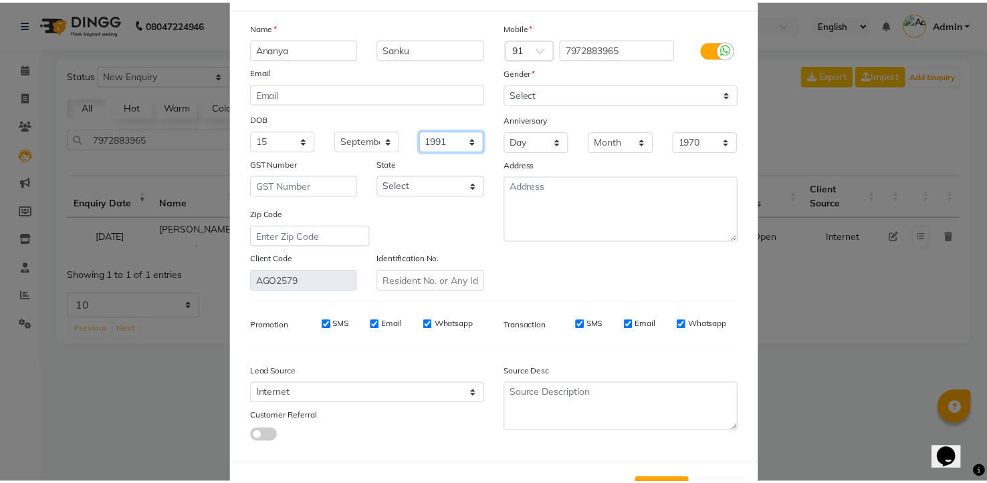
scroll to position [110, 0]
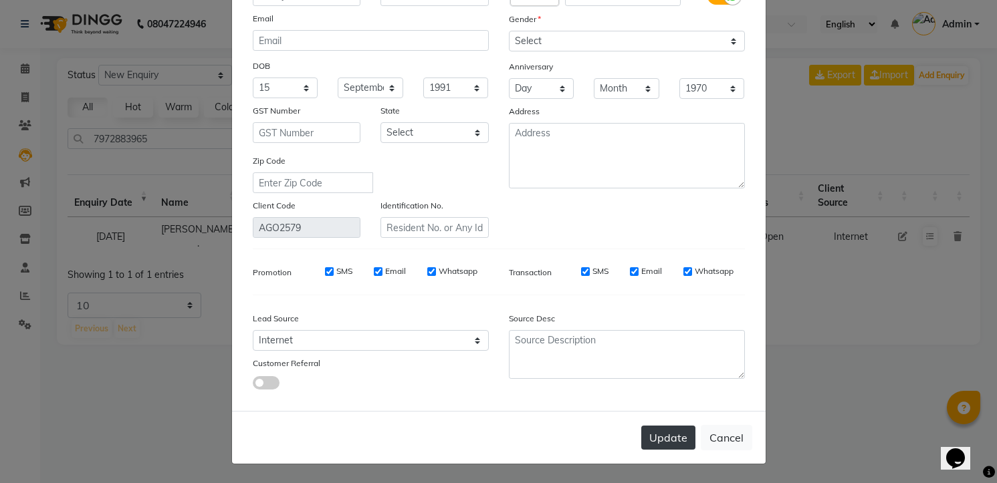
click at [659, 434] on button "Update" at bounding box center [668, 438] width 54 height 24
select select
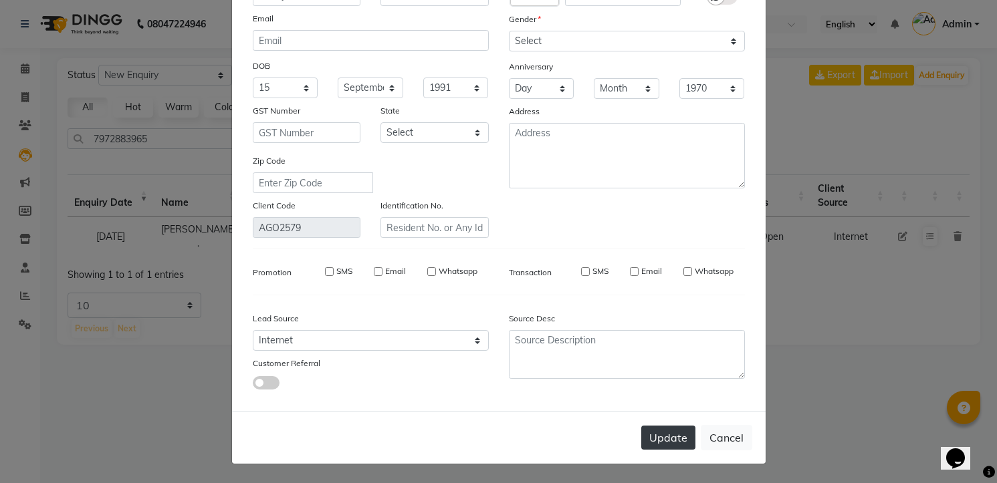
select select
checkbox input "false"
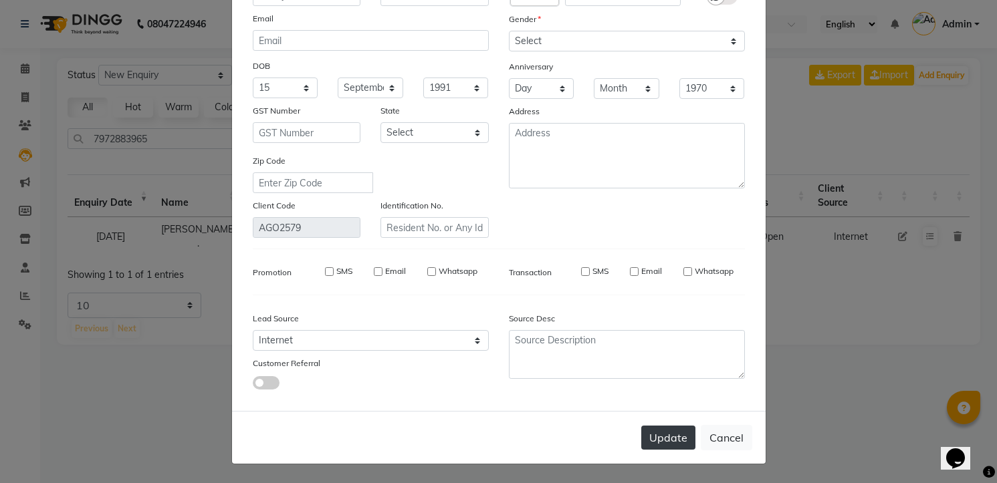
checkbox input "false"
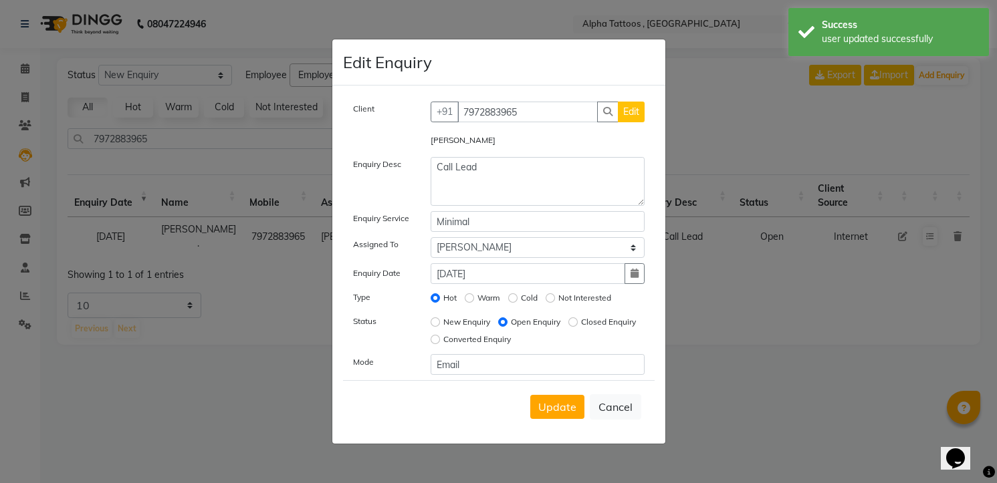
click at [511, 335] on label "Converted Enquiry" at bounding box center [477, 340] width 68 height 12
click at [440, 335] on input "Converted Enquiry" at bounding box center [435, 339] width 9 height 9
radio input "true"
radio input "false"
click at [553, 401] on span "Update" at bounding box center [557, 406] width 38 height 13
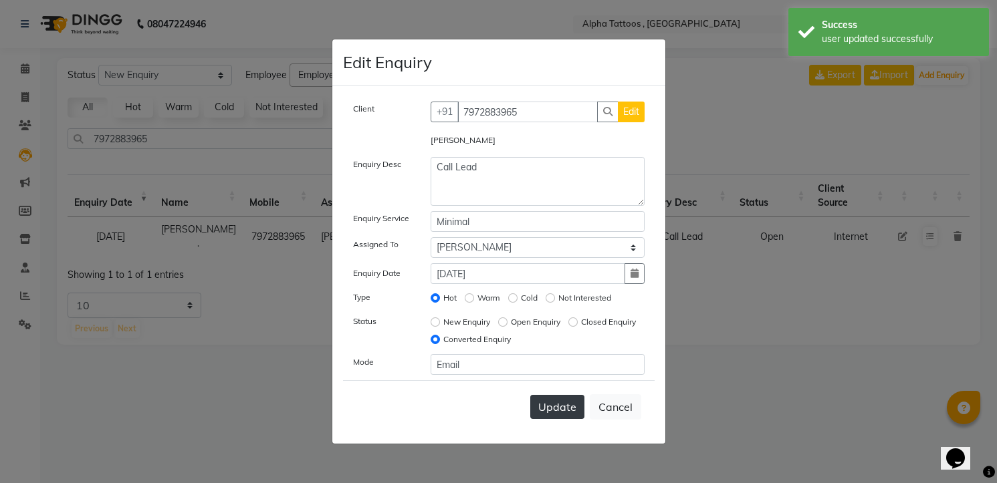
select select
radio input "false"
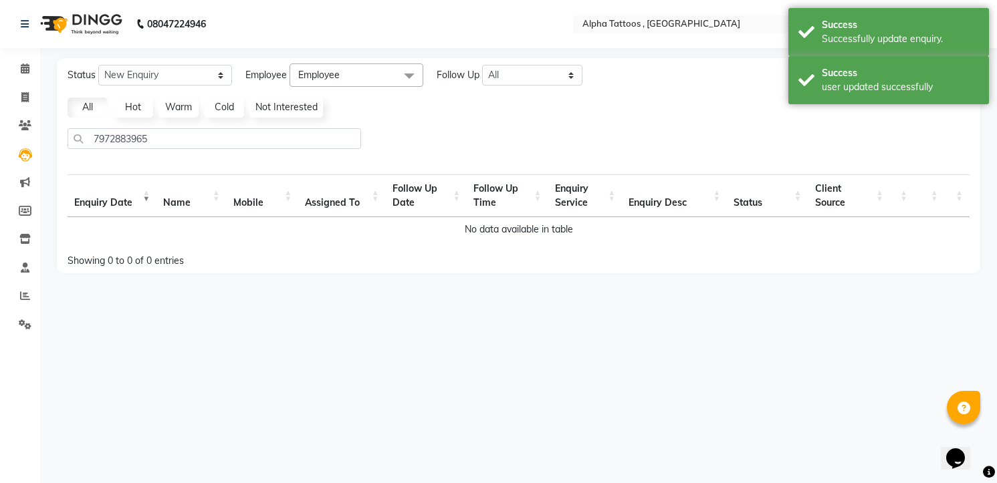
click at [74, 23] on img at bounding box center [80, 23] width 92 height 37
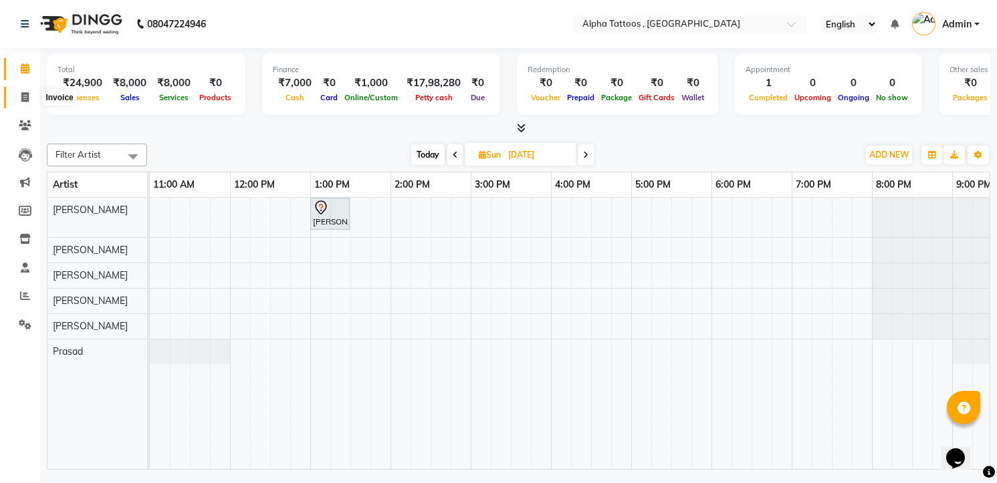
click at [31, 95] on span at bounding box center [24, 97] width 23 height 15
select select "service"
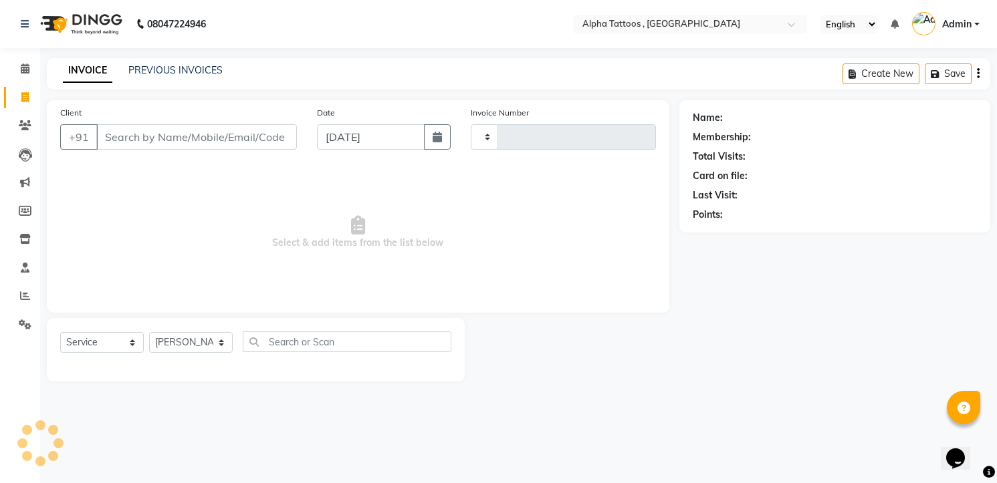
type input "0286"
select select "5140"
type input "7972883965"
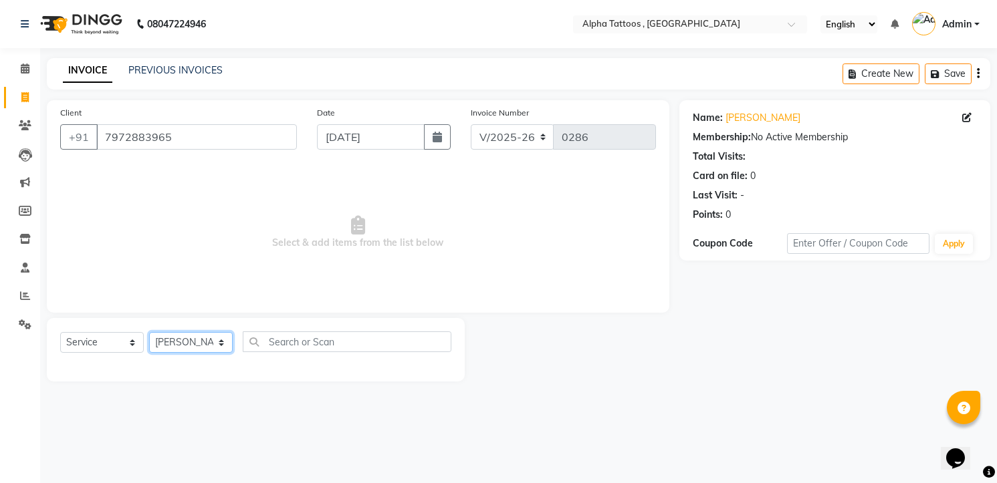
click at [177, 332] on select "[PERSON_NAME] [PERSON_NAME] [PERSON_NAME] [PERSON_NAME] [PERSON_NAME] [PERSON_N…" at bounding box center [191, 342] width 84 height 21
select select "32646"
click at [149, 332] on select "[PERSON_NAME] [PERSON_NAME] [PERSON_NAME] [PERSON_NAME] [PERSON_NAME] [PERSON_N…" at bounding box center [191, 342] width 84 height 21
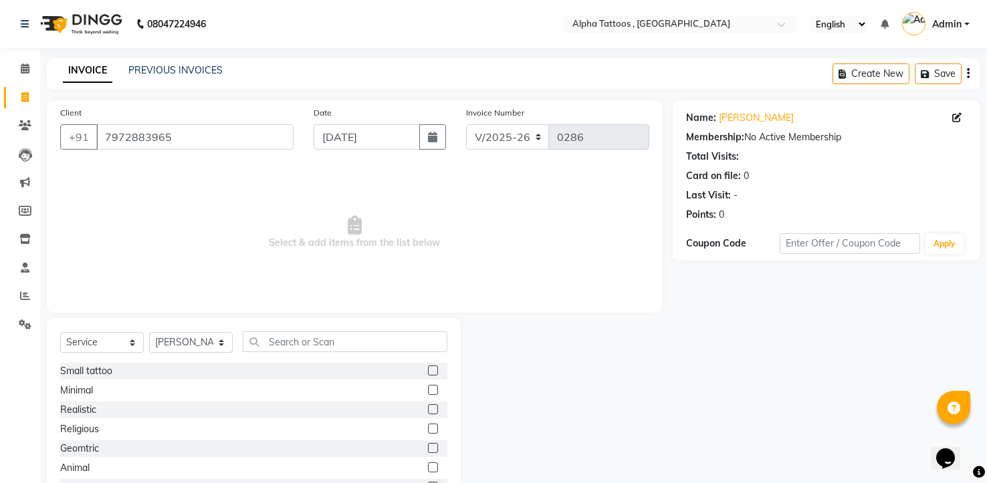
click at [428, 386] on label at bounding box center [433, 390] width 10 height 10
click at [428, 386] on input "checkbox" at bounding box center [432, 390] width 9 height 9
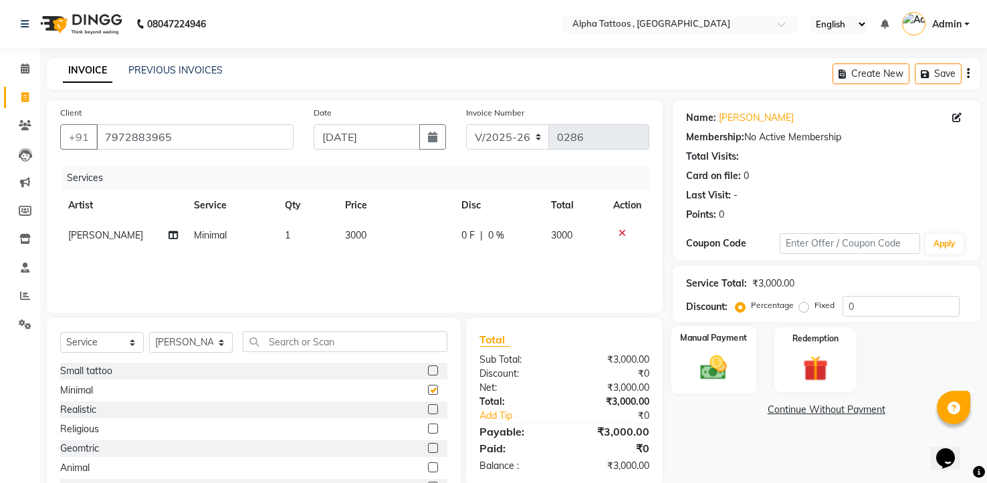
checkbox input "false"
click at [737, 347] on div "Manual Payment" at bounding box center [713, 360] width 85 height 68
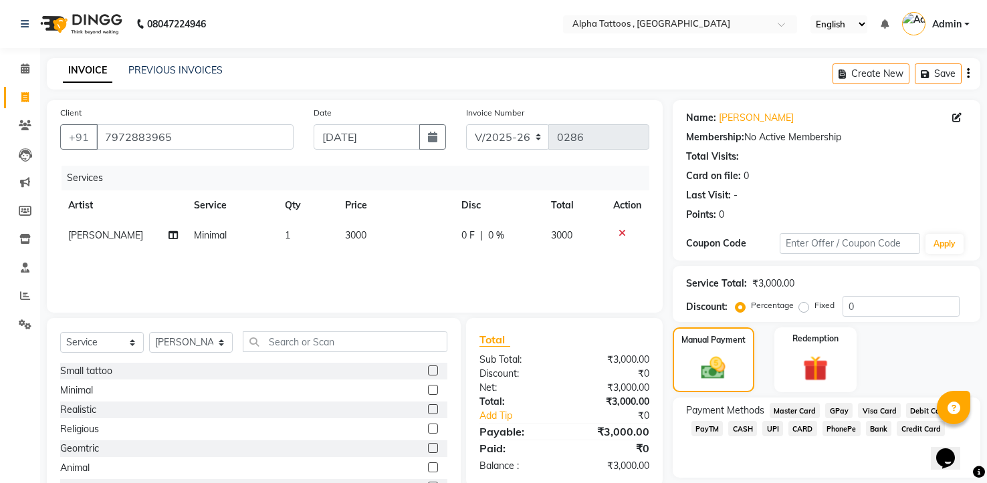
click at [834, 404] on span "GPay" at bounding box center [838, 410] width 27 height 15
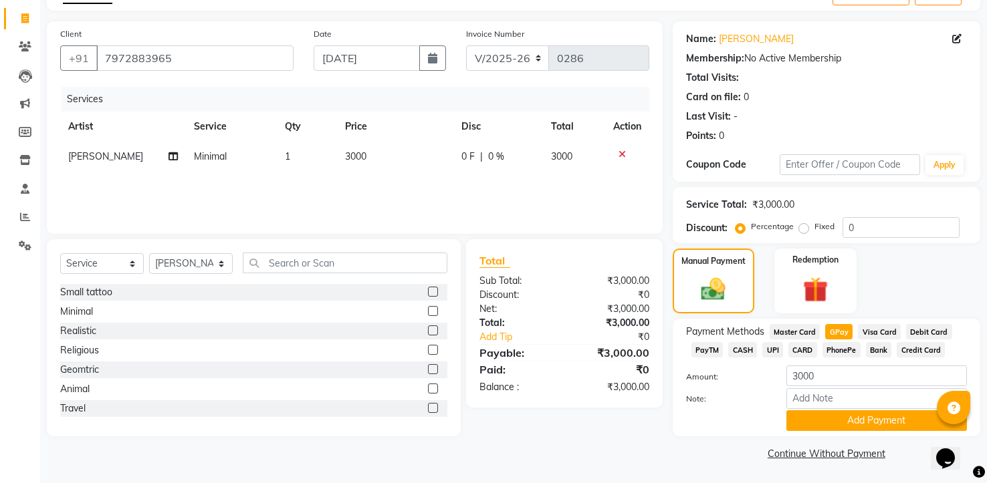
scroll to position [80, 0]
click at [836, 421] on button "Add Payment" at bounding box center [876, 420] width 181 height 21
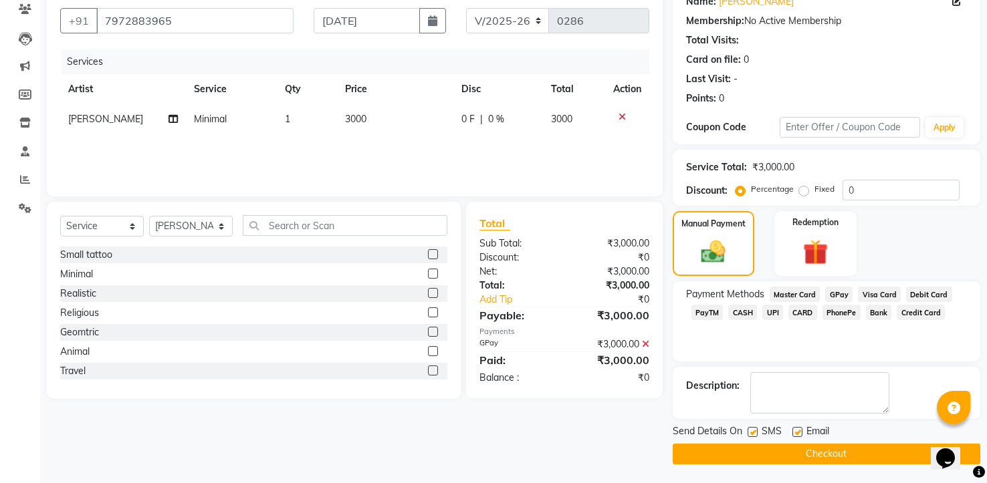
scroll to position [118, 0]
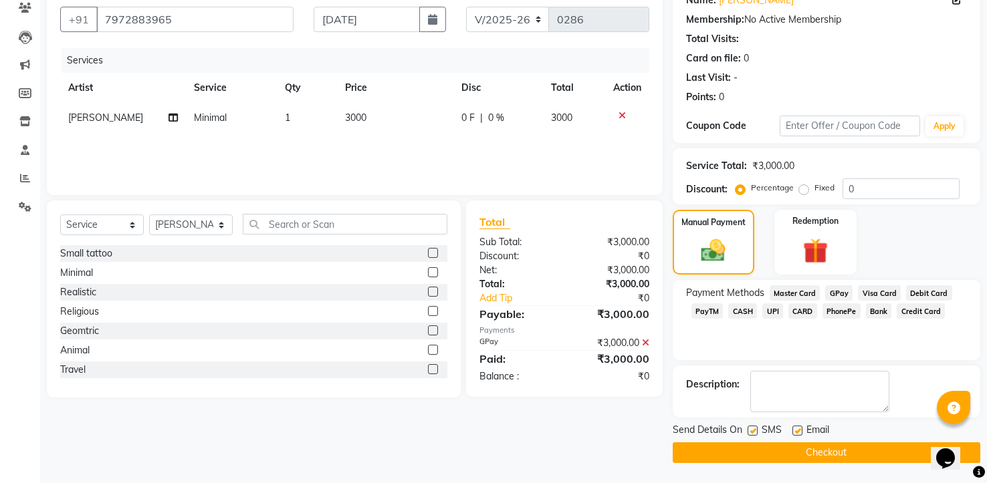
click at [826, 457] on button "Checkout" at bounding box center [827, 453] width 308 height 21
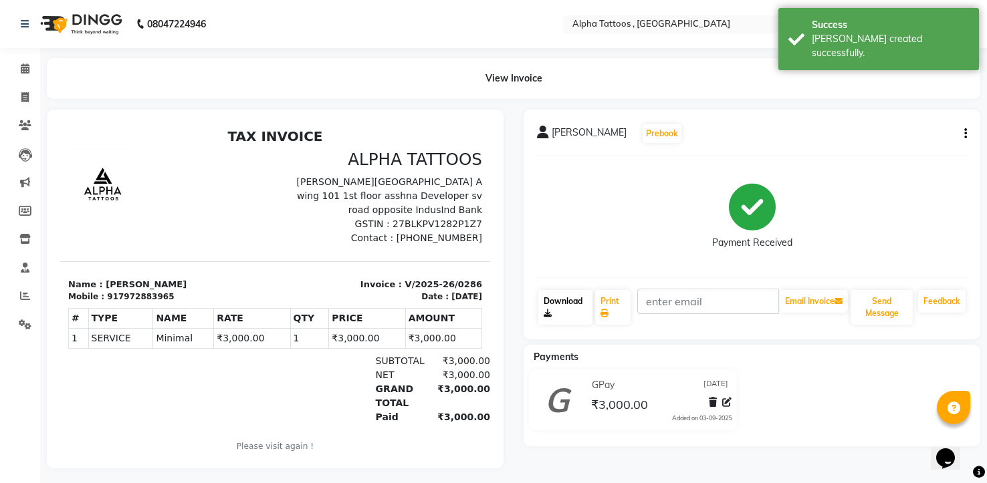
click at [558, 309] on link "Download" at bounding box center [565, 307] width 54 height 35
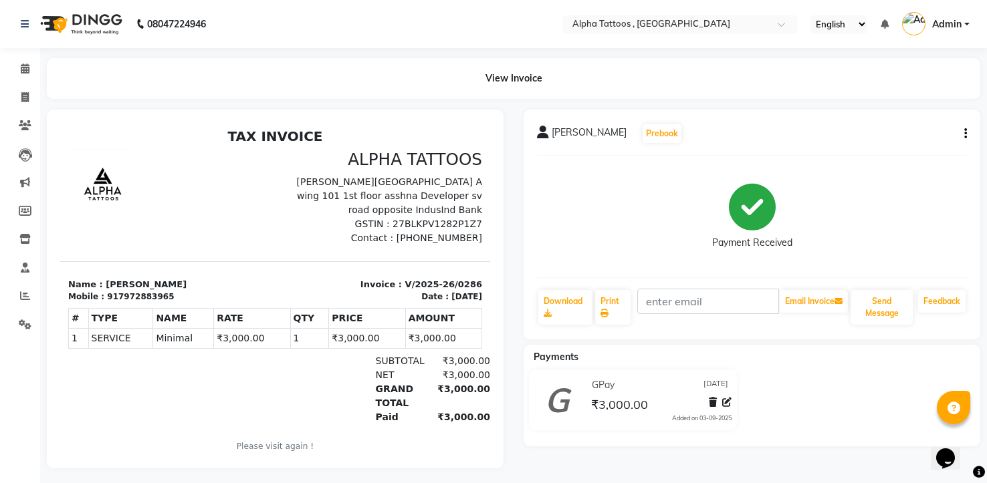
click at [62, 8] on img at bounding box center [80, 23] width 92 height 37
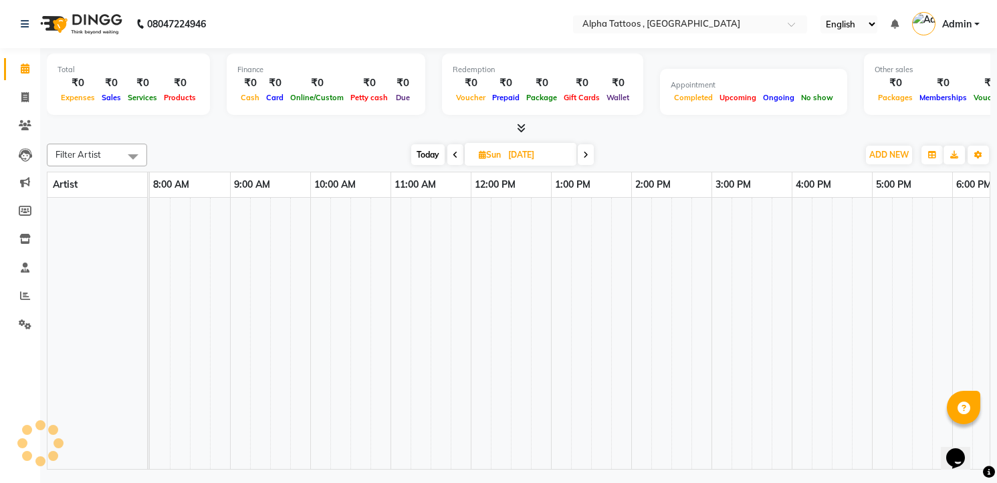
click at [57, 17] on img at bounding box center [80, 23] width 92 height 37
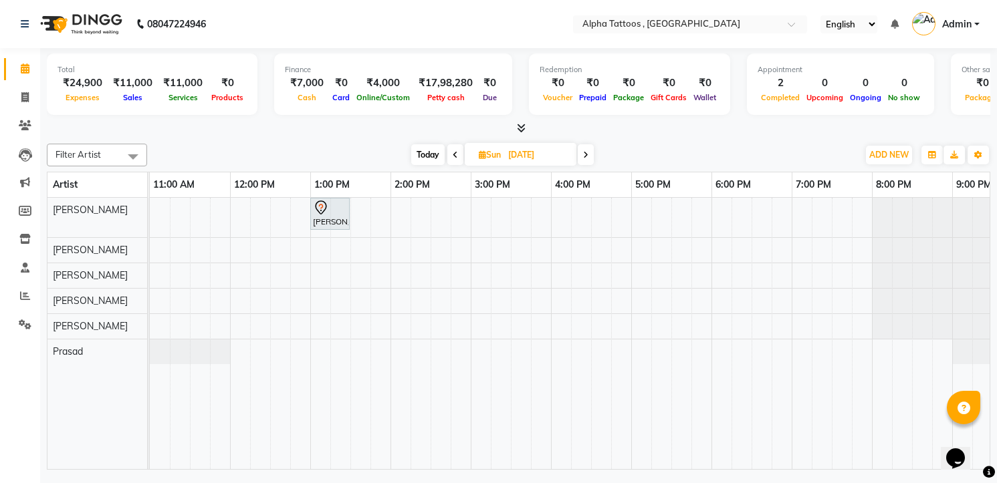
click at [429, 150] on span "Today" at bounding box center [427, 154] width 33 height 21
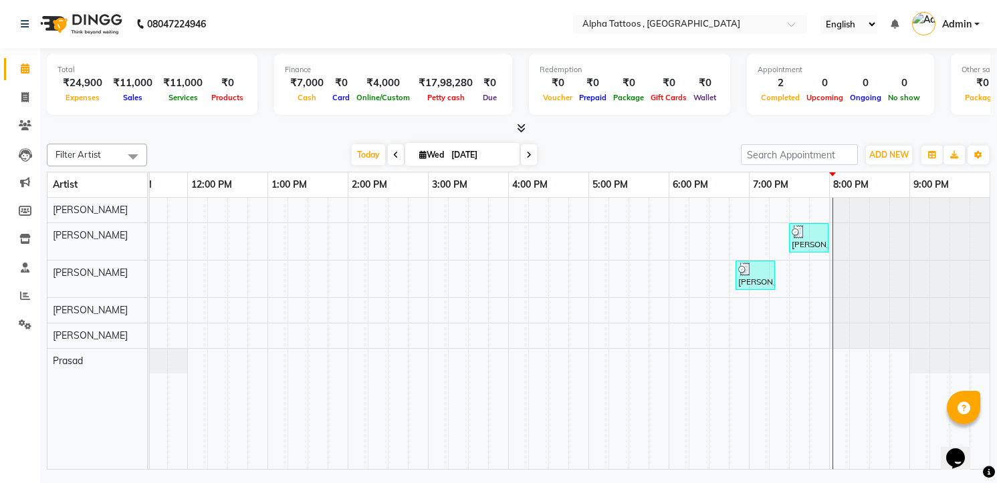
click at [530, 151] on span at bounding box center [529, 154] width 16 height 21
type input "[DATE]"
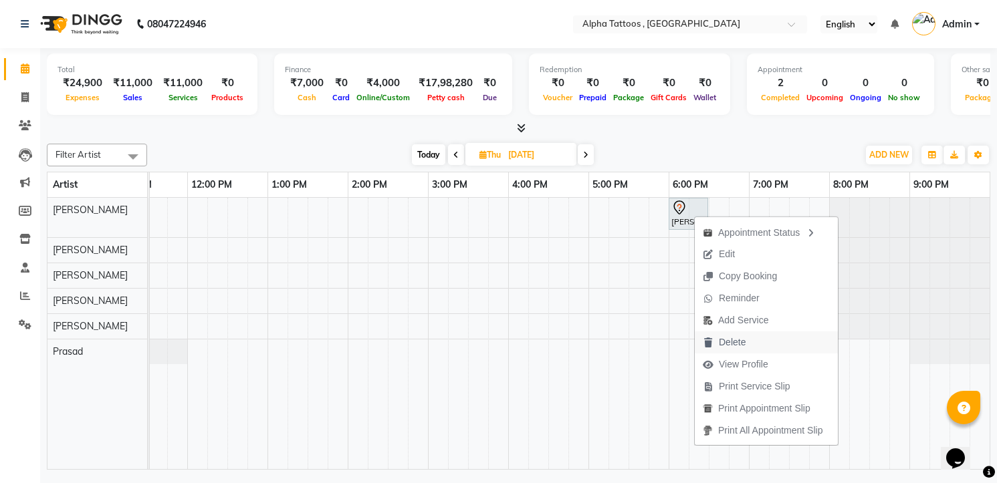
click at [753, 339] on span "Delete" at bounding box center [724, 343] width 59 height 22
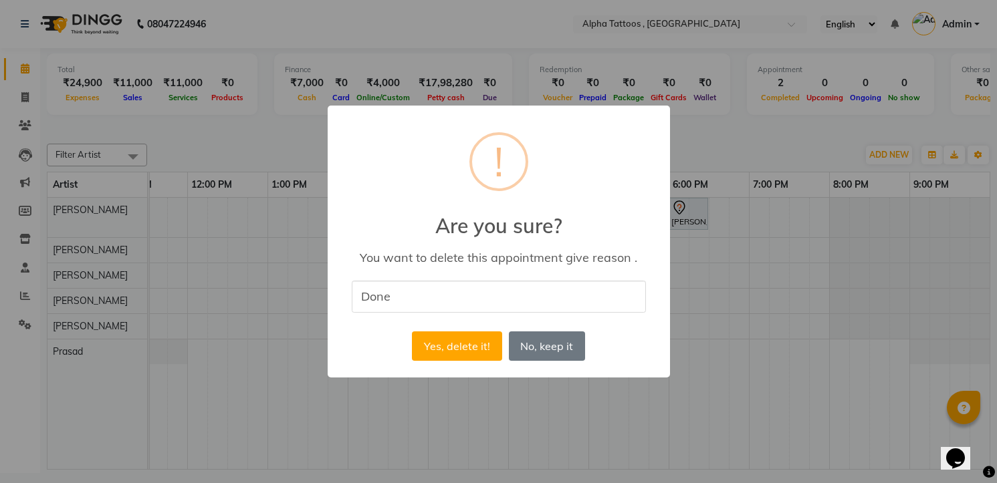
type input "Done"
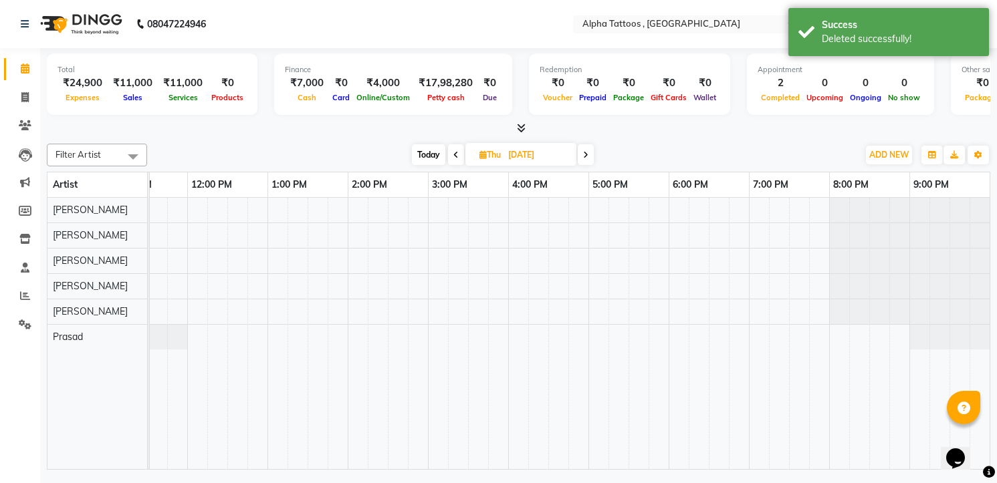
click at [433, 161] on span "Today" at bounding box center [428, 154] width 33 height 21
type input "[DATE]"
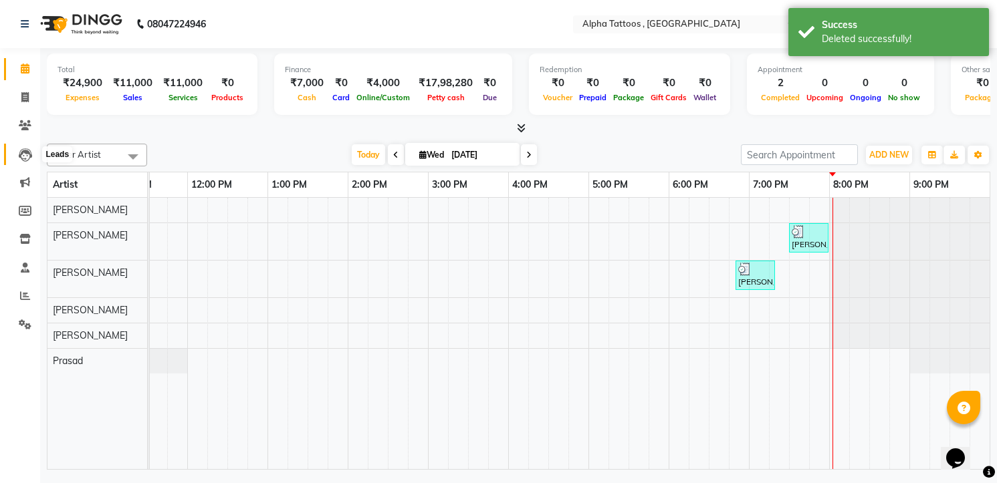
click at [17, 161] on span at bounding box center [24, 154] width 23 height 15
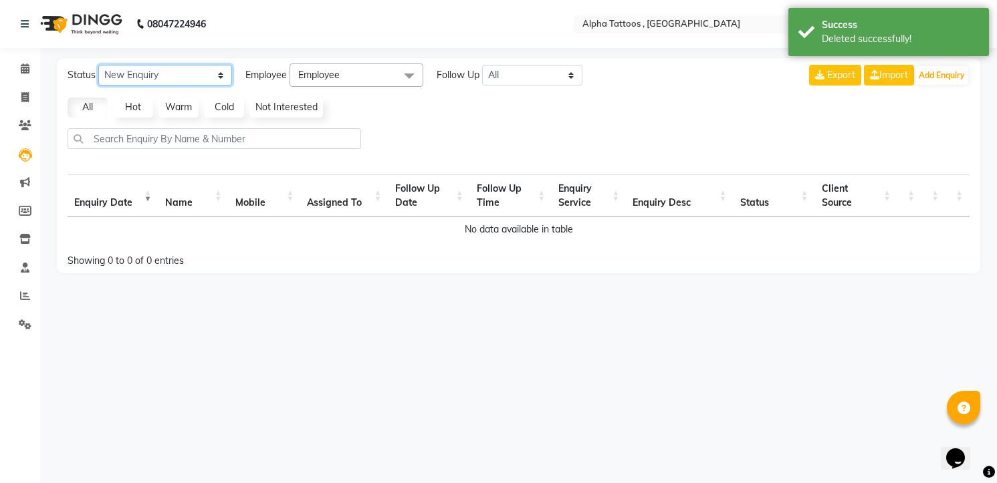
click at [187, 78] on select "New Enquiry Open Enquiry Converted Enquiry All" at bounding box center [165, 75] width 134 height 21
select select "Open"
click at [98, 65] on select "New Enquiry Open Enquiry Converted Enquiry All" at bounding box center [165, 75] width 134 height 21
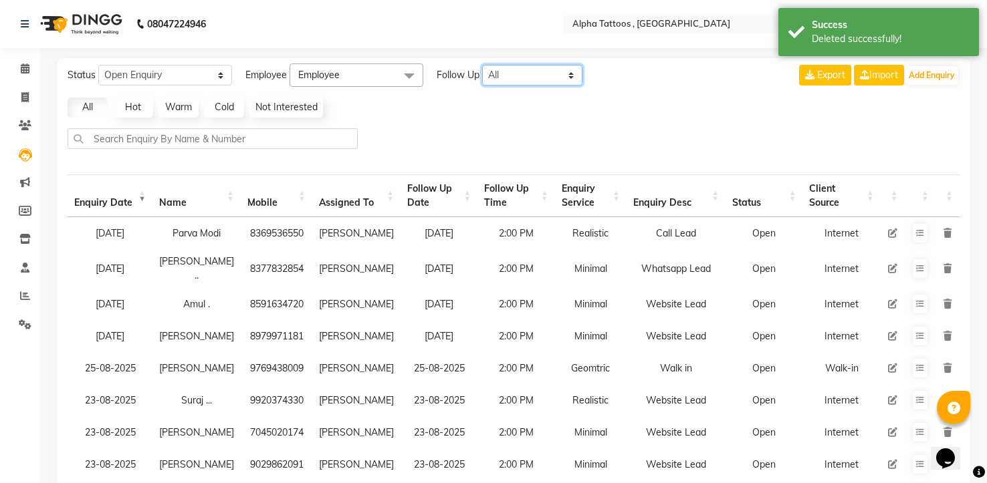
click at [515, 71] on select "All [DATE] [DATE] This Week This Month Custom" at bounding box center [532, 75] width 100 height 21
click at [483, 65] on select "All [DATE] [DATE] This Week This Month Custom" at bounding box center [532, 75] width 100 height 21
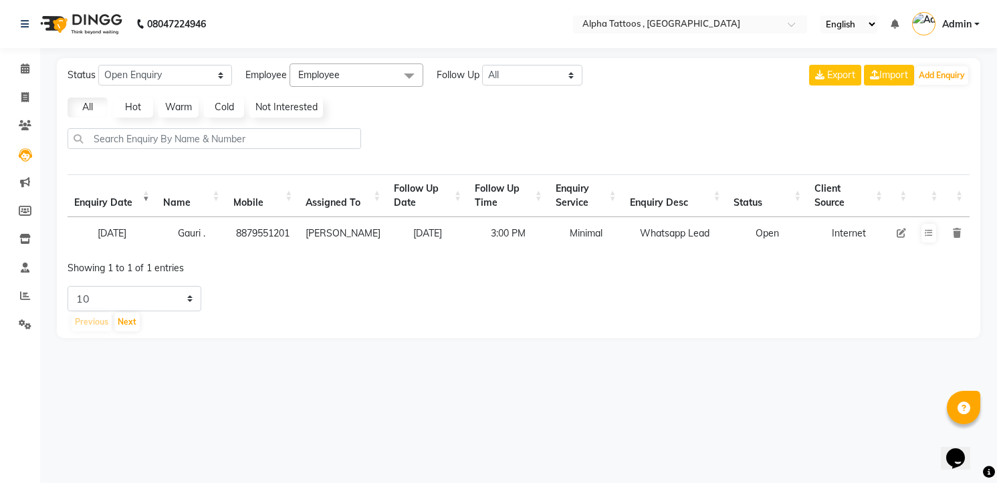
click at [64, 9] on img at bounding box center [80, 23] width 92 height 37
